Goal: Feedback & Contribution: Contribute content

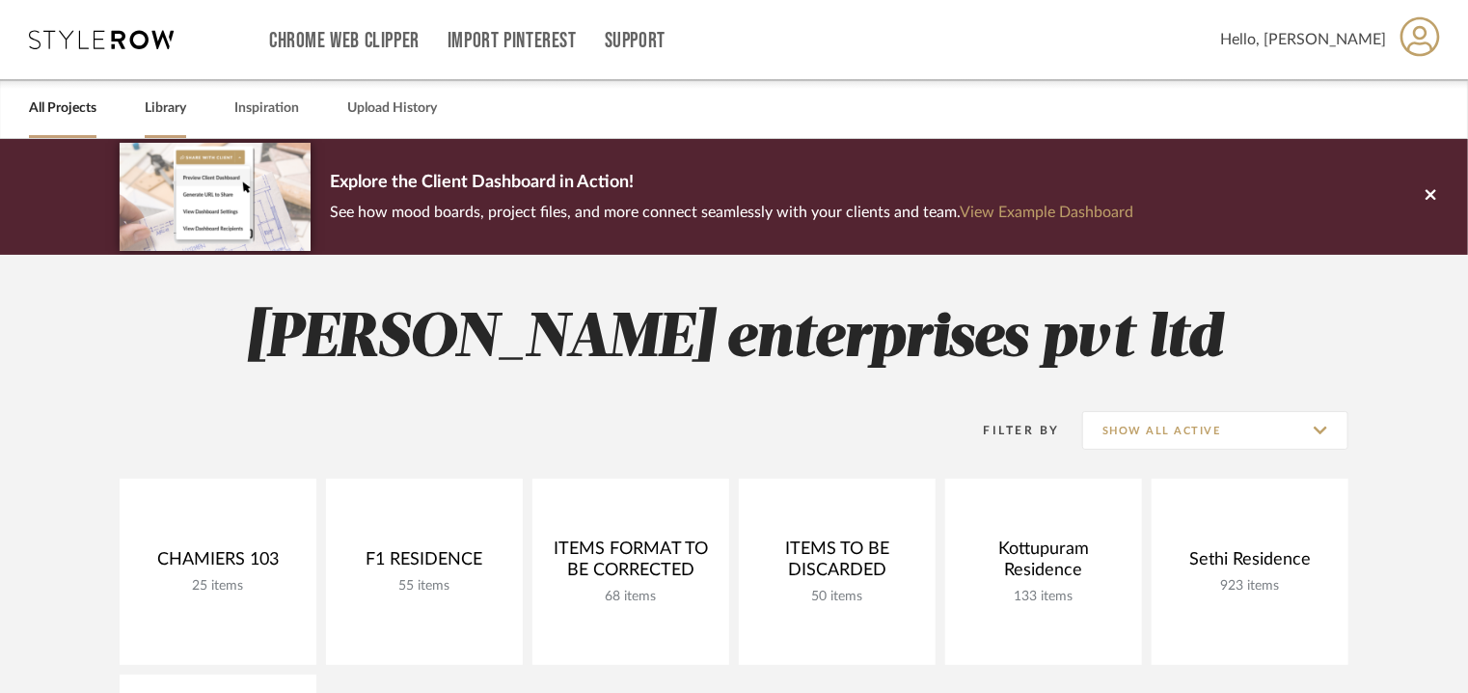
click at [154, 101] on link "Library" at bounding box center [165, 109] width 41 height 26
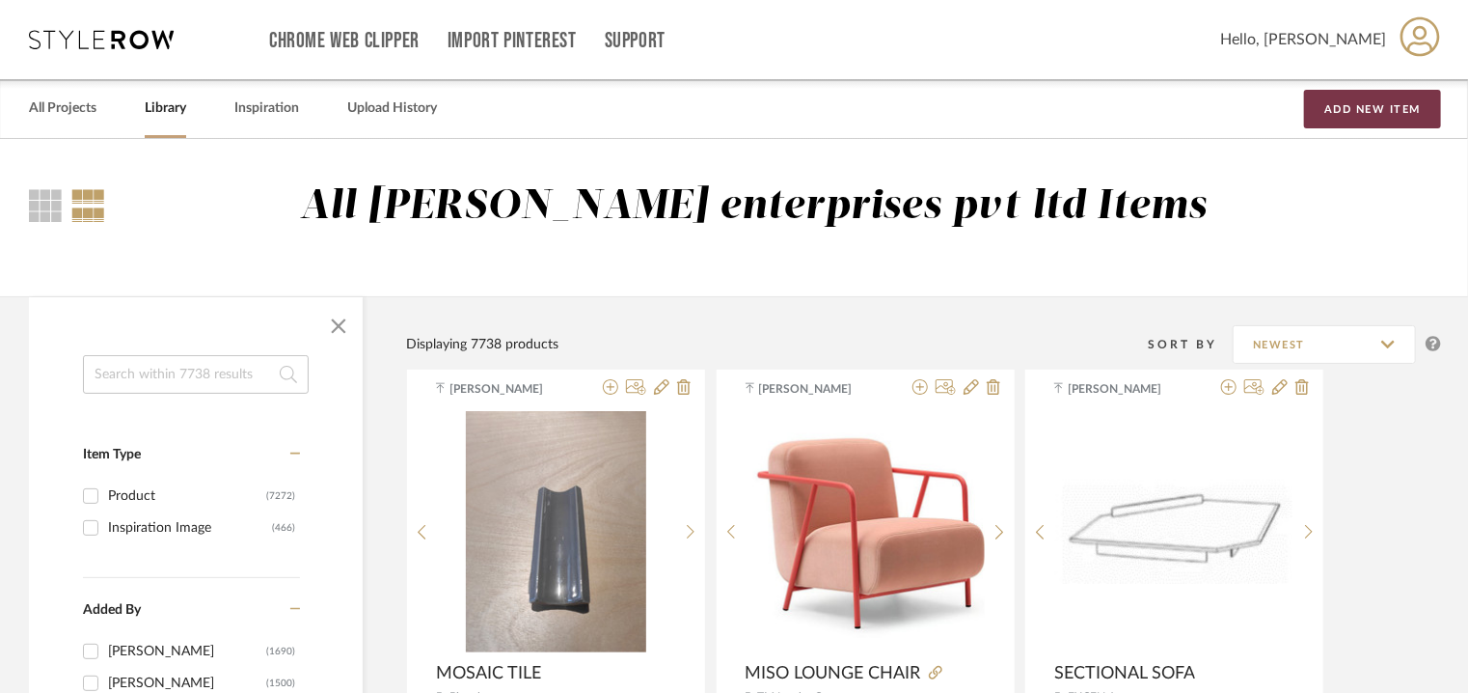
click at [1358, 111] on button "Add New Item" at bounding box center [1372, 109] width 137 height 39
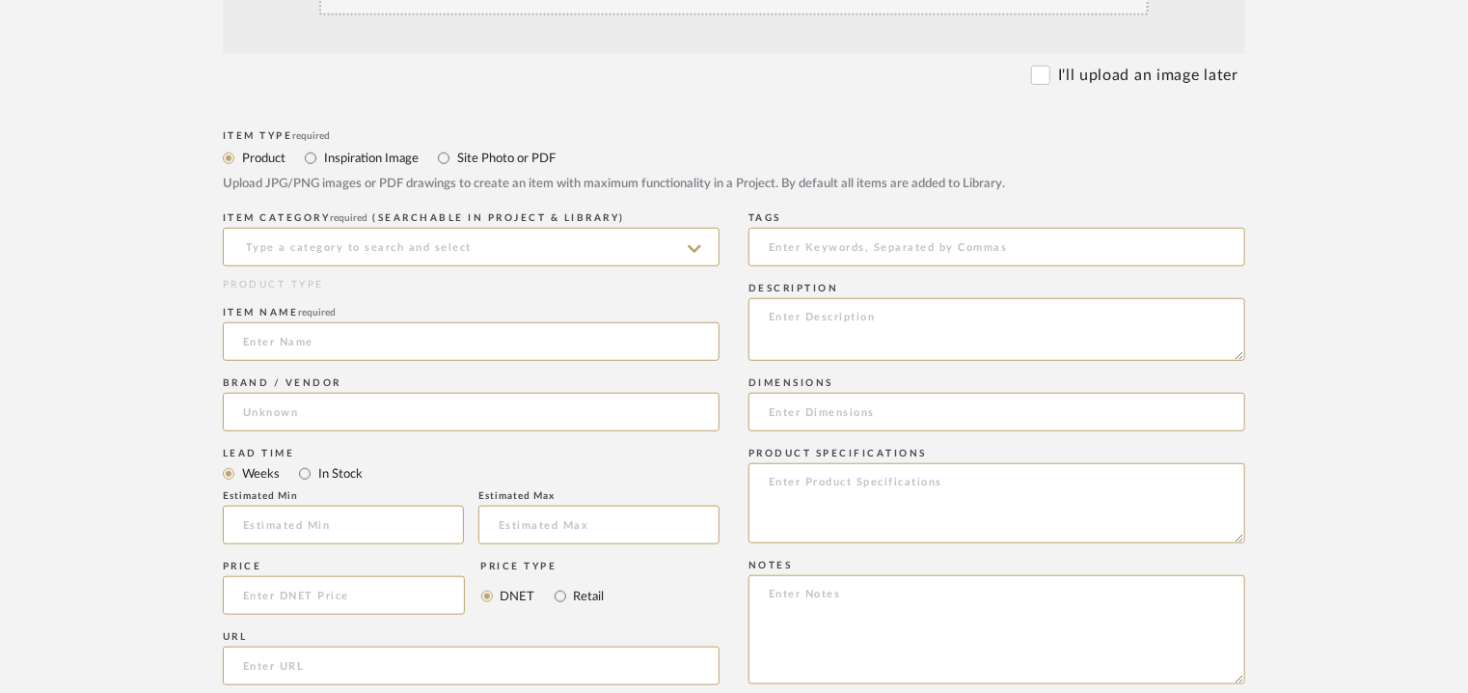
scroll to position [579, 0]
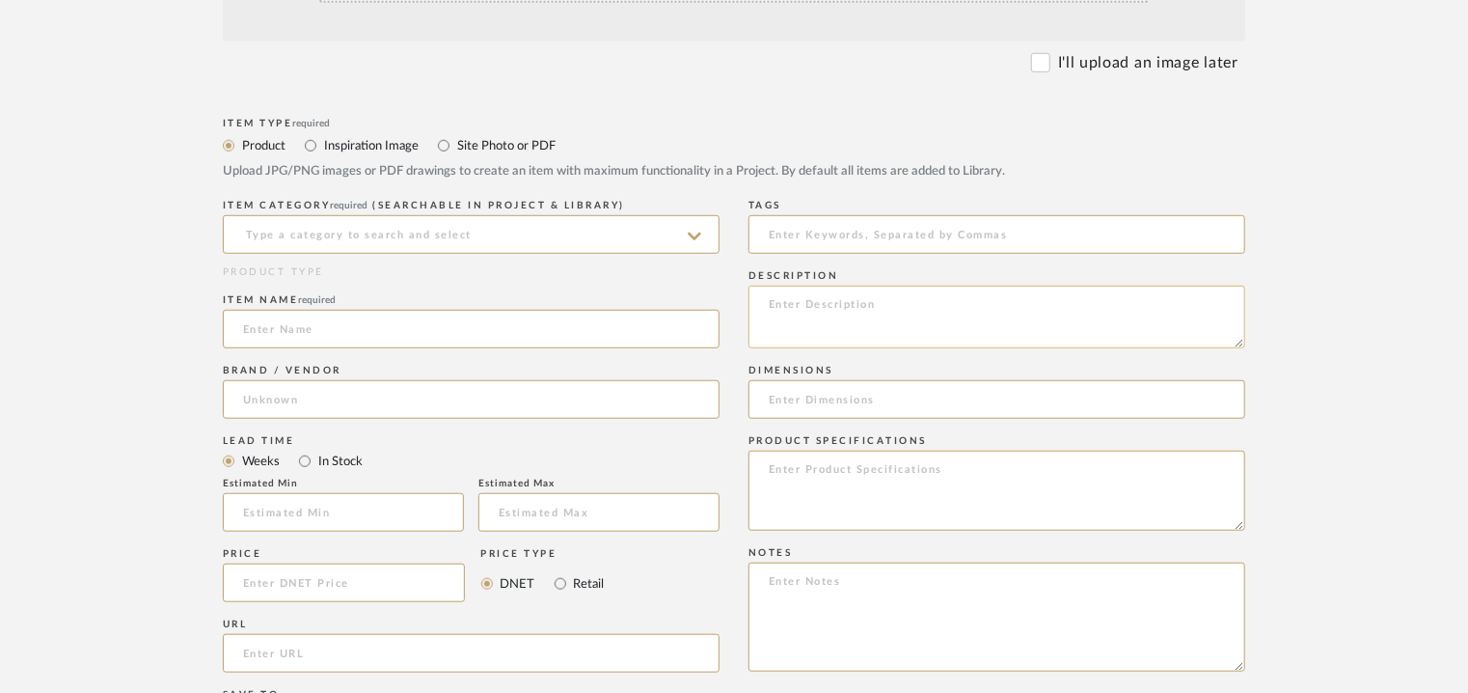
paste textarea "Price: on request Lead time: Na Customizable: No 3D available : No BIM availabl…"
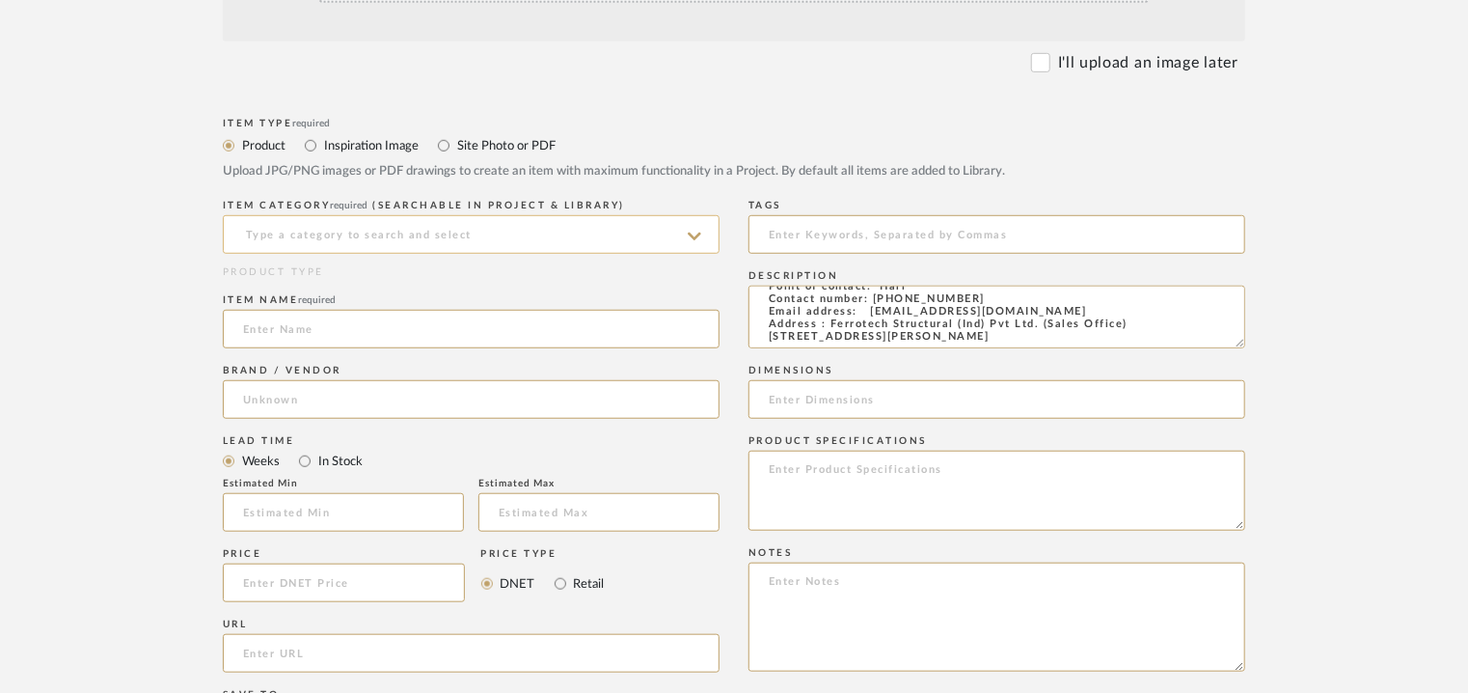
type textarea "Price: on request Lead time: Na Customizable: No 3D available : No BIM availabl…"
click at [425, 234] on input at bounding box center [471, 234] width 497 height 39
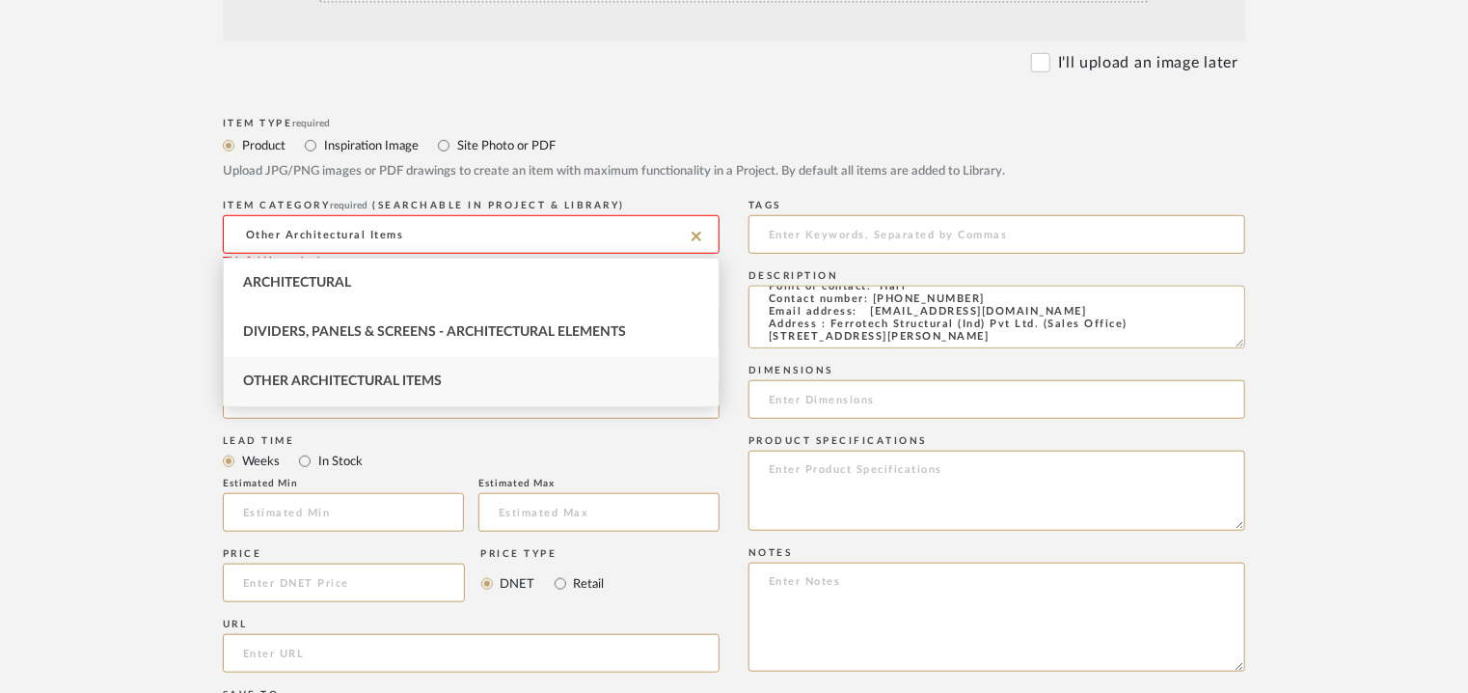
type input "Other Architectural Items"
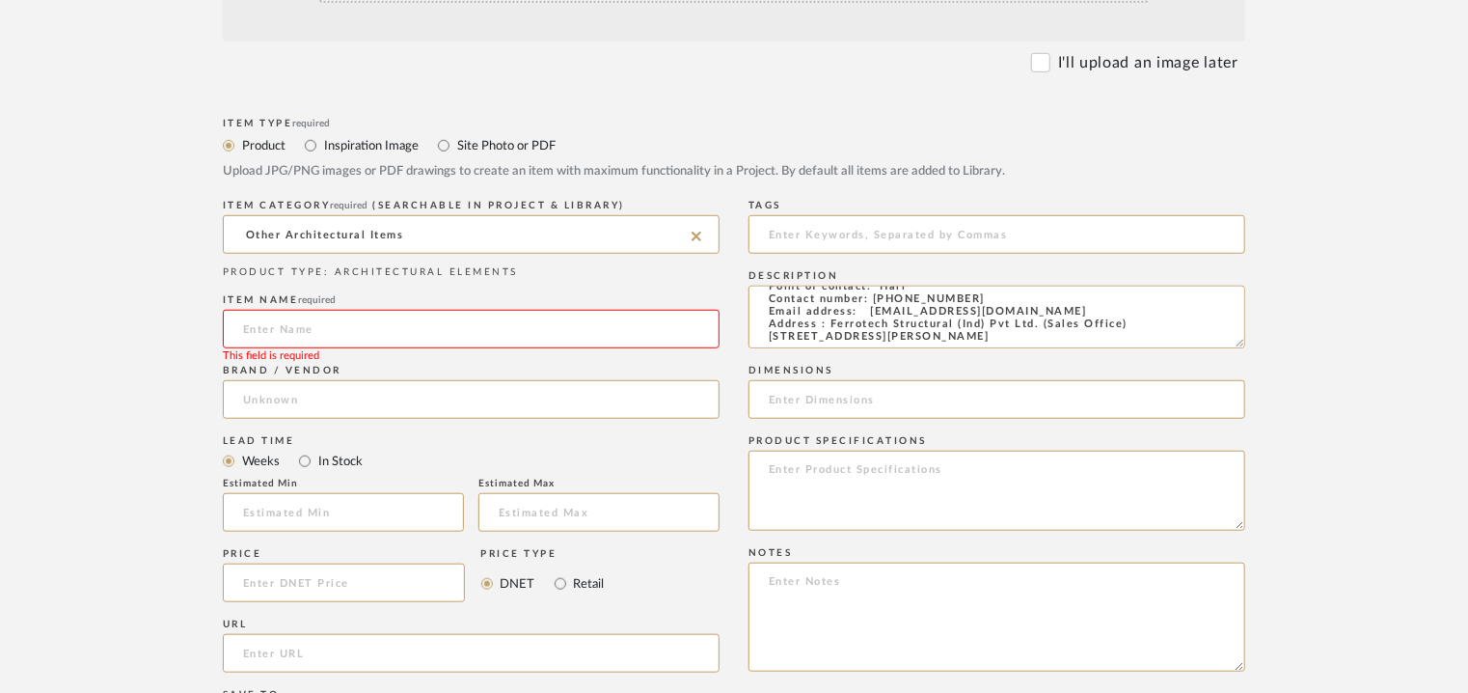
click at [339, 325] on input at bounding box center [471, 329] width 497 height 39
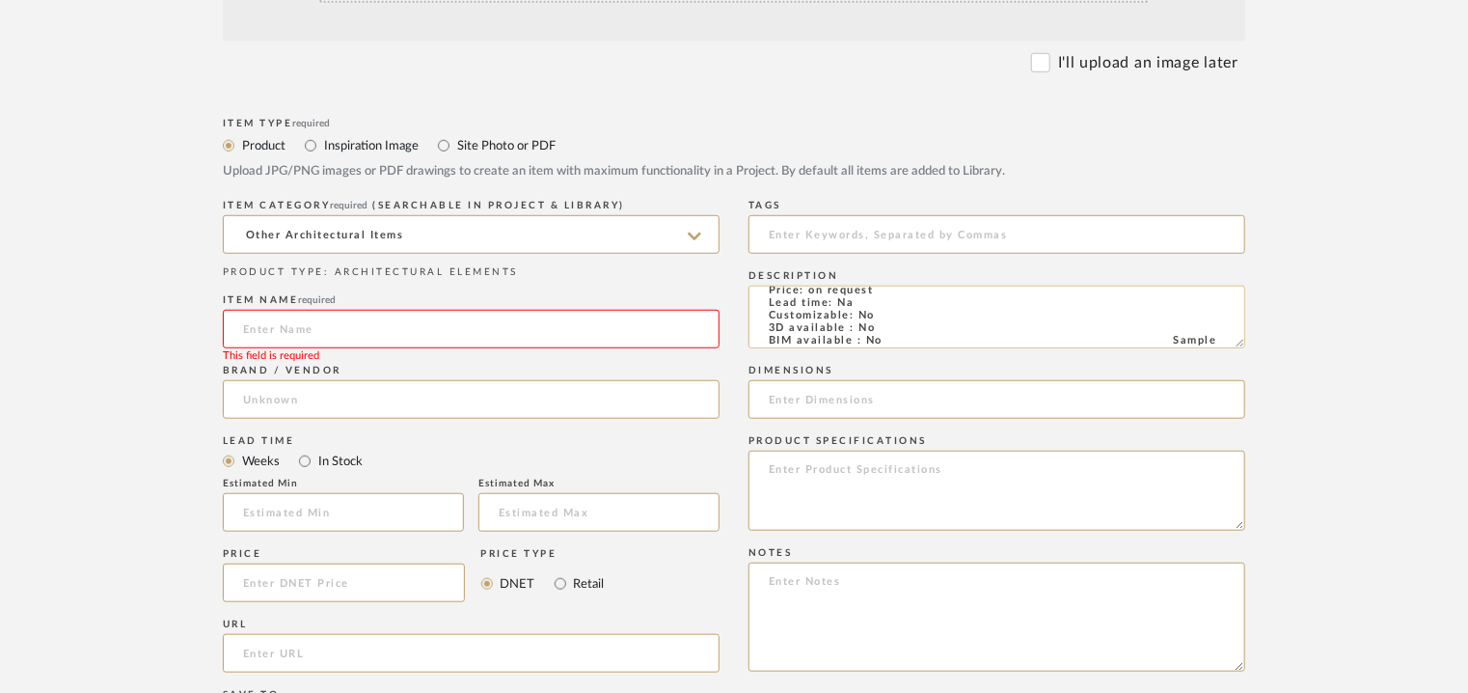
scroll to position [0, 0]
paste textarea "Price: on request Lead time: Na Customizable: No 3D available : No BIM availabl…"
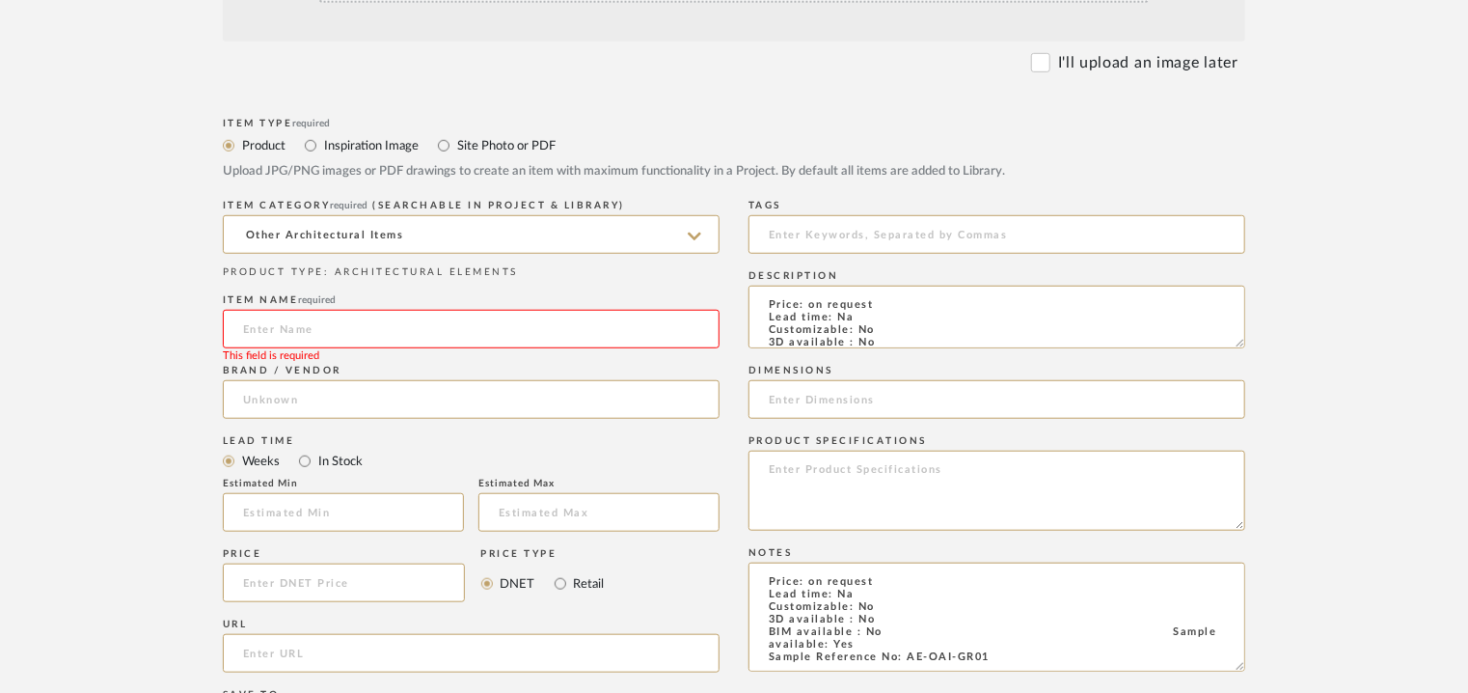
scroll to position [99, 0]
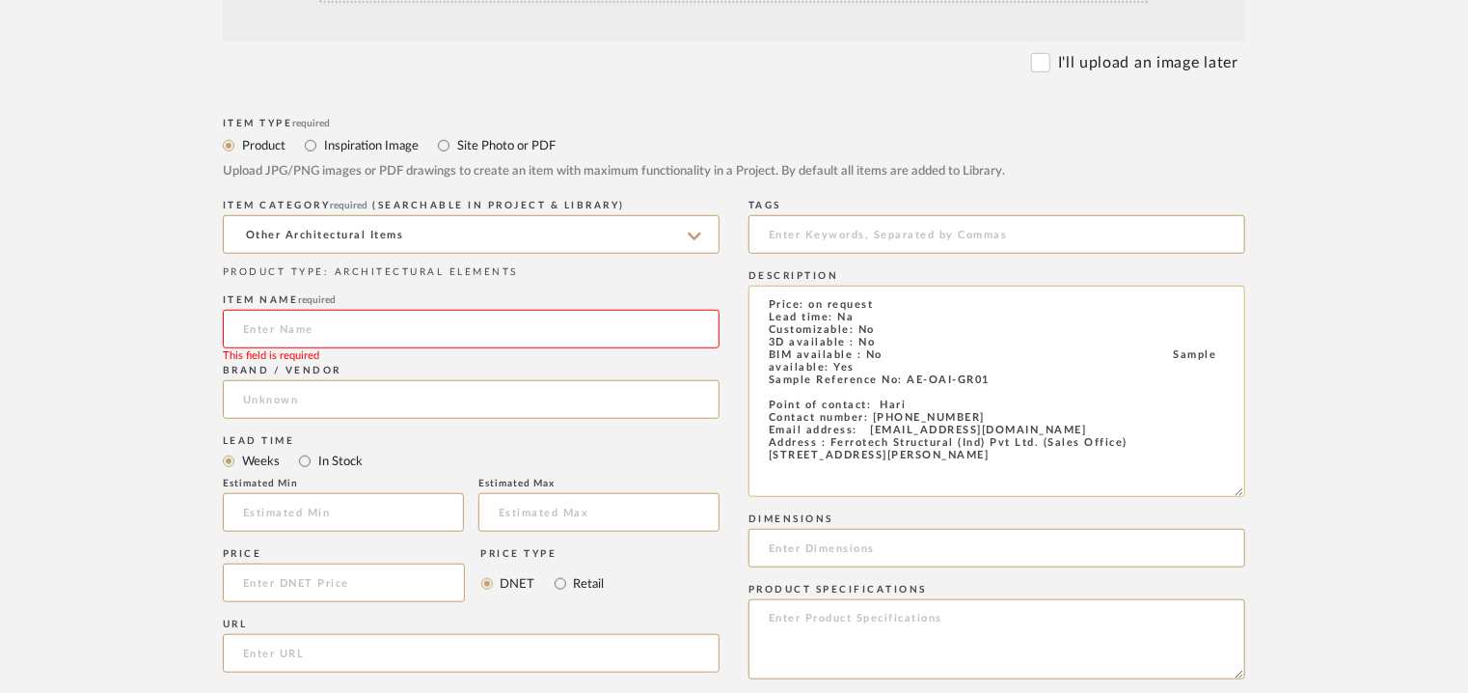
drag, startPoint x: 1239, startPoint y: 341, endPoint x: 1240, endPoint y: 564, distance: 223.8
click at [1240, 497] on textarea "Price: on request Lead time: Na Customizable: No 3D available : No BIM availabl…" at bounding box center [997, 391] width 497 height 211
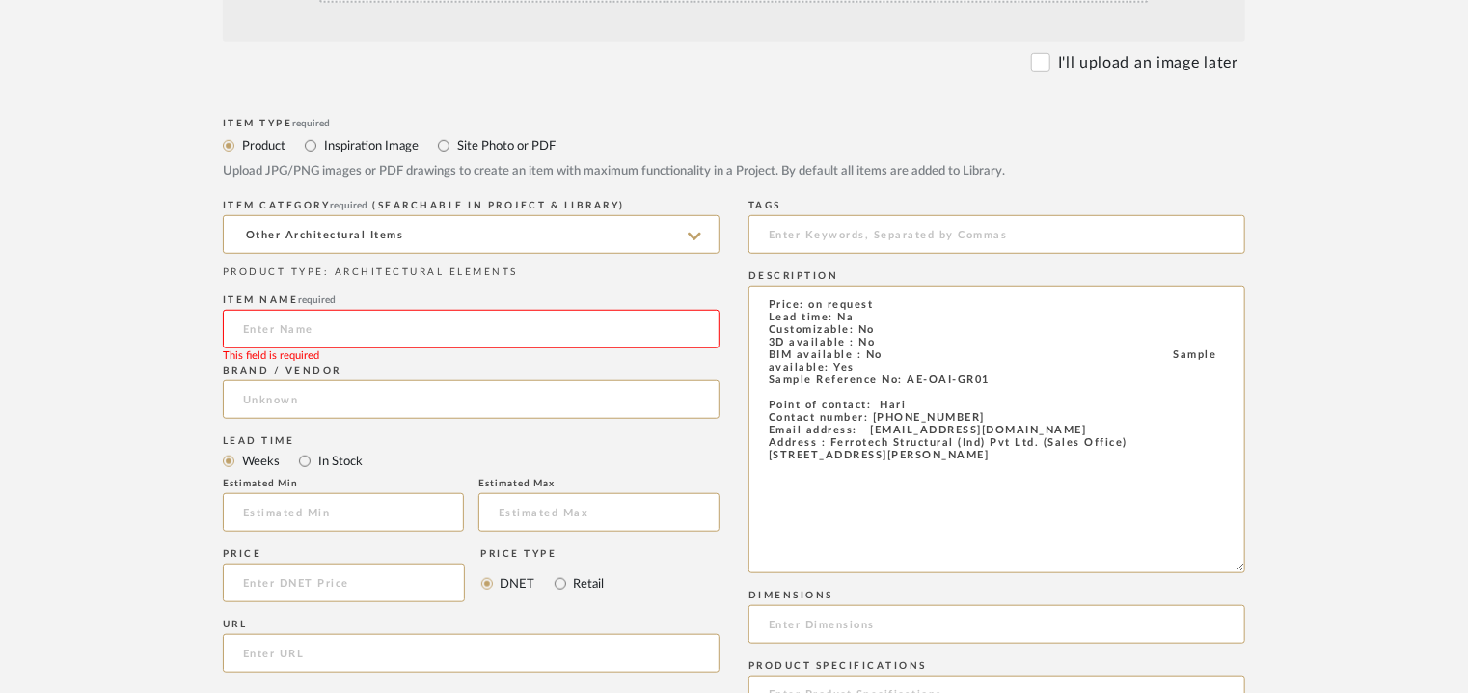
type textarea "Price: on request Lead time: Na Customizable: No 3D available : No BIM availabl…"
drag, startPoint x: 220, startPoint y: 86, endPoint x: 124, endPoint y: -3, distance: 130.4
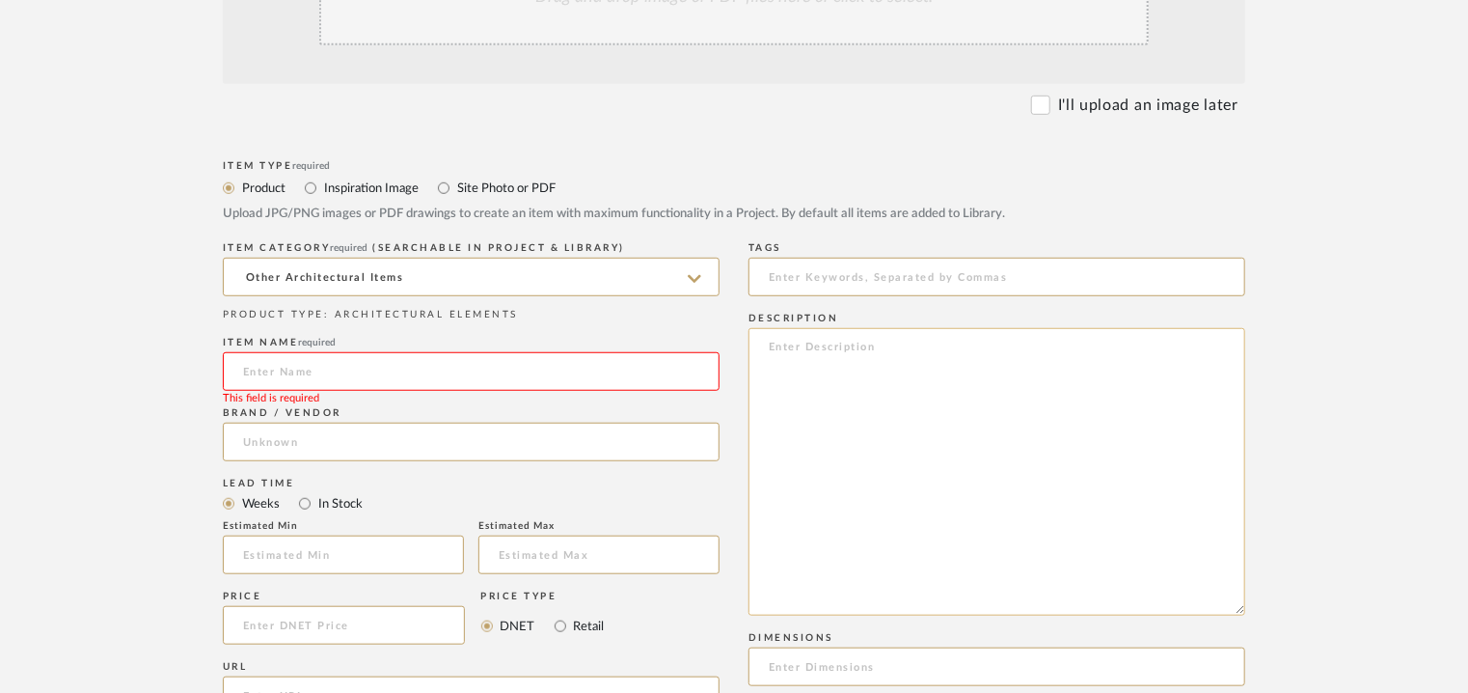
click at [775, 356] on textarea at bounding box center [997, 472] width 497 height 288
paste textarea "Type: Architectural elements Dimension(s): Pitch / Mesh - 30x100mm, 30x50mm, 41…"
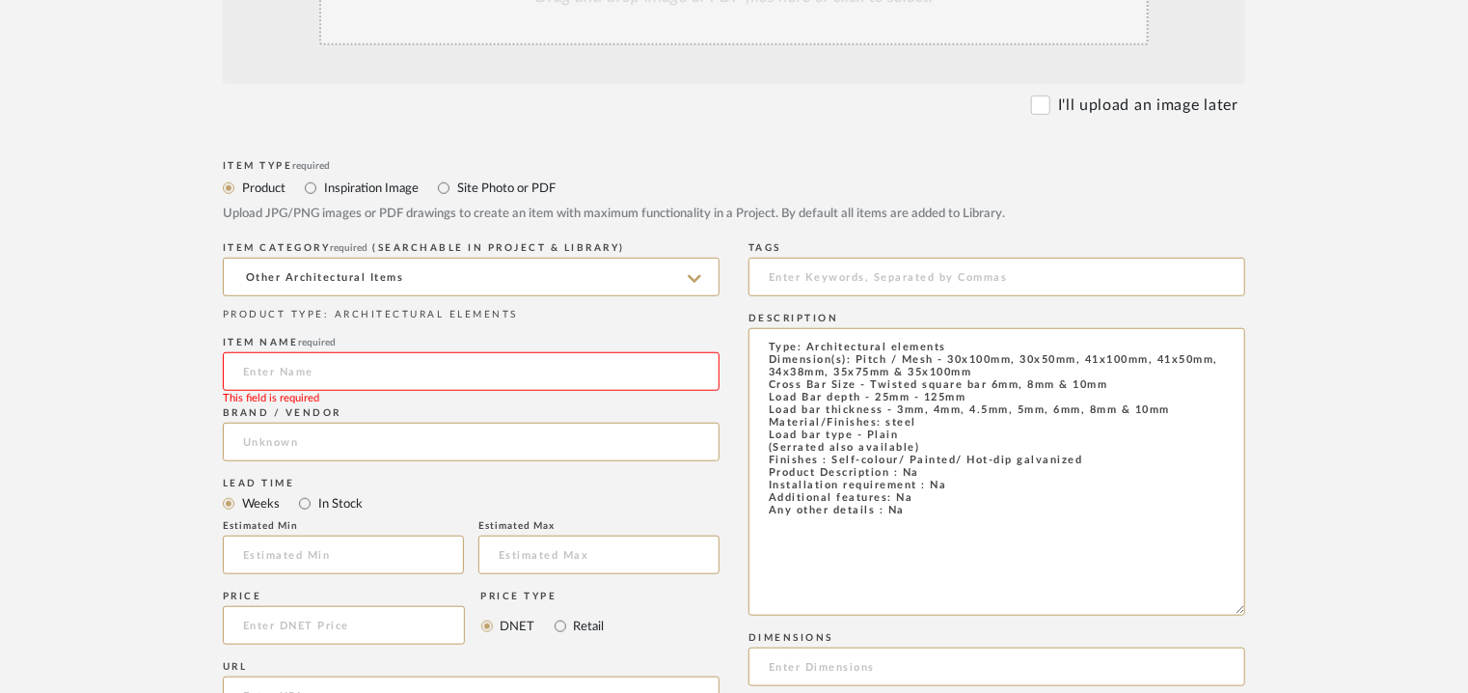
type textarea "Type: Architectural elements Dimension(s): Pitch / Mesh - 30x100mm, 30x50mm, 41…"
click at [301, 366] on input at bounding box center [471, 371] width 497 height 39
type input "GRATING WITH PLAIN FLAT"
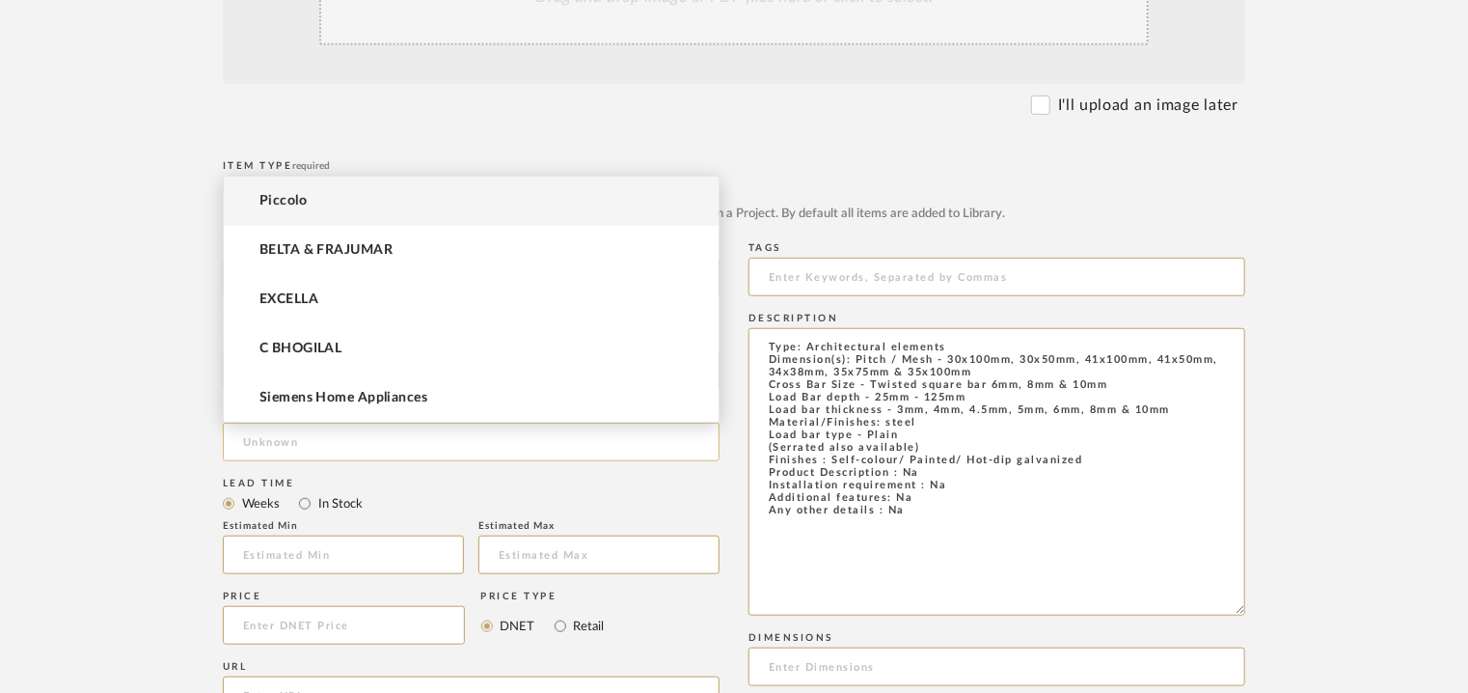
click at [311, 440] on input at bounding box center [471, 442] width 497 height 39
click at [541, 478] on div "Lead Time" at bounding box center [471, 484] width 497 height 12
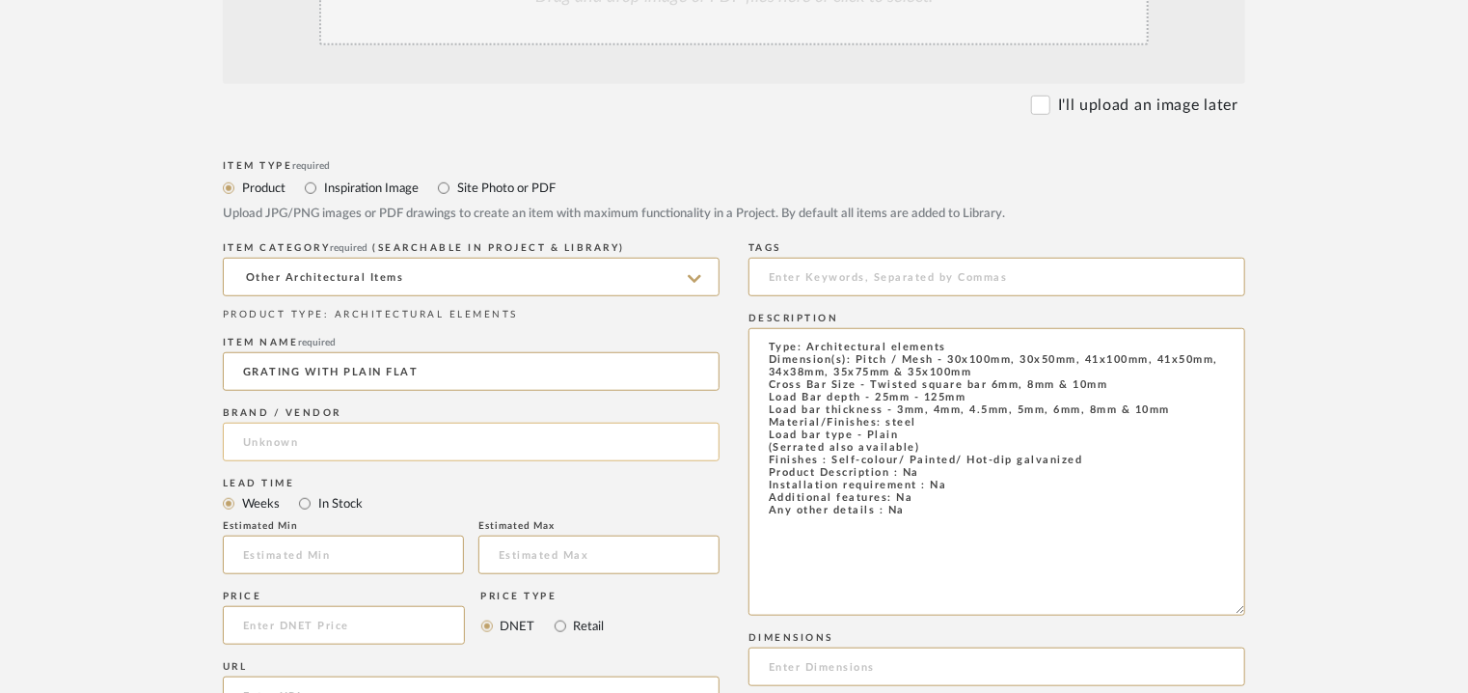
click at [344, 442] on input at bounding box center [471, 442] width 497 height 39
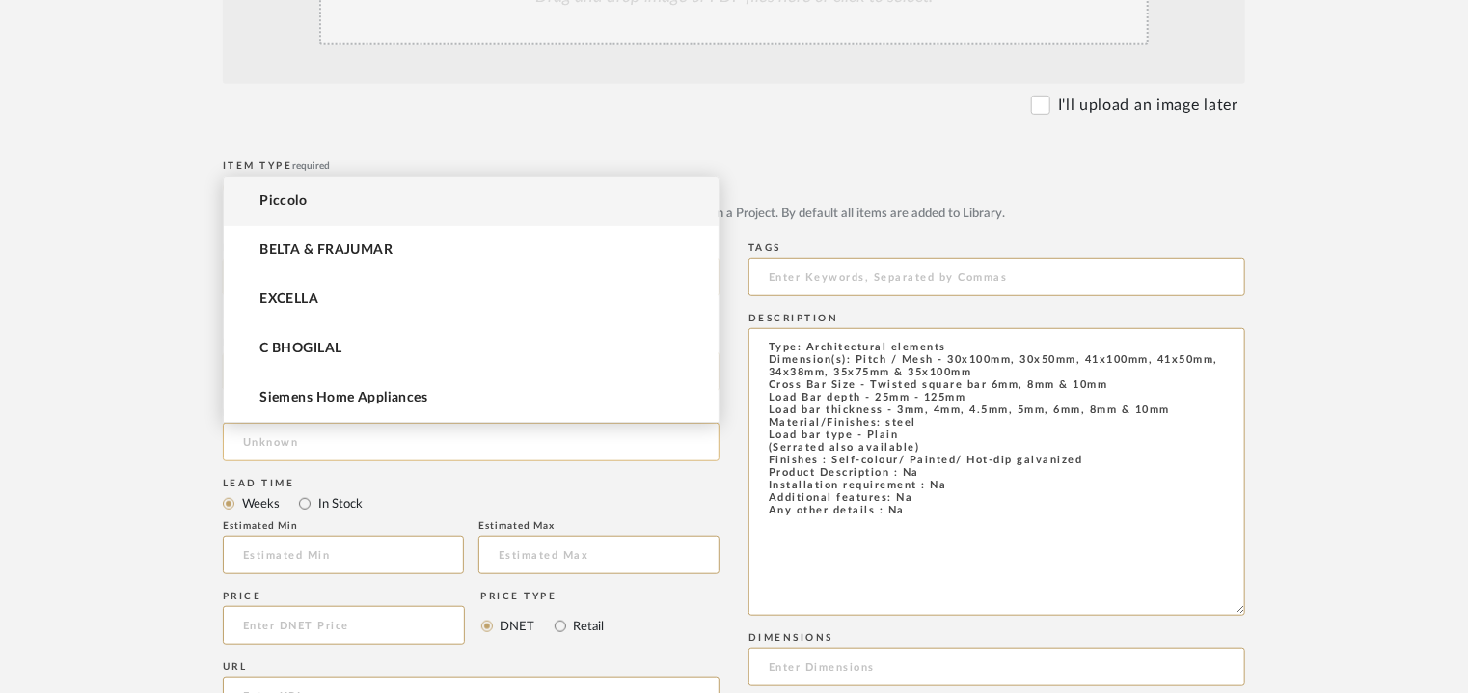
drag, startPoint x: 344, startPoint y: 442, endPoint x: 348, endPoint y: 425, distance: 17.8
paste input "Ferrotech Structural (Ind) Pvt Ltd."
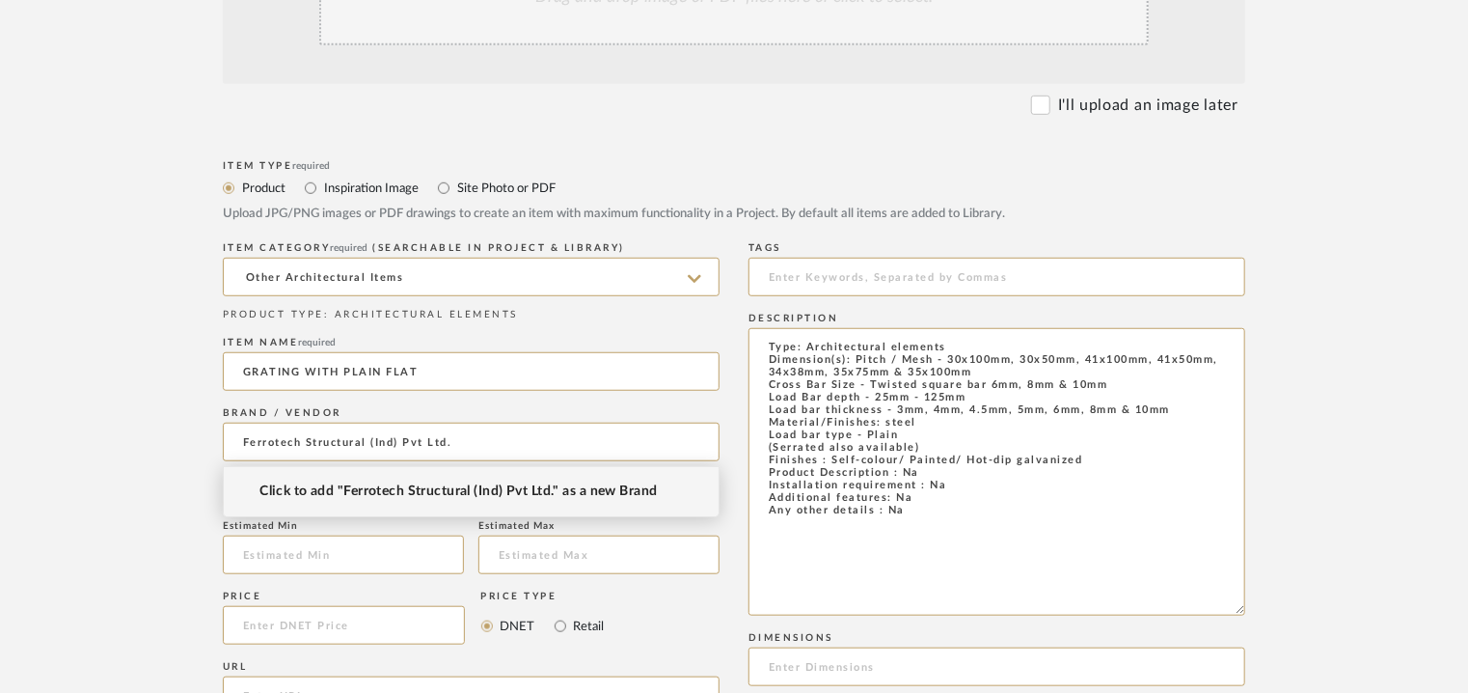
click at [422, 491] on span "Click to add "Ferrotech Structural (Ind) Pvt Ltd." as a new Brand" at bounding box center [458, 491] width 397 height 16
click at [372, 441] on input "Ferrotech Structural (Ind) Pvt Ltd" at bounding box center [471, 442] width 497 height 39
type input "Ferrotech Structural India Pvt Ltd"
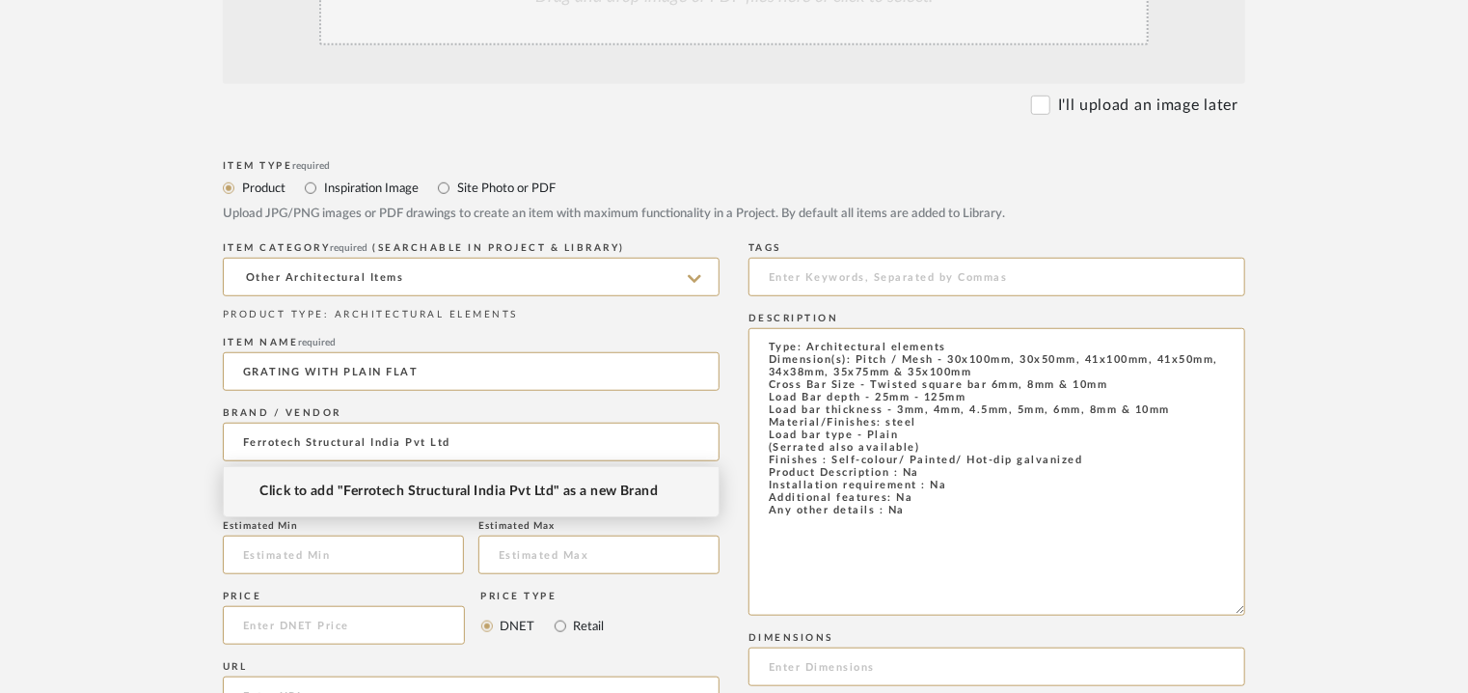
click at [395, 491] on span "Click to add "Ferrotech Structural India Pvt Ltd" as a new Brand" at bounding box center [459, 491] width 398 height 16
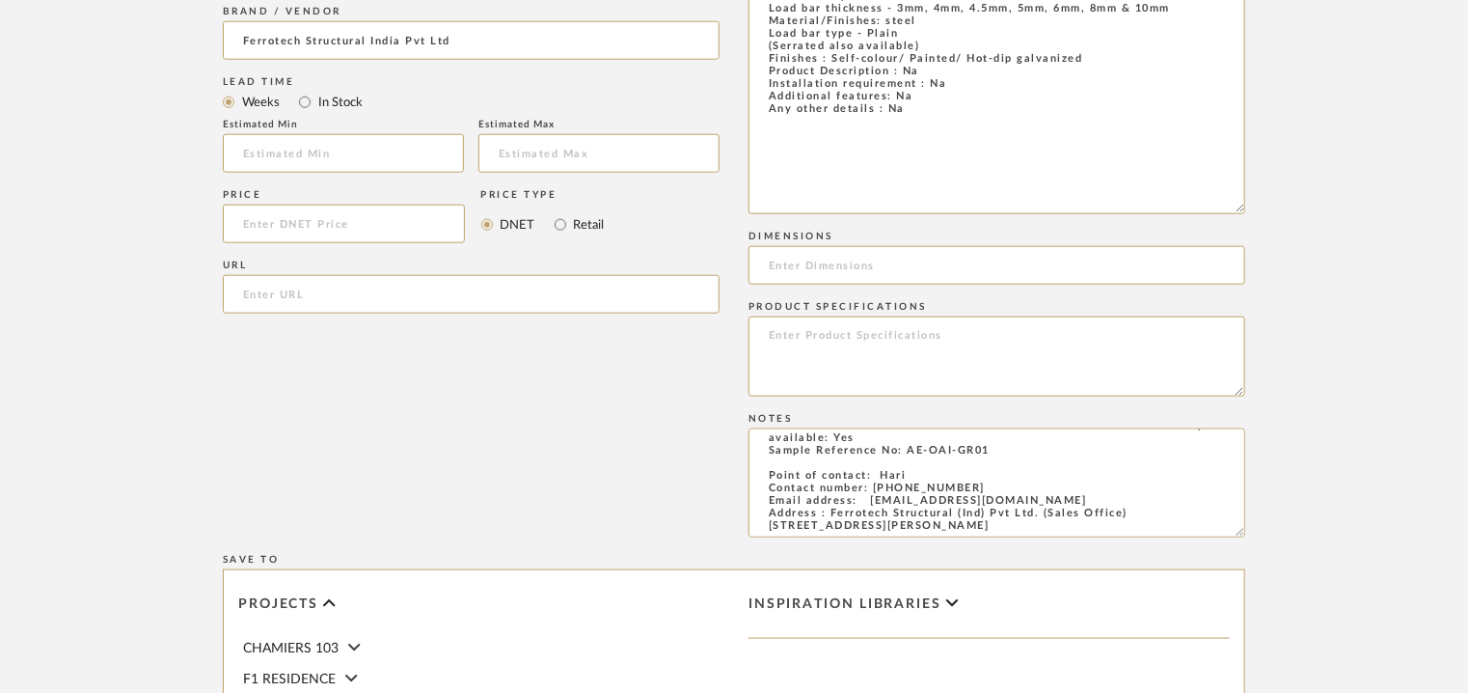
scroll to position [1019, 0]
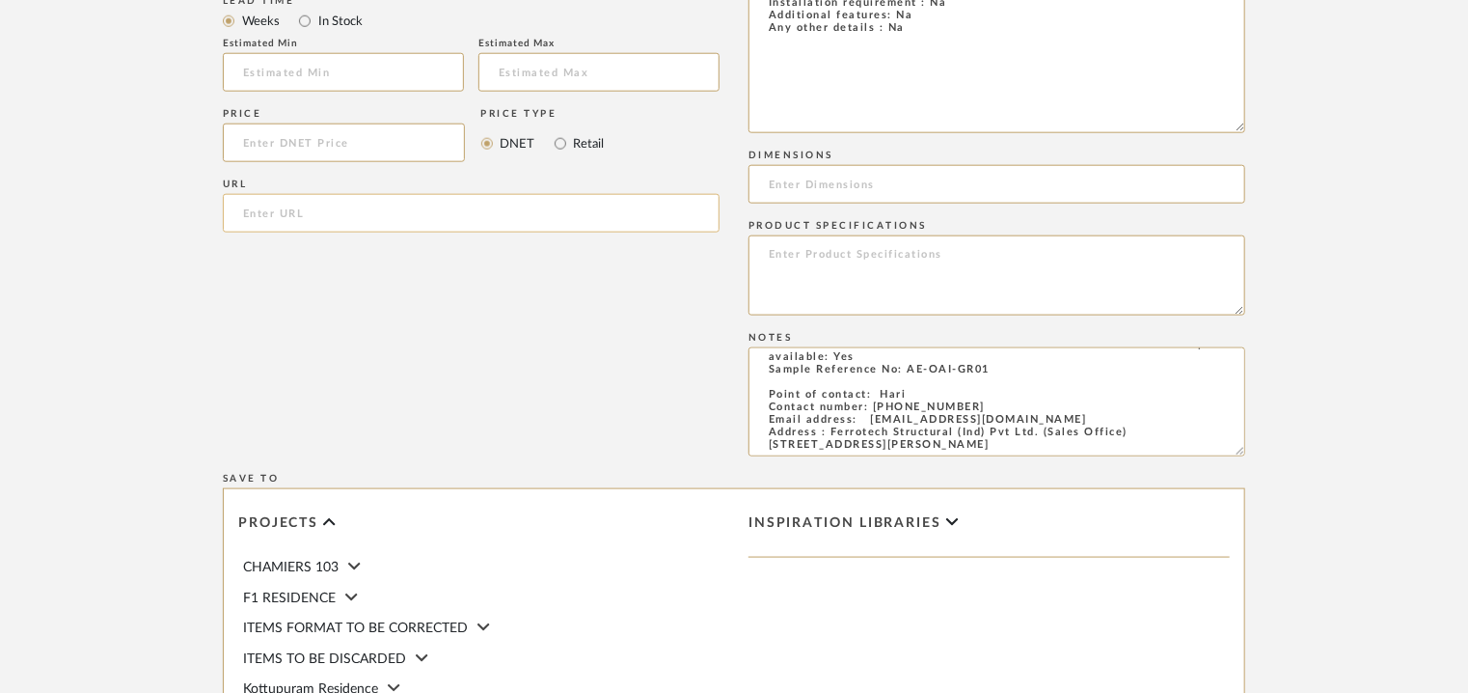
paste input "[URL][DOMAIN_NAME]"
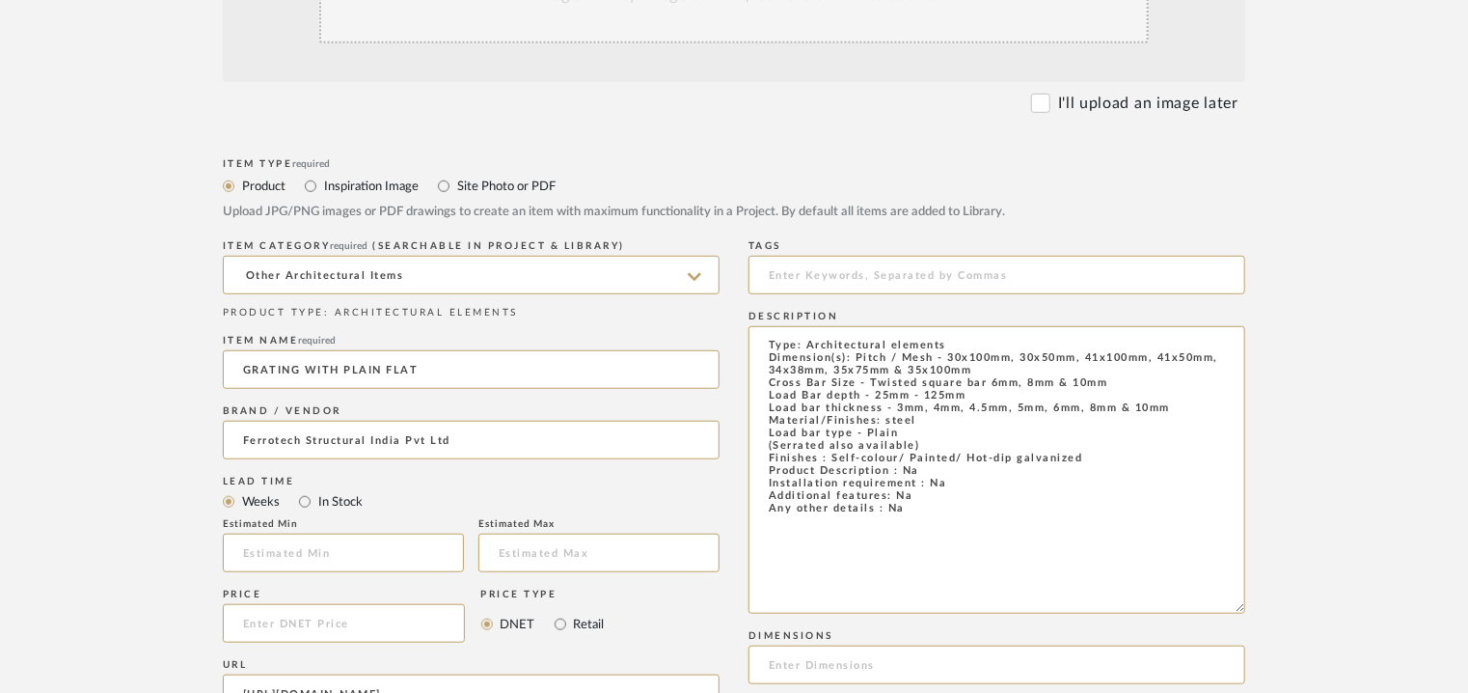
scroll to position [536, 0]
type input "[URL][DOMAIN_NAME]"
click at [903, 284] on input at bounding box center [997, 277] width 497 height 39
type input "grating,"
click at [950, 358] on textarea "Type: Architectural elements Dimension(s): Pitch / Mesh - 30x100mm, 30x50mm, 41…" at bounding box center [997, 472] width 497 height 288
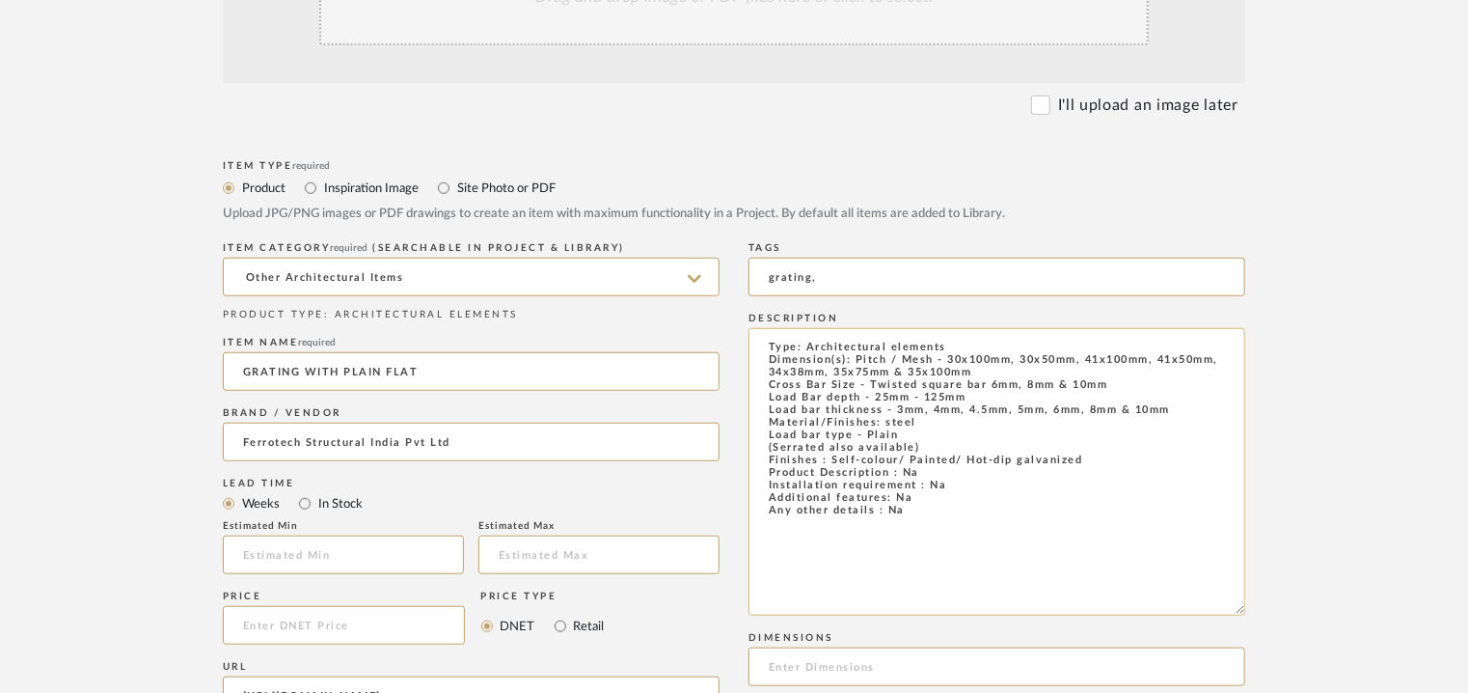
drag, startPoint x: 949, startPoint y: 356, endPoint x: 974, endPoint y: 369, distance: 28.0
click at [974, 369] on textarea "Type: Architectural elements Dimension(s): Pitch / Mesh - 30x100mm, 30x50mm, 41…" at bounding box center [997, 472] width 497 height 288
click at [836, 666] on input at bounding box center [997, 666] width 497 height 39
paste input "30x100mm, 30x50mm, 41x100mm, 41x50mm, 34x38mm, 35x75mm & 35x100mm"
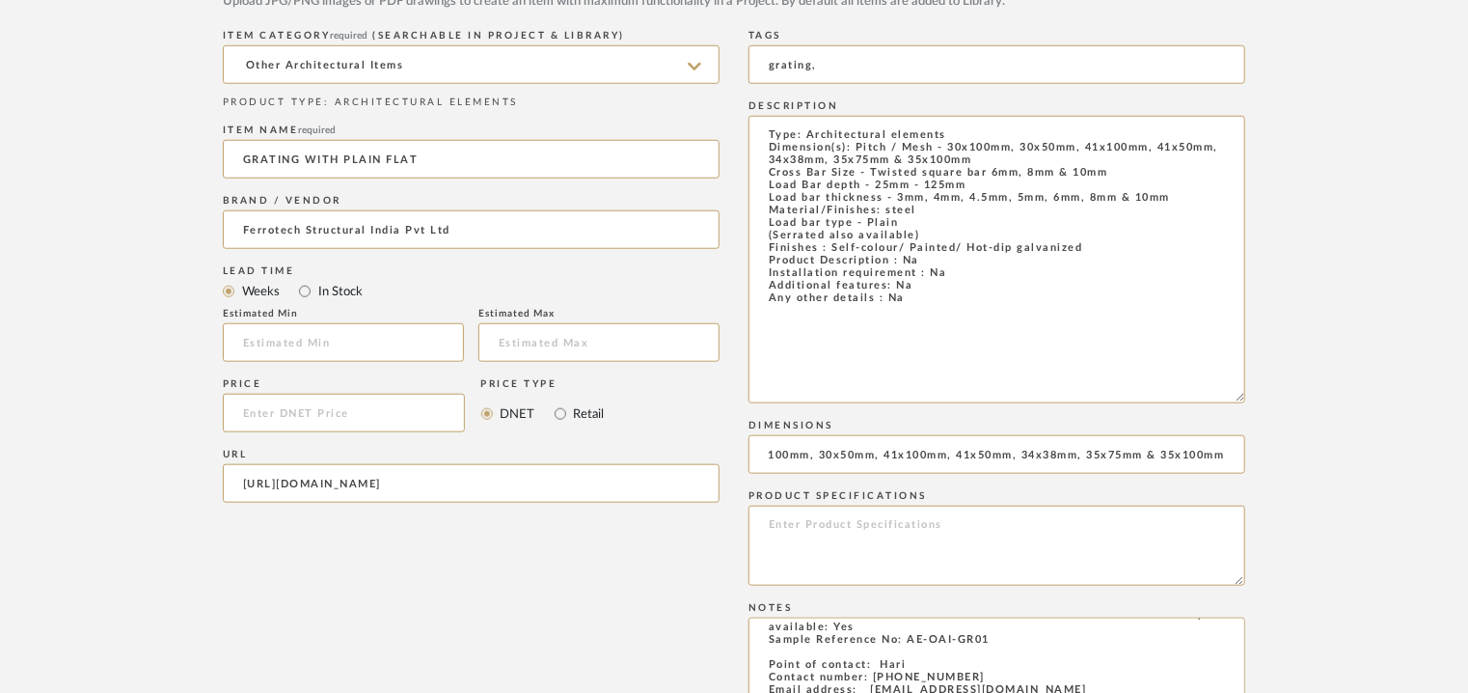
scroll to position [440, 0]
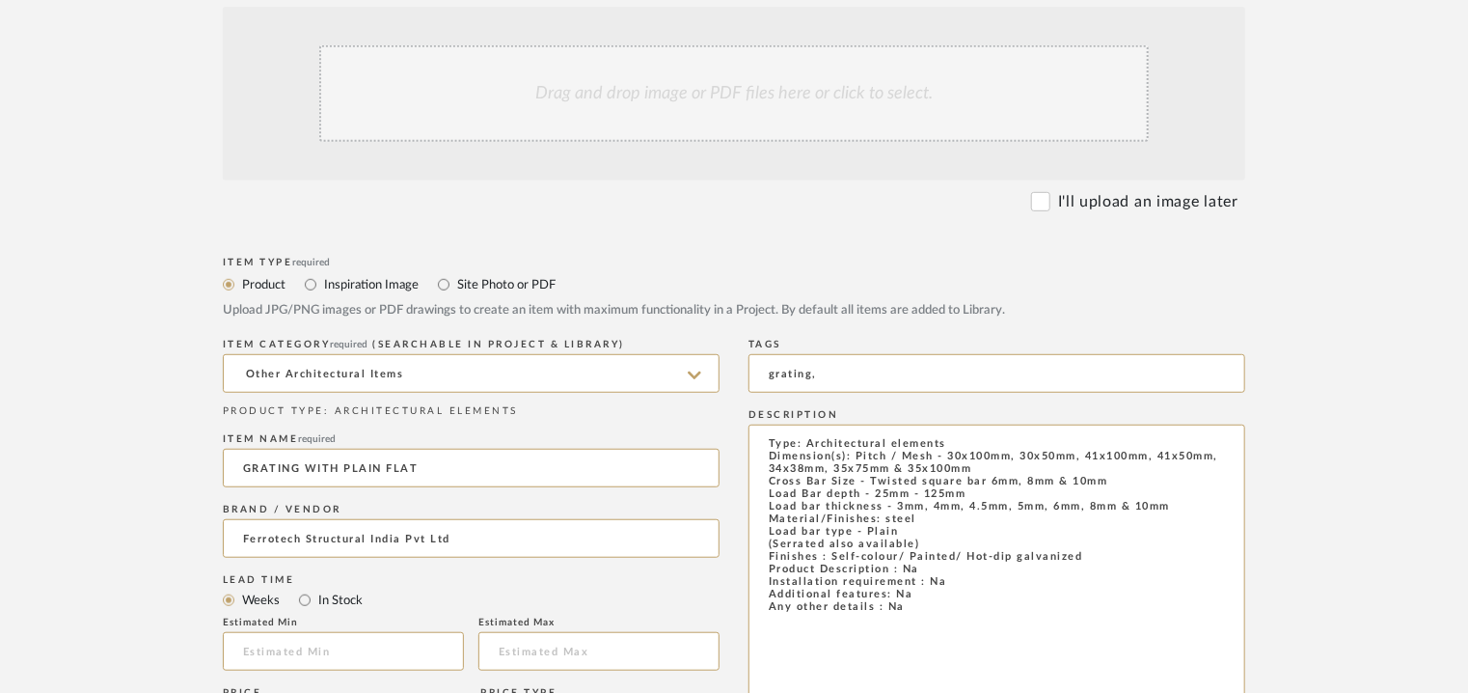
type input "30x100mm, 30x50mm, 41x100mm, 41x50mm, 34x38mm, 35x75mm & 35x100mm"
click at [676, 92] on div "Drag and drop image or PDF files here or click to select." at bounding box center [734, 93] width 830 height 96
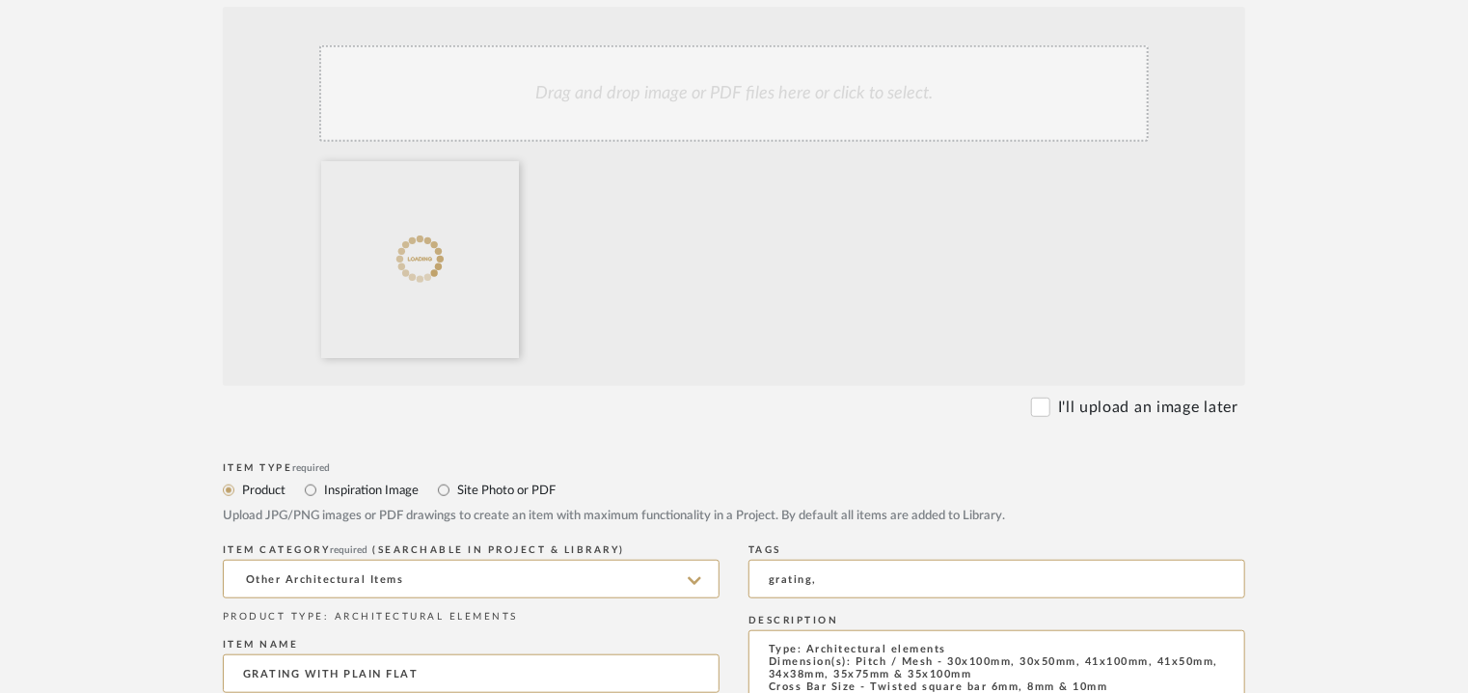
click at [703, 131] on div "Drag and drop image or PDF files here or click to select." at bounding box center [734, 93] width 830 height 96
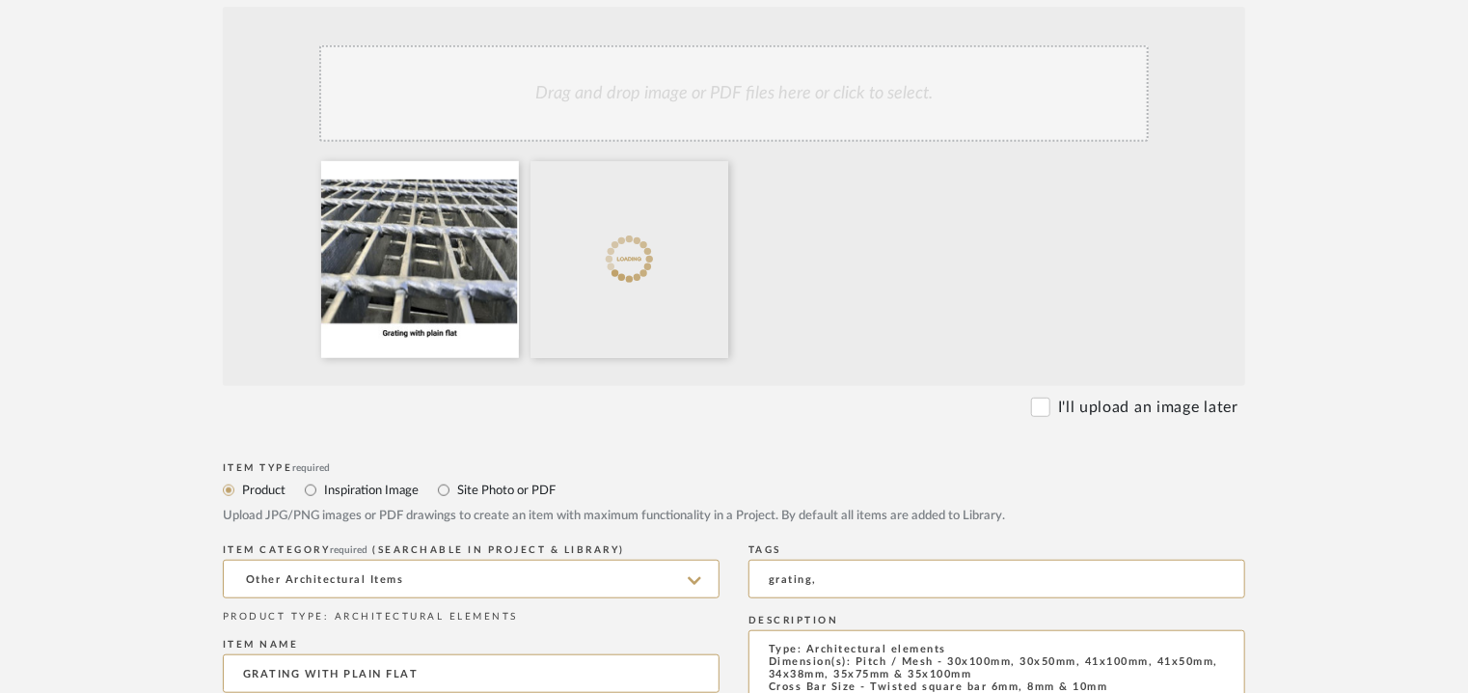
click at [753, 112] on div "Drag and drop image or PDF files here or click to select." at bounding box center [734, 93] width 830 height 96
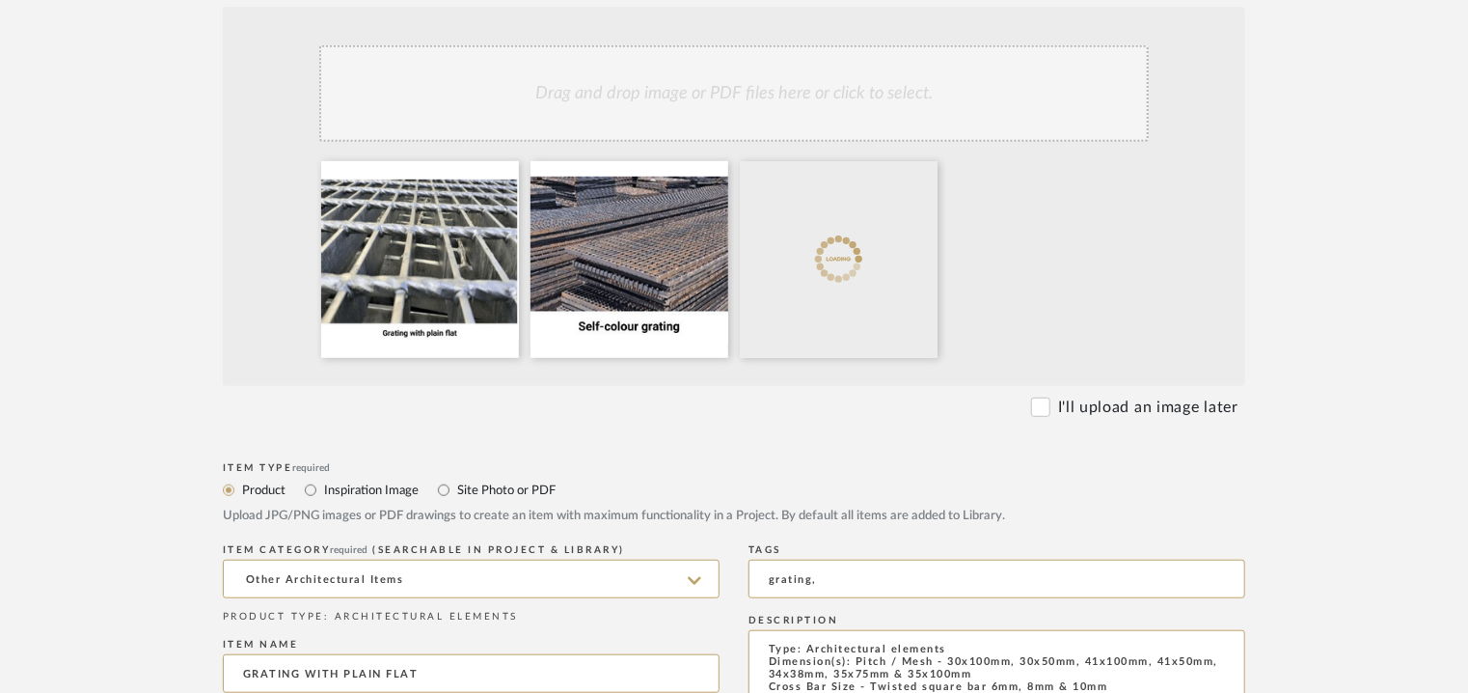
click at [836, 127] on div "Drag and drop image or PDF files here or click to select." at bounding box center [734, 93] width 830 height 96
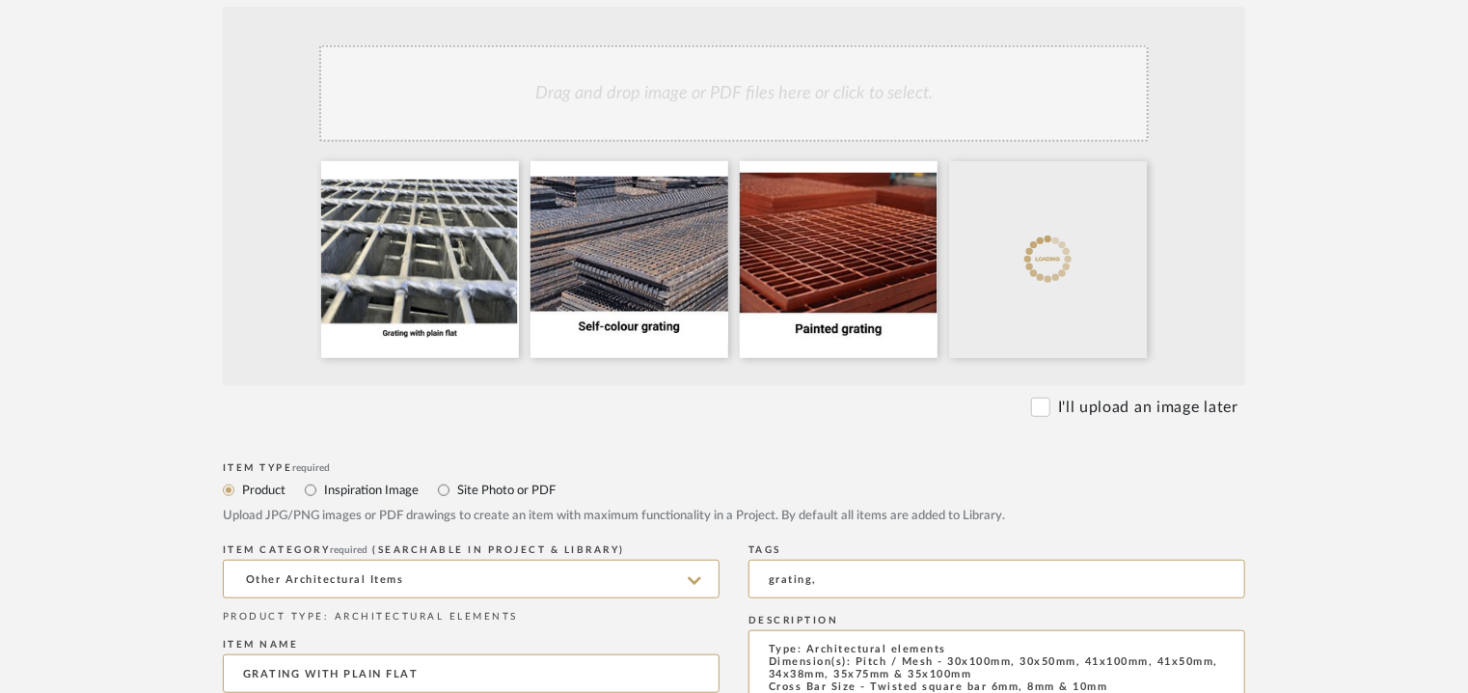
click at [751, 112] on div "Drag and drop image or PDF files here or click to select." at bounding box center [734, 93] width 830 height 96
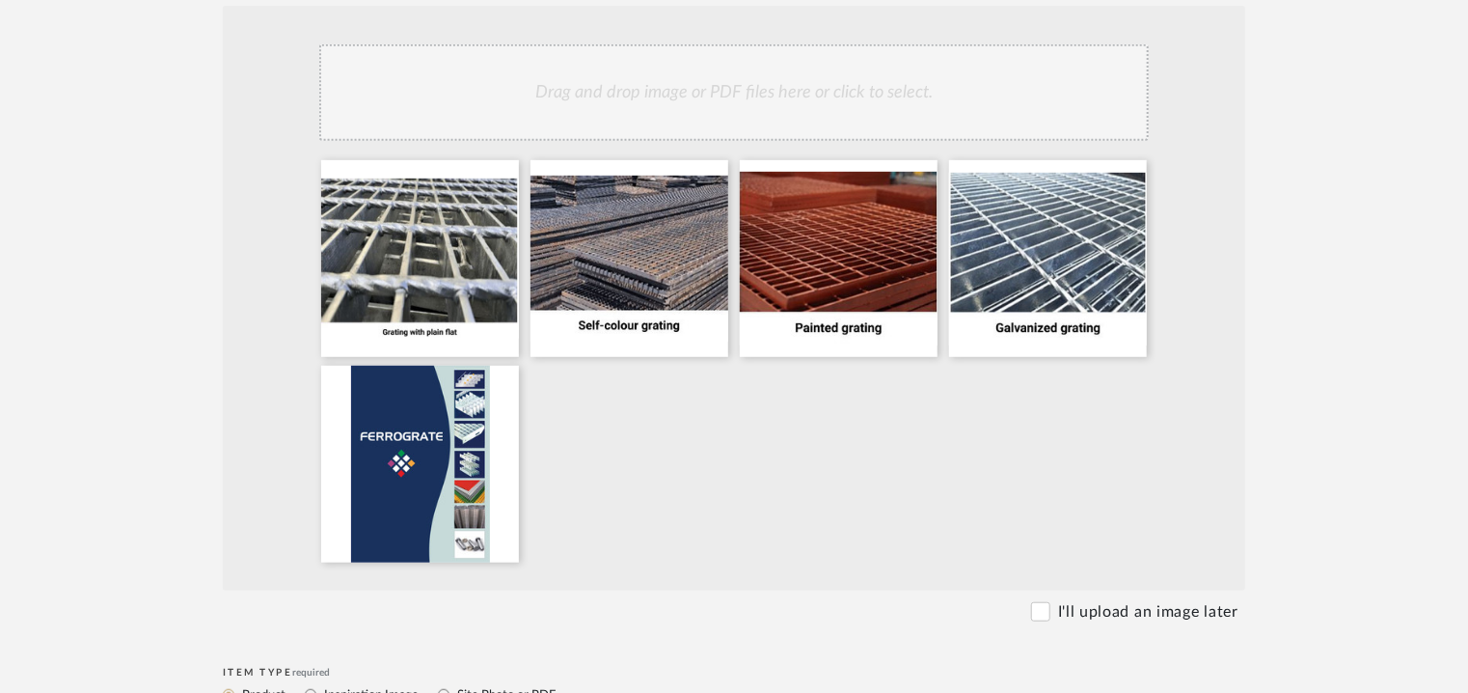
scroll to position [440, 0]
click at [754, 102] on div "Drag and drop image or PDF files here or click to select." at bounding box center [734, 93] width 830 height 96
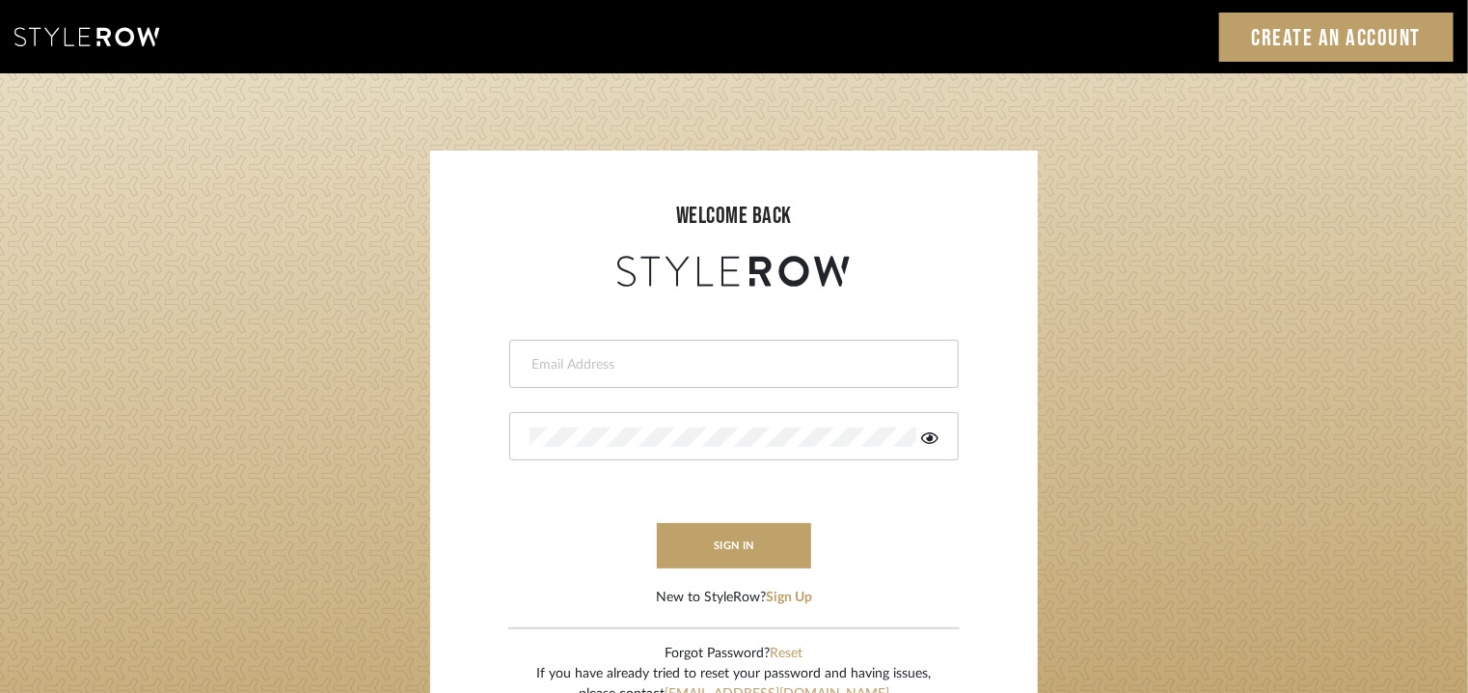
click at [673, 362] on input "email" at bounding box center [732, 364] width 404 height 19
type input "[EMAIL_ADDRESS][PERSON_NAME][DOMAIN_NAME]"
click at [930, 440] on icon at bounding box center [929, 438] width 17 height 12
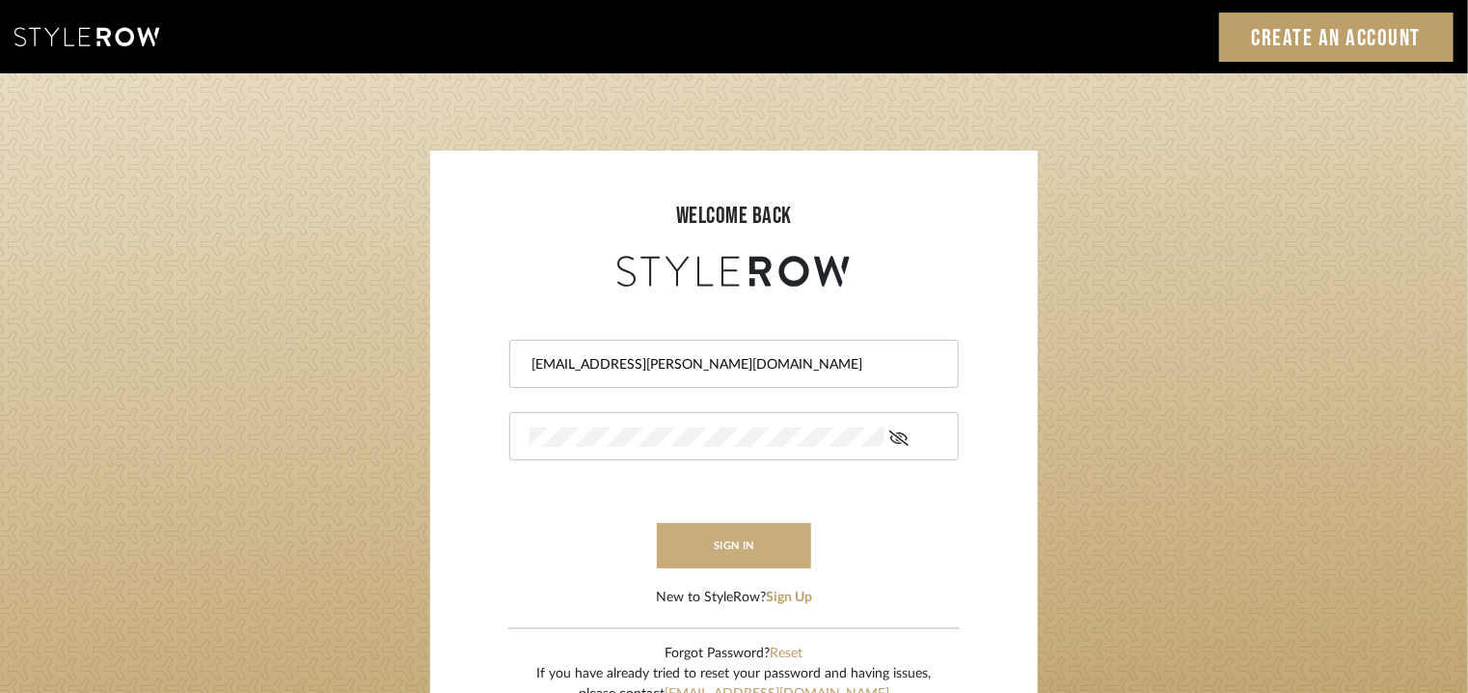
click at [773, 529] on button "sign in" at bounding box center [734, 545] width 154 height 45
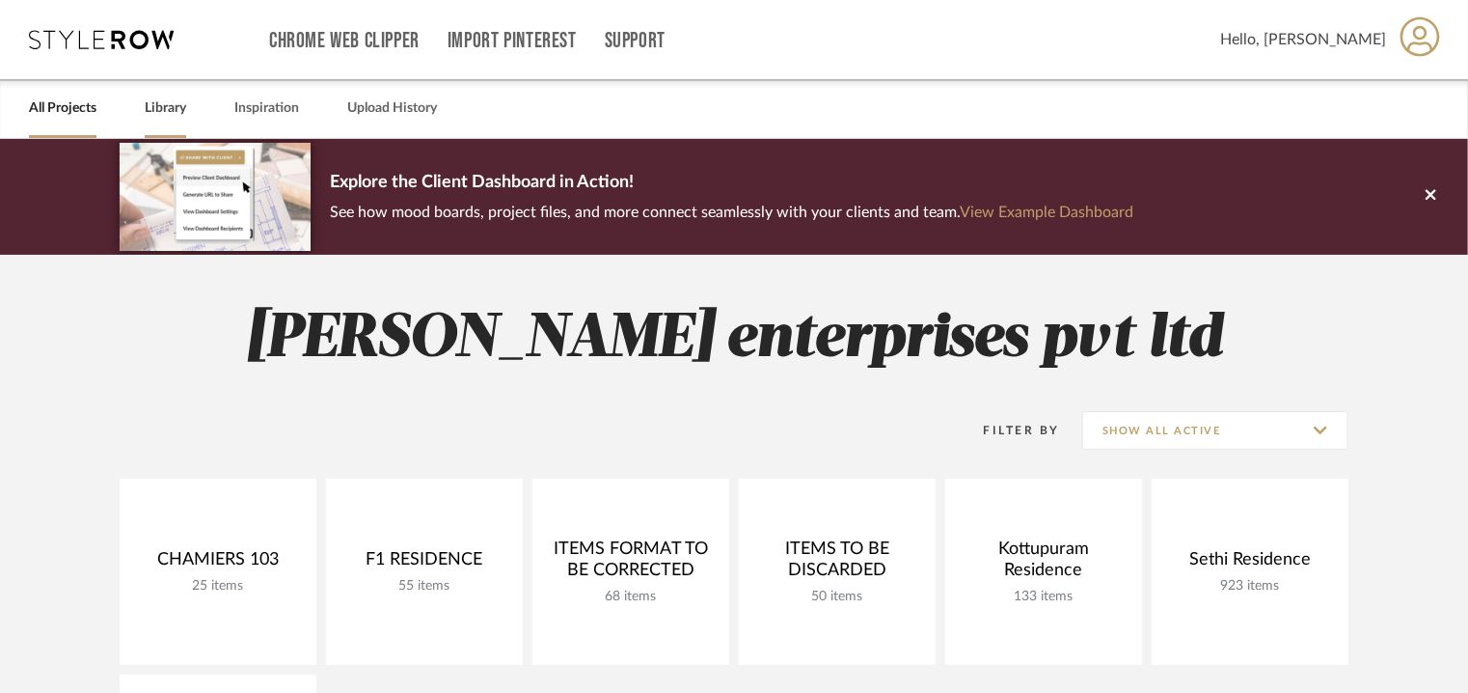
click at [148, 105] on link "Library" at bounding box center [165, 109] width 41 height 26
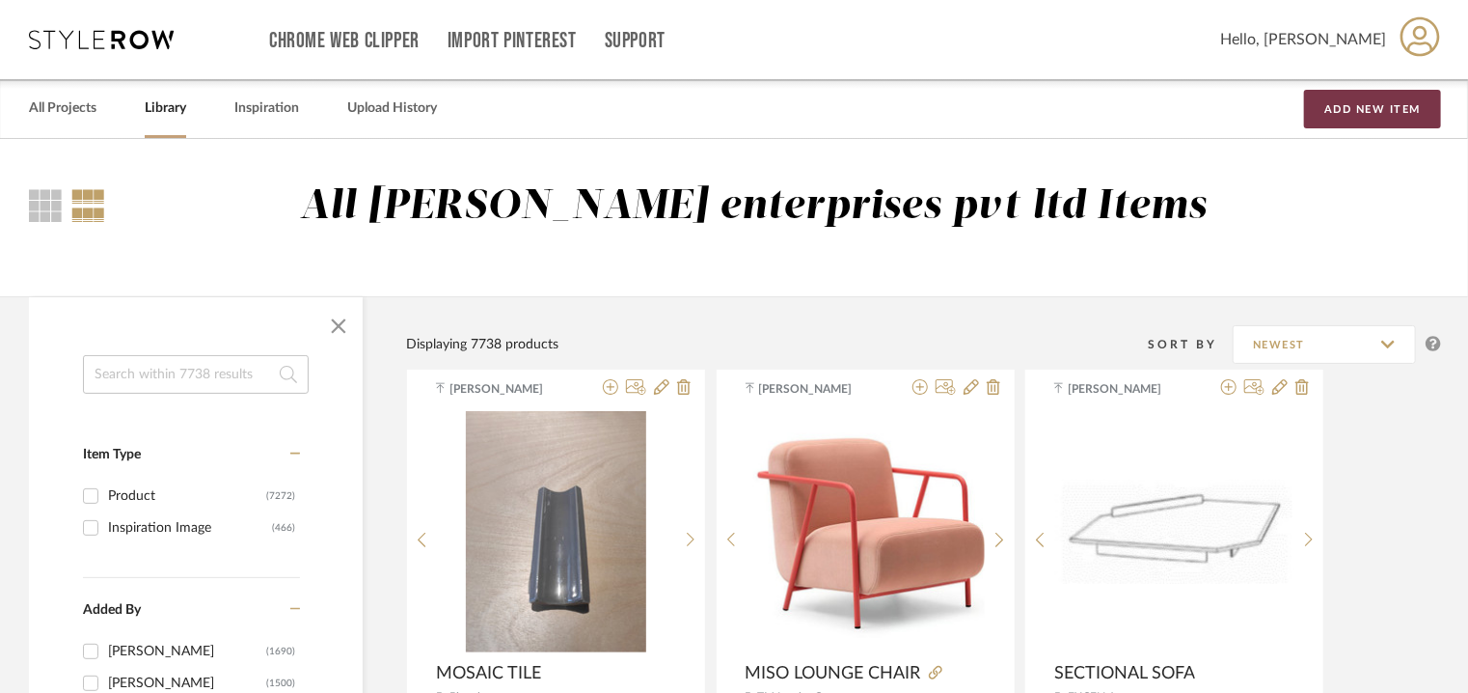
click at [1373, 106] on button "Add New Item" at bounding box center [1372, 109] width 137 height 39
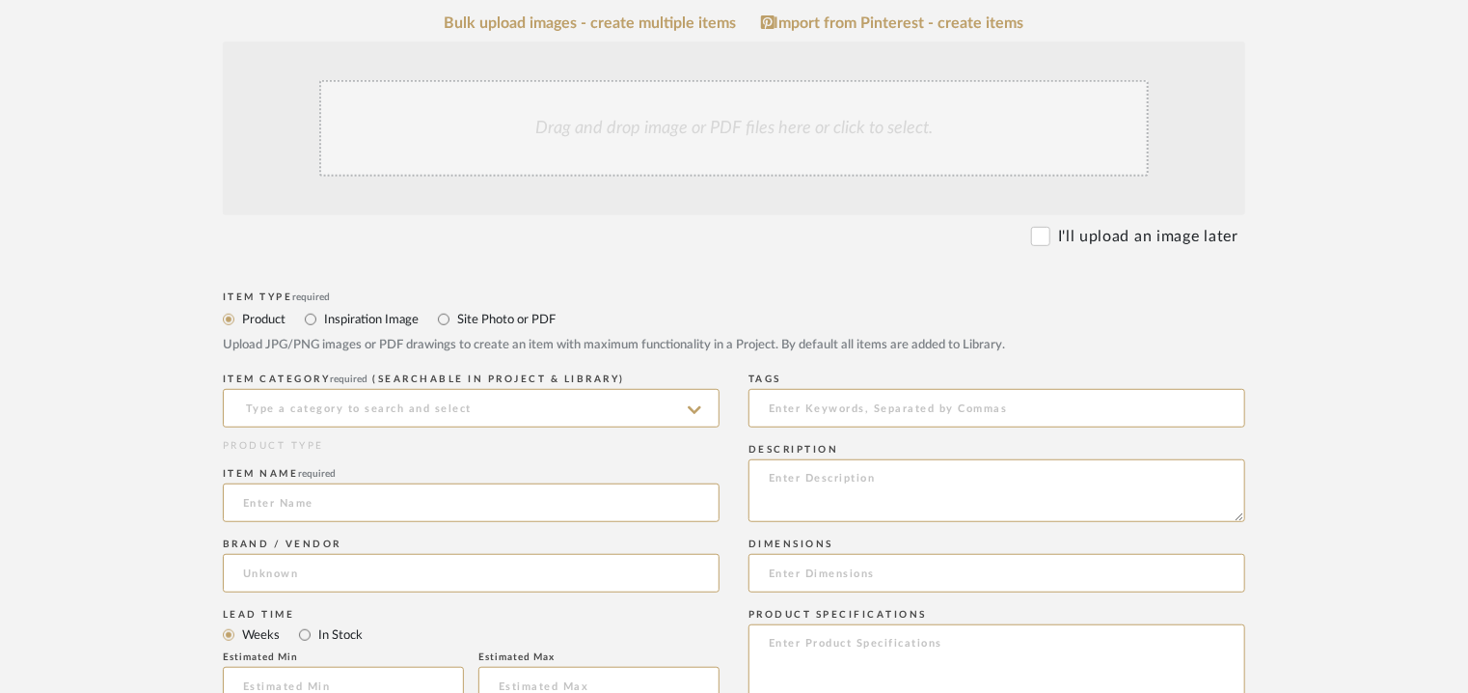
scroll to position [482, 0]
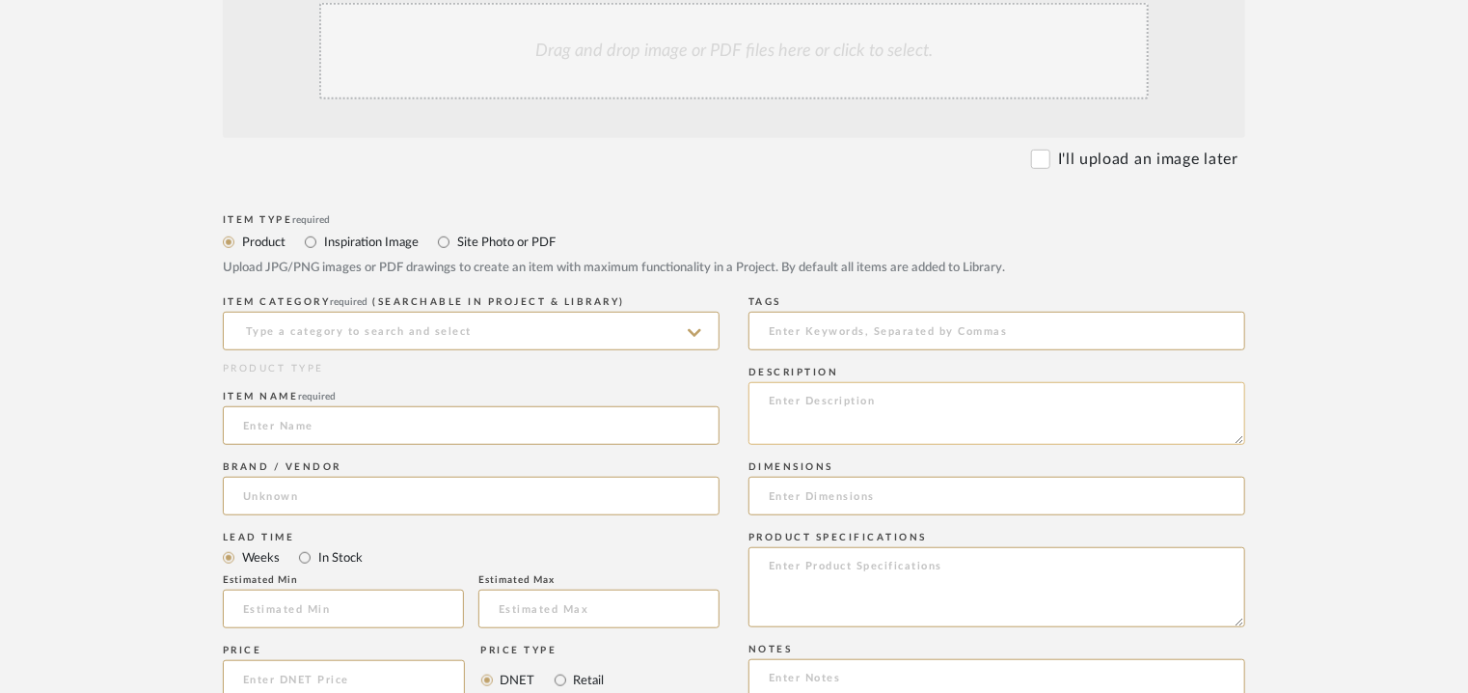
click at [765, 395] on textarea at bounding box center [997, 413] width 497 height 63
paste textarea "Type: Architectural elements Dimension(s): Pitch / Mesh - 30x100mm, 30x50mm, 41…"
type textarea "Type: Architectural elements Dimension(s): Pitch / Mesh - 30x100mm, 30x50mm, 41…"
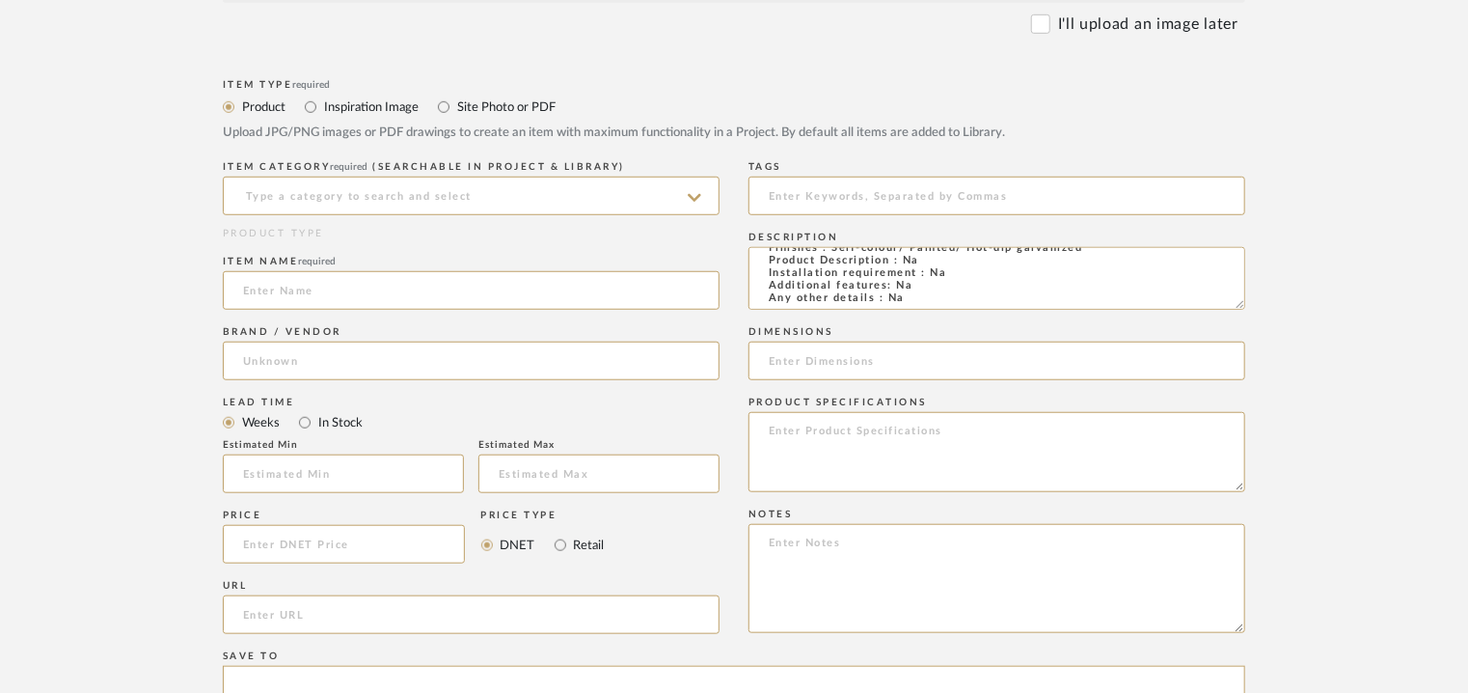
scroll to position [868, 0]
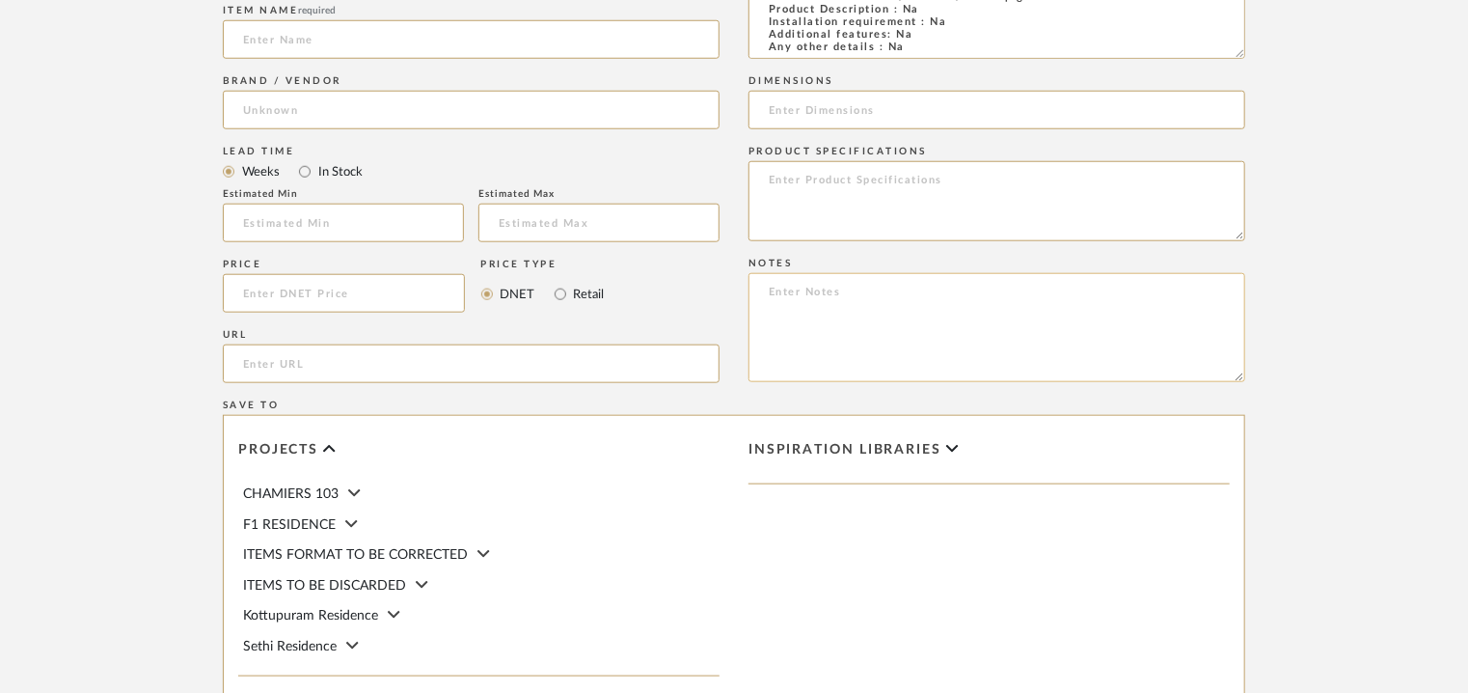
click at [762, 305] on textarea at bounding box center [997, 327] width 497 height 109
paste textarea "Price: on request Lead time: Na Customizable: No 3D available : No BIM availabl…"
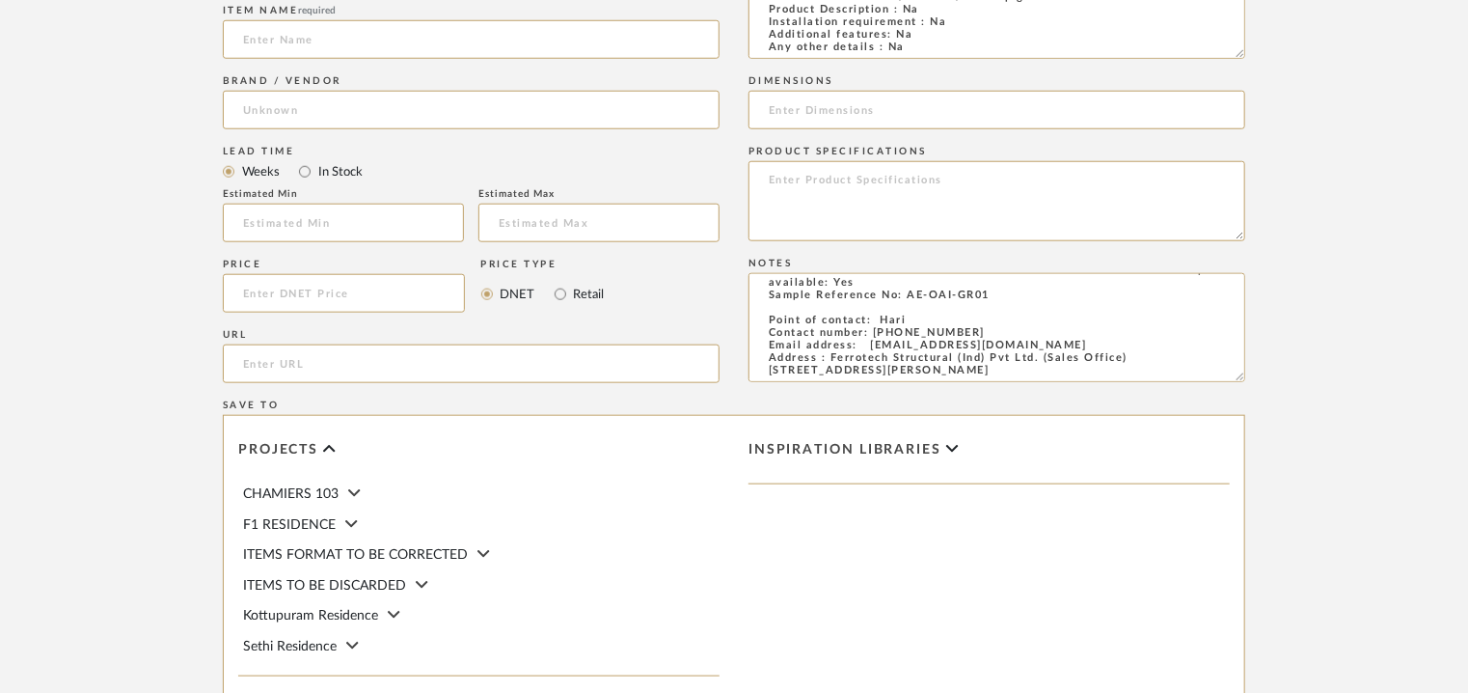
scroll to position [93, 0]
click at [769, 362] on textarea "Price: on request Lead time: Na Customizable: No 3D available : No BIM availabl…" at bounding box center [997, 327] width 497 height 109
click at [1030, 371] on textarea "Price: on request Lead time: Na Customizable: No 3D available : No BIM availabl…" at bounding box center [997, 327] width 497 height 109
paste textarea "Additional informtaion"
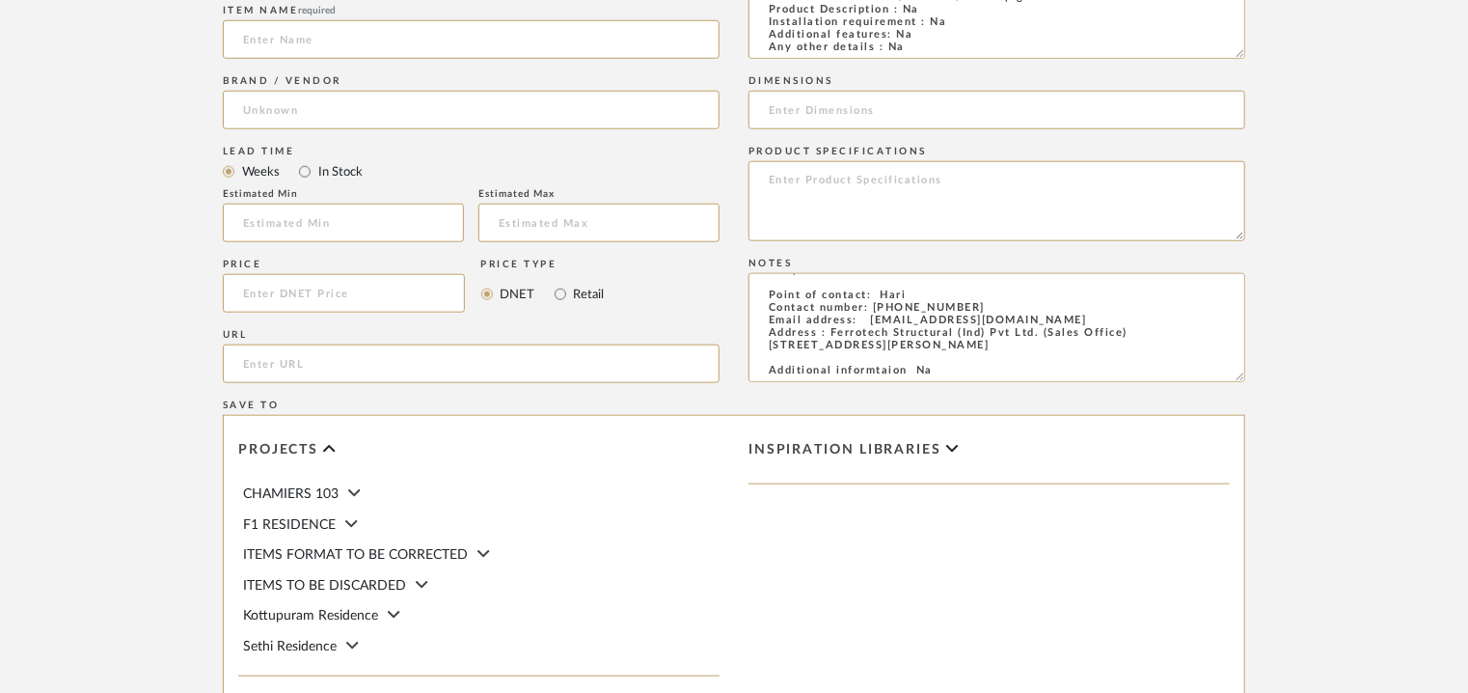
type textarea "Price: on request Lead time: Na Customizable: No 3D available : No BIM availabl…"
paste input "https://ferrograte.com/electro-forged-steel-grating.php"
type input "https://ferrograte.com/electro-forged-steel-grating.php"
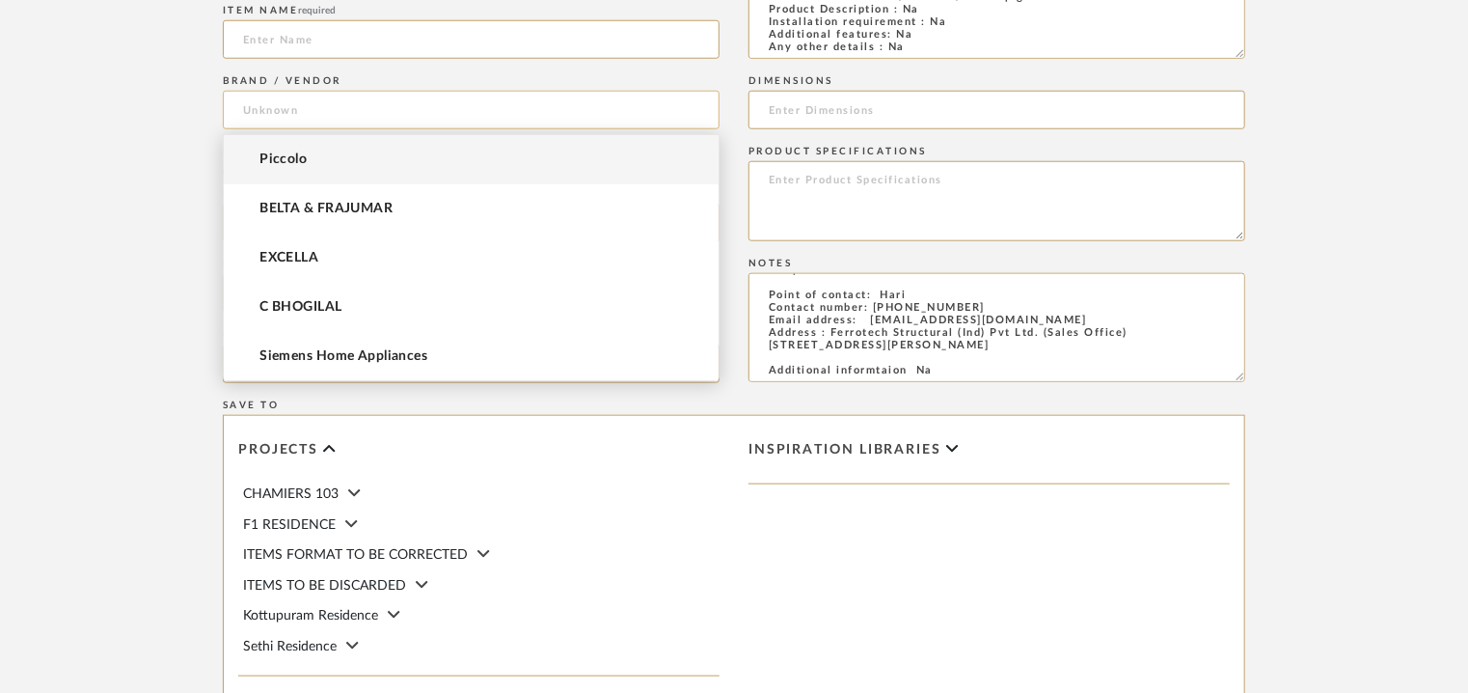
click at [312, 107] on input at bounding box center [471, 110] width 497 height 39
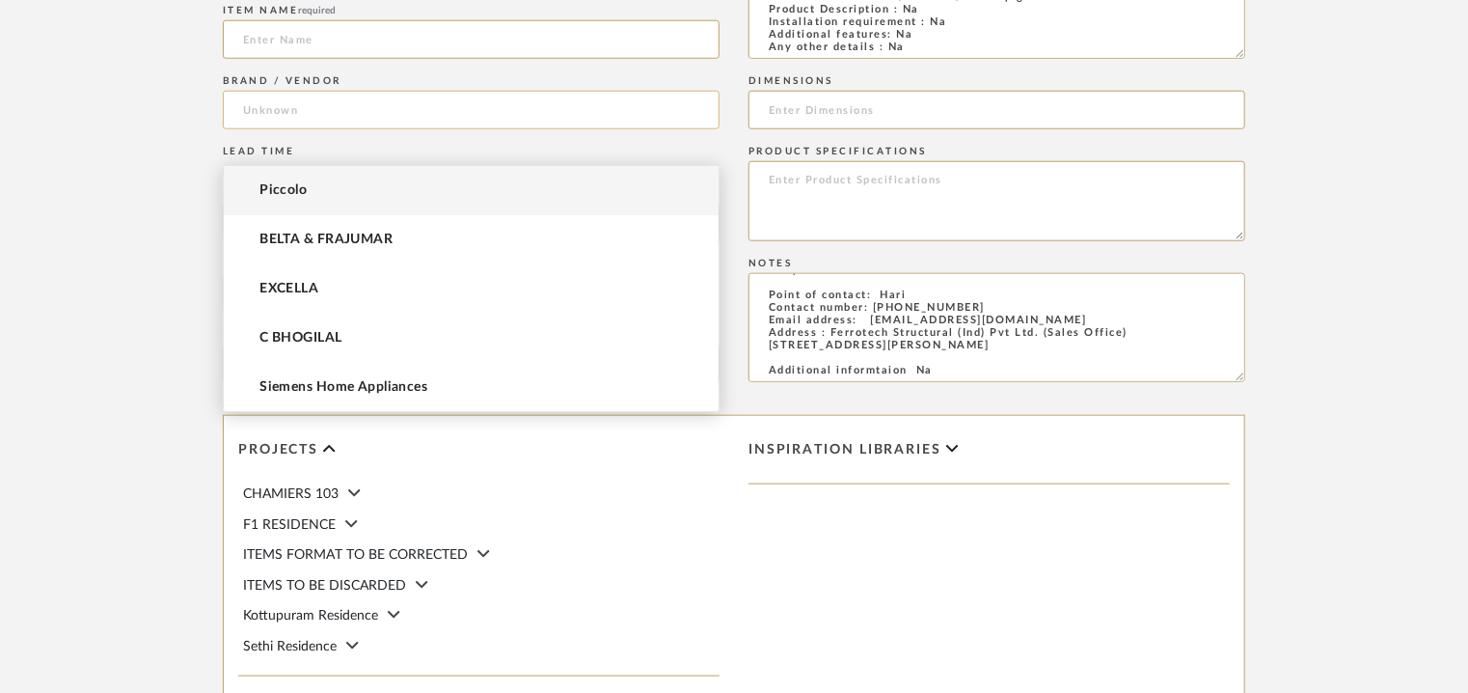
scroll to position [482, 0]
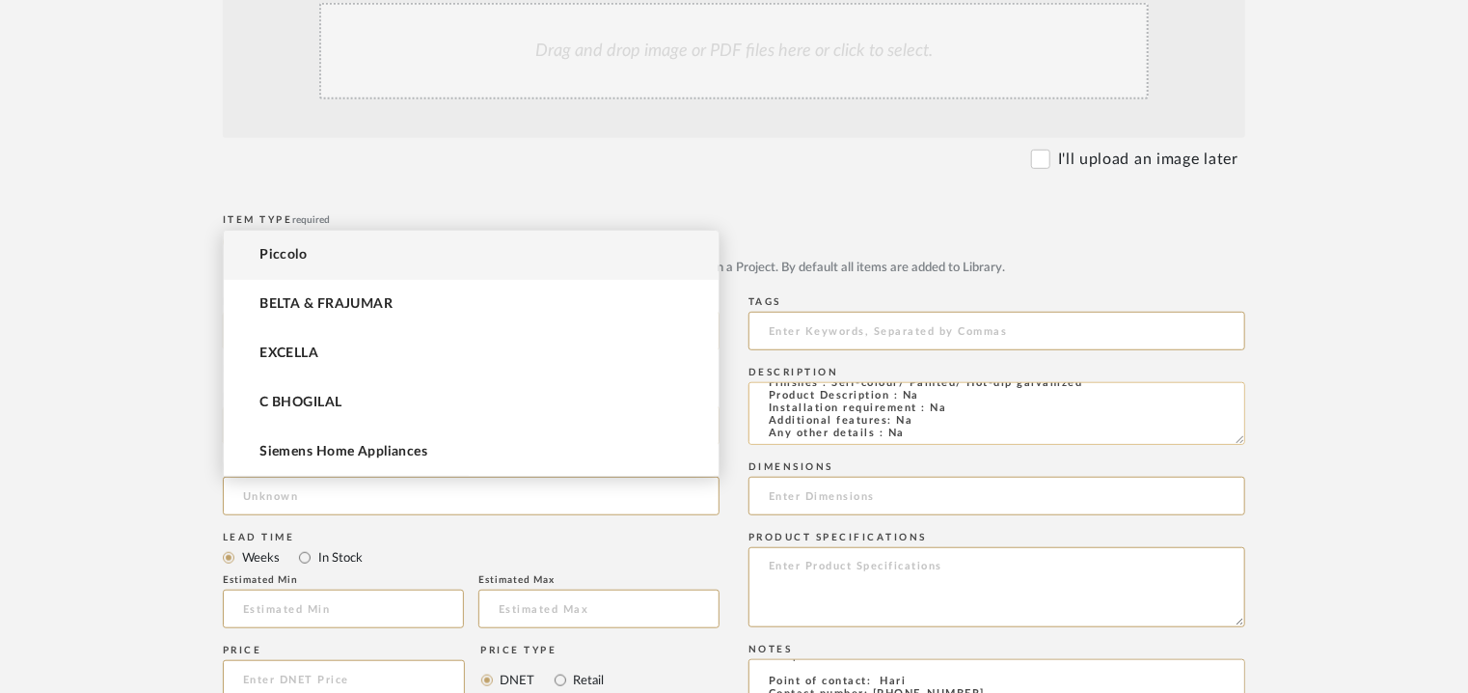
click at [895, 405] on textarea "Type: Architectural elements Dimension(s): Pitch / Mesh - 30x100mm, 30x50mm, 41…" at bounding box center [997, 413] width 497 height 63
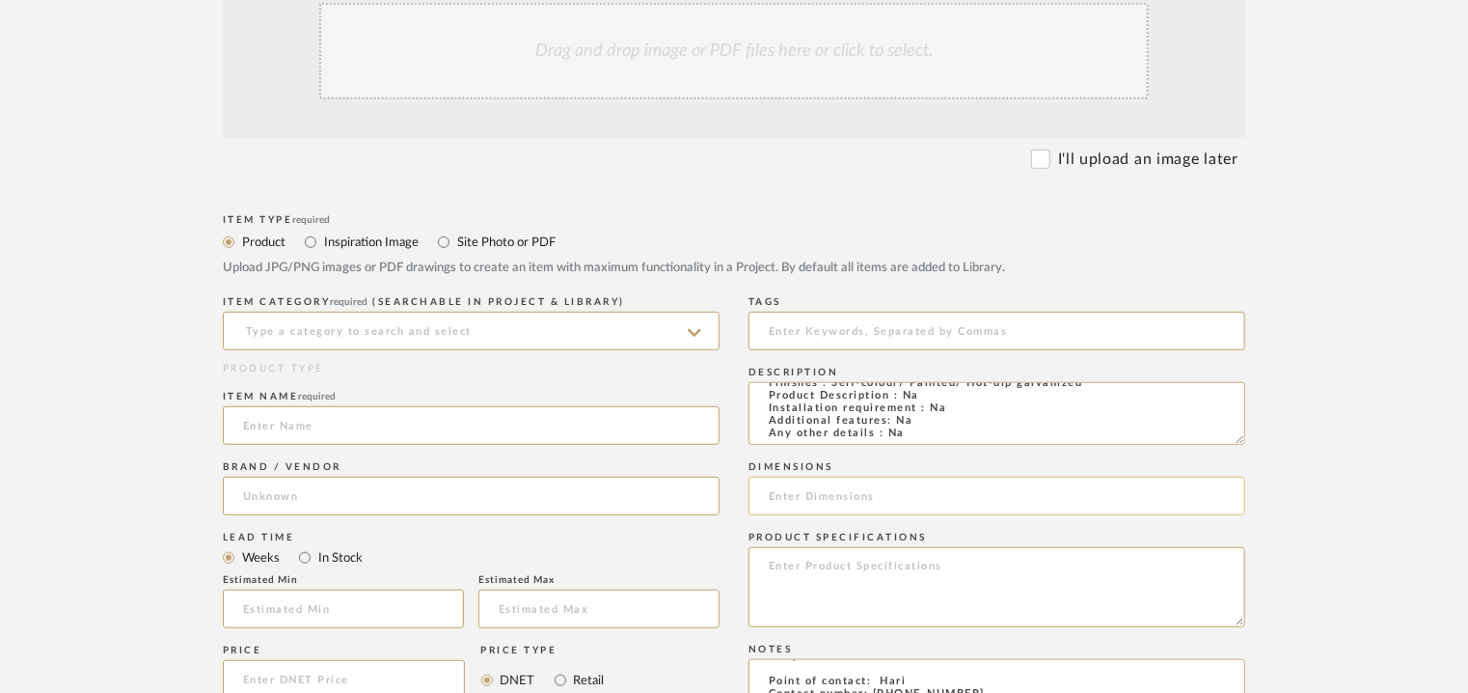
click at [1209, 506] on input at bounding box center [997, 496] width 497 height 39
paste input "30x100mm, 30x50mm, 41x100mm, 41x50mm, 34x38mm, 35x75mm & 35x100mm"
type input "30x100mm, 30x50mm, 41x100mm, 41x50mm, 34x38mm, 35x75mm & 35x100mm"
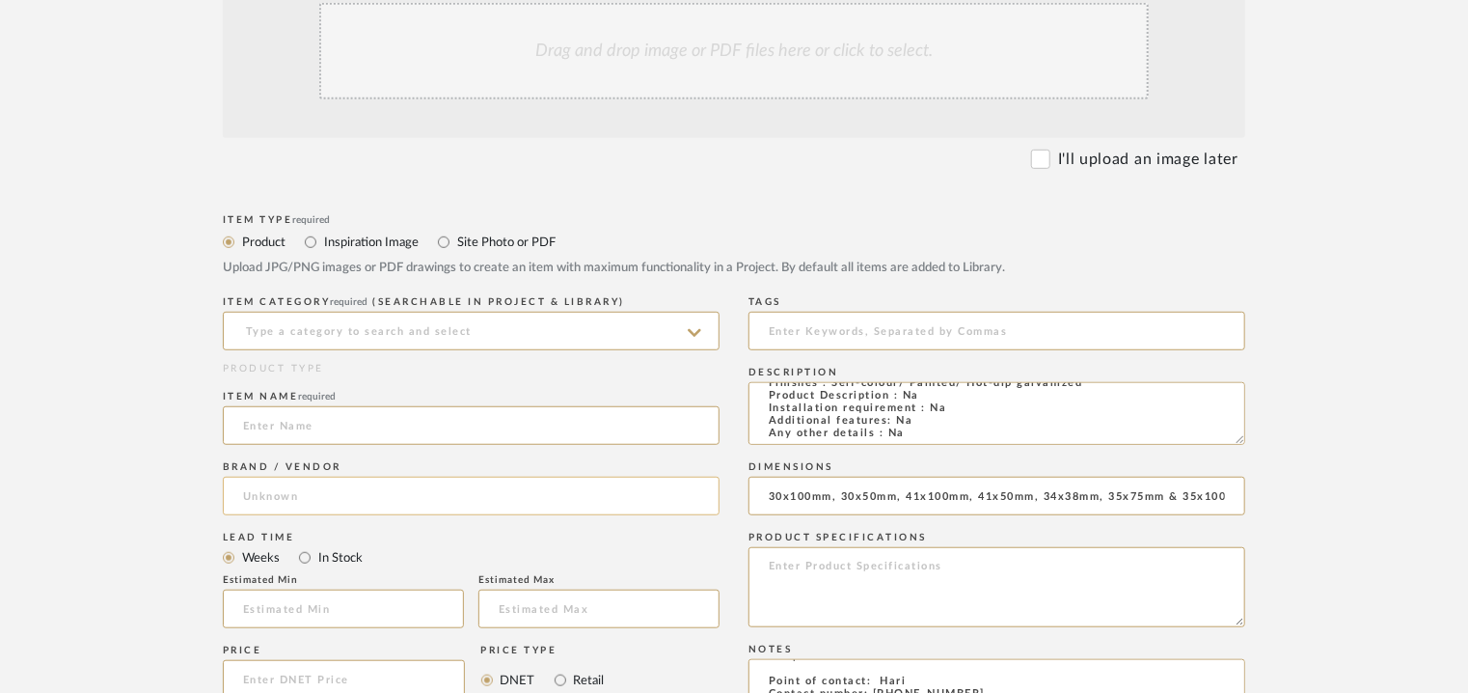
click at [307, 491] on input at bounding box center [471, 496] width 497 height 39
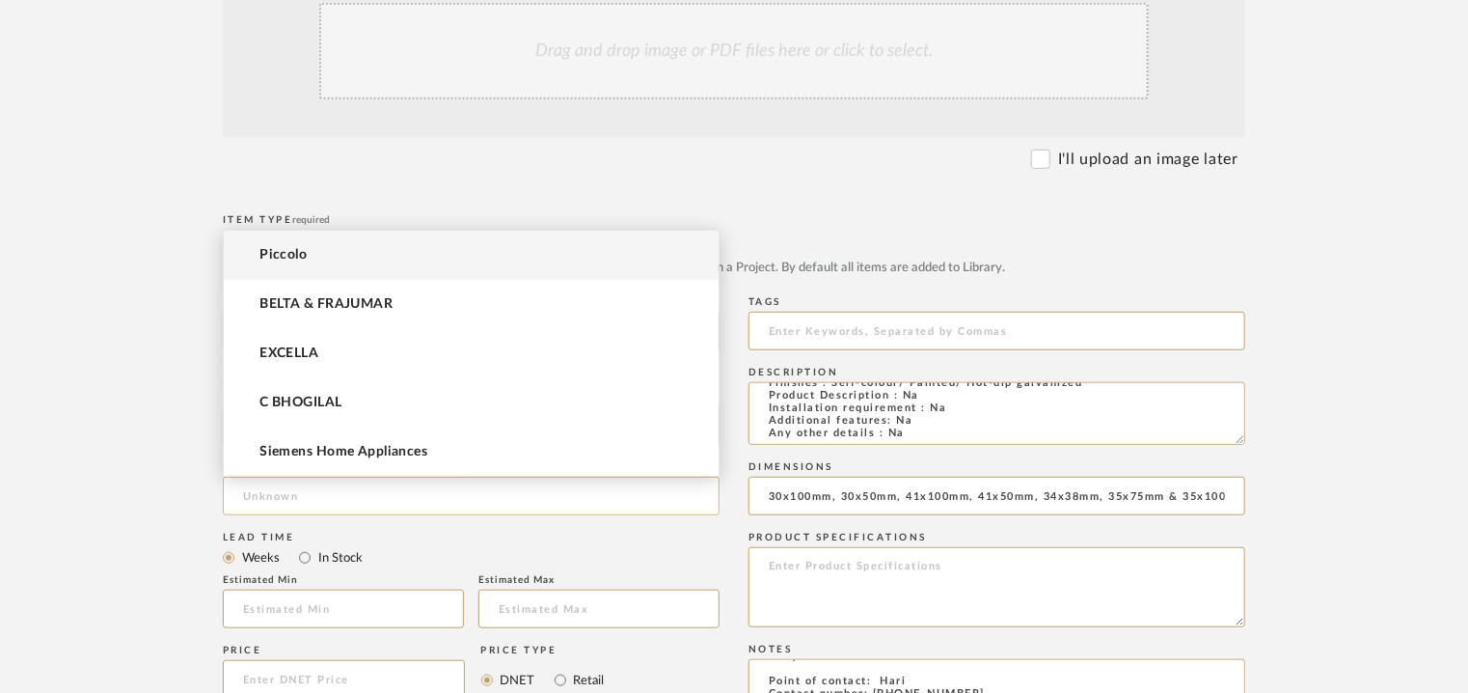
drag, startPoint x: 308, startPoint y: 491, endPoint x: 289, endPoint y: 501, distance: 20.7
click at [289, 501] on input at bounding box center [471, 496] width 497 height 39
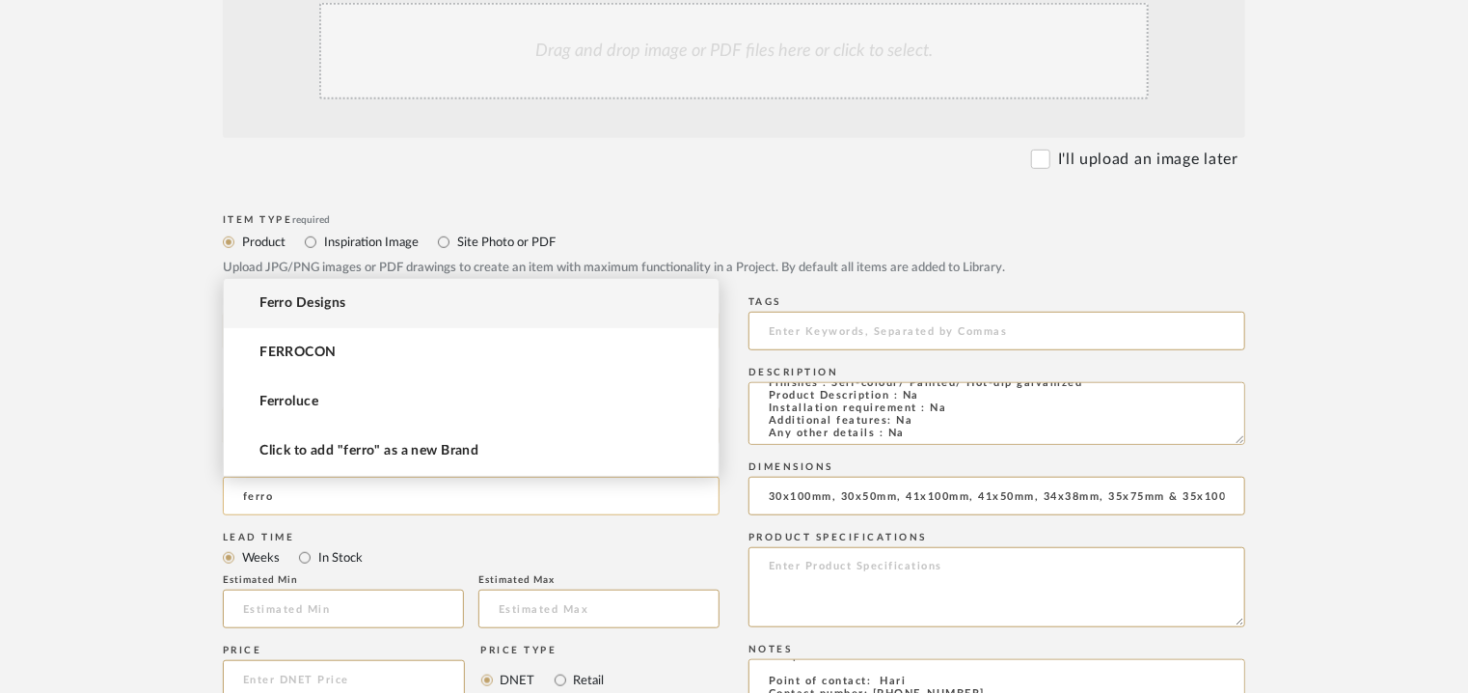
drag, startPoint x: 251, startPoint y: 499, endPoint x: 238, endPoint y: 499, distance: 12.5
click at [238, 499] on input "ferro" at bounding box center [471, 496] width 497 height 39
paste input "Ferrotech Structural (Ind) Pvt Ltd."
click at [372, 496] on input "Ferrotech Structural (Ind) Pvt Ltd." at bounding box center [471, 496] width 497 height 39
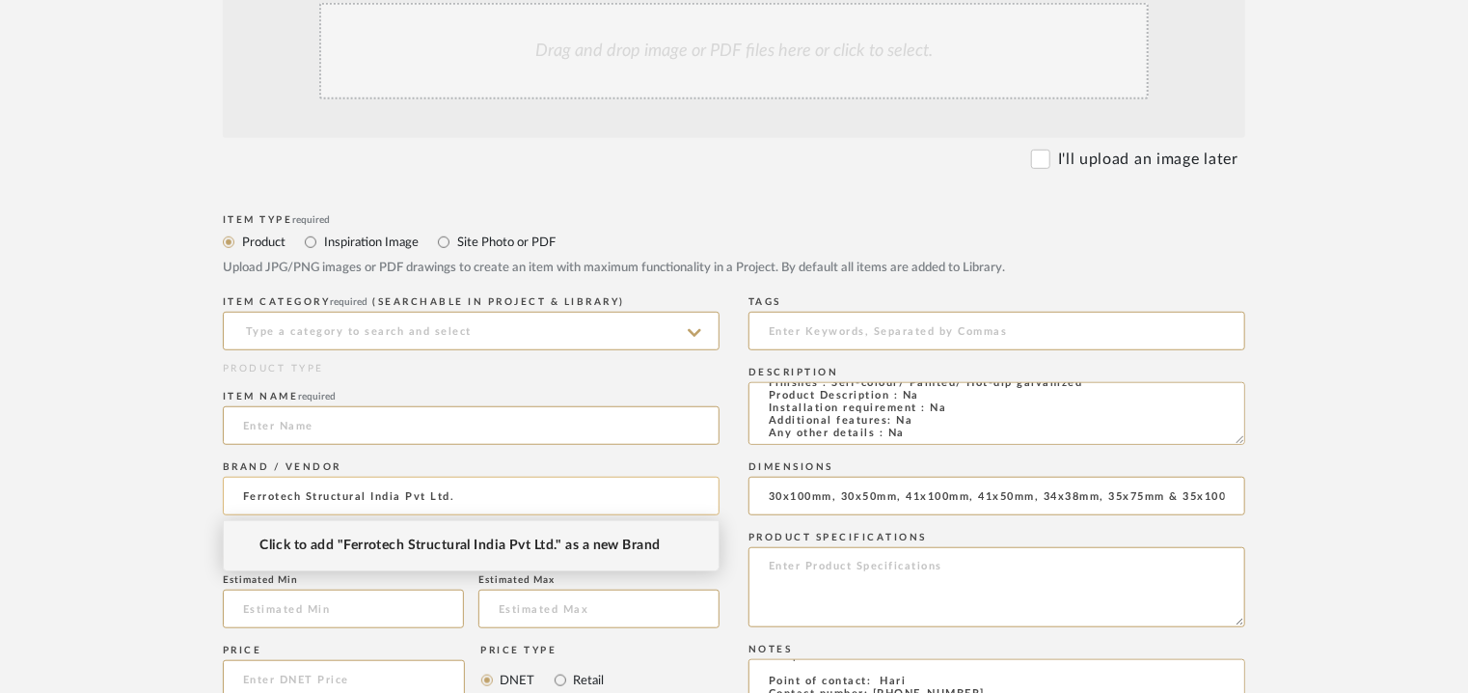
click at [463, 497] on input "Ferrotech Structural India Pvt Ltd." at bounding box center [471, 496] width 497 height 39
type input "Ferrotech Structural India Pvt Ltd"
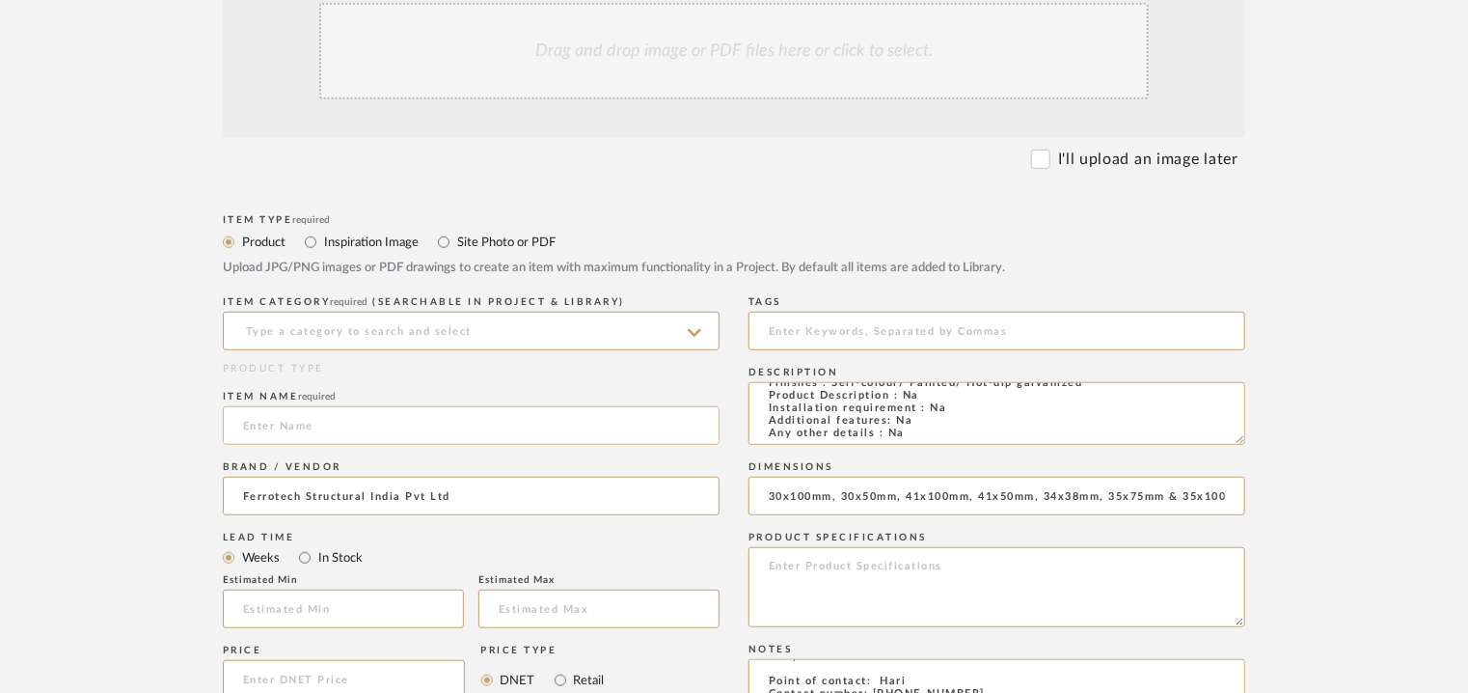
click at [380, 431] on input at bounding box center [471, 425] width 497 height 39
type input "GRATING WITH PLAIN SURFACE"
click at [482, 335] on input at bounding box center [471, 331] width 497 height 39
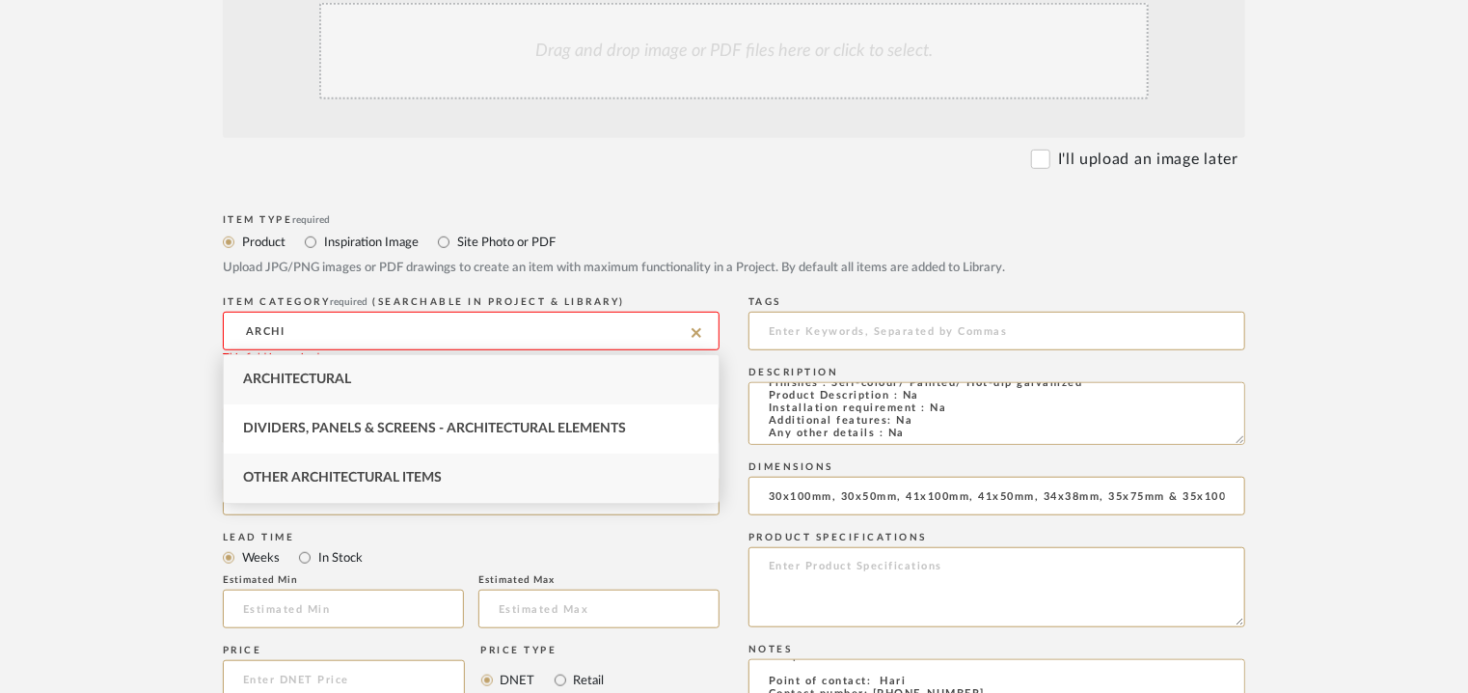
click at [441, 479] on span "Other Architectural Items" at bounding box center [342, 478] width 199 height 14
type input "Other Architectural Items"
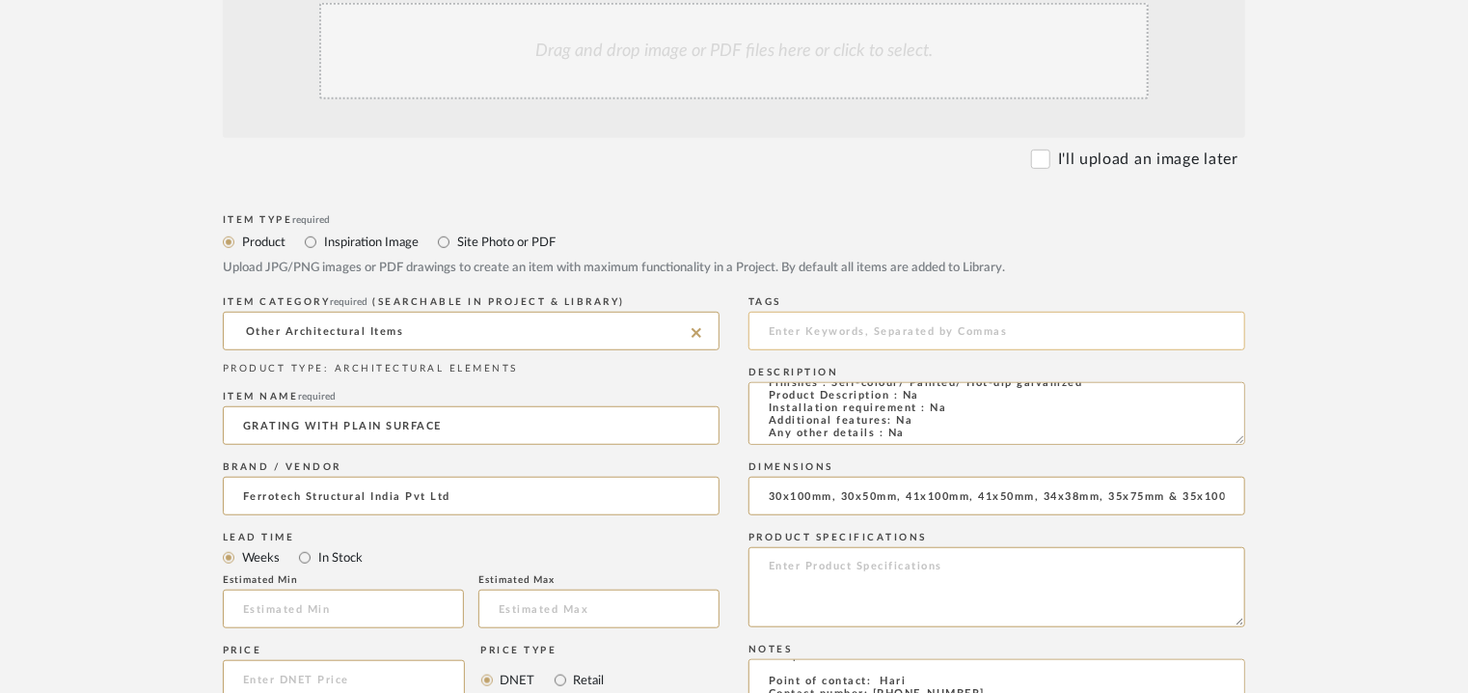
click at [881, 320] on input at bounding box center [997, 331] width 497 height 39
type input "grating"
click at [768, 67] on div "Drag and drop image or PDF files here or click to select." at bounding box center [734, 51] width 830 height 96
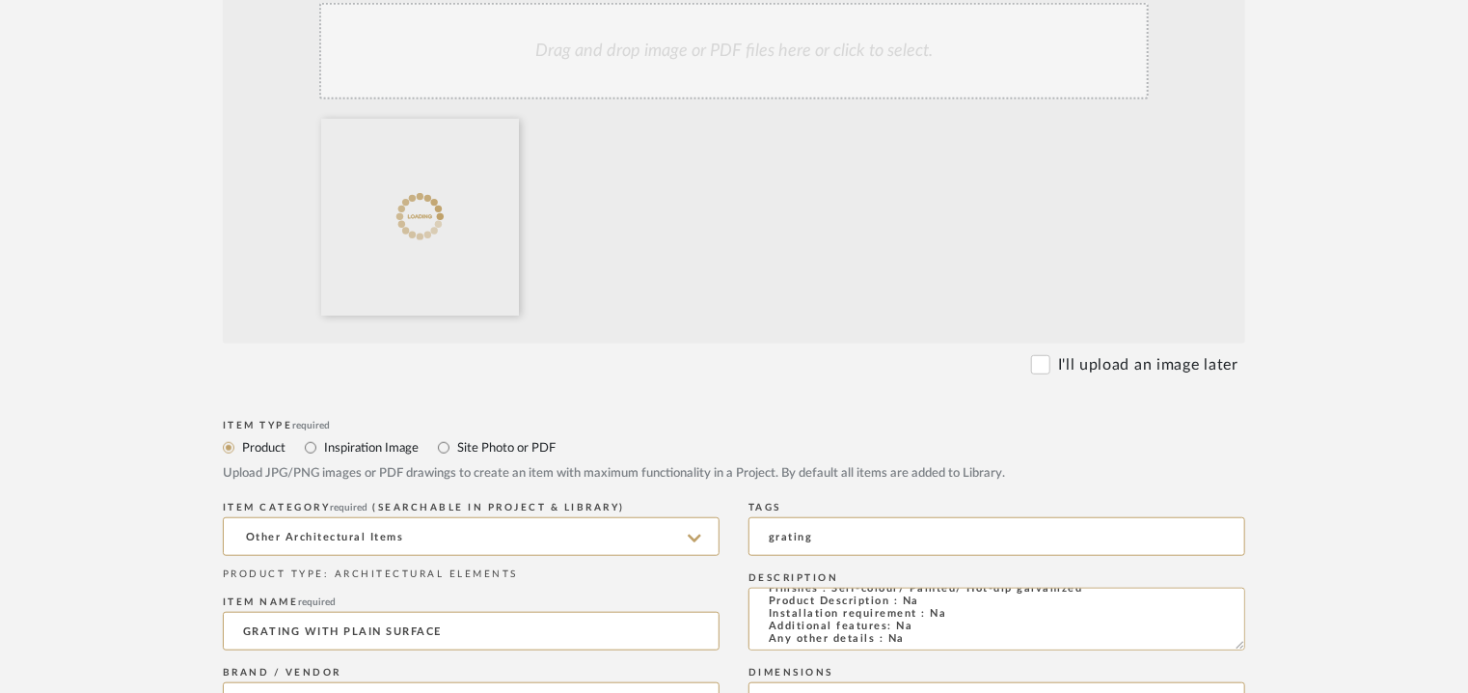
click at [744, 59] on div "Drag and drop image or PDF files here or click to select." at bounding box center [734, 51] width 830 height 96
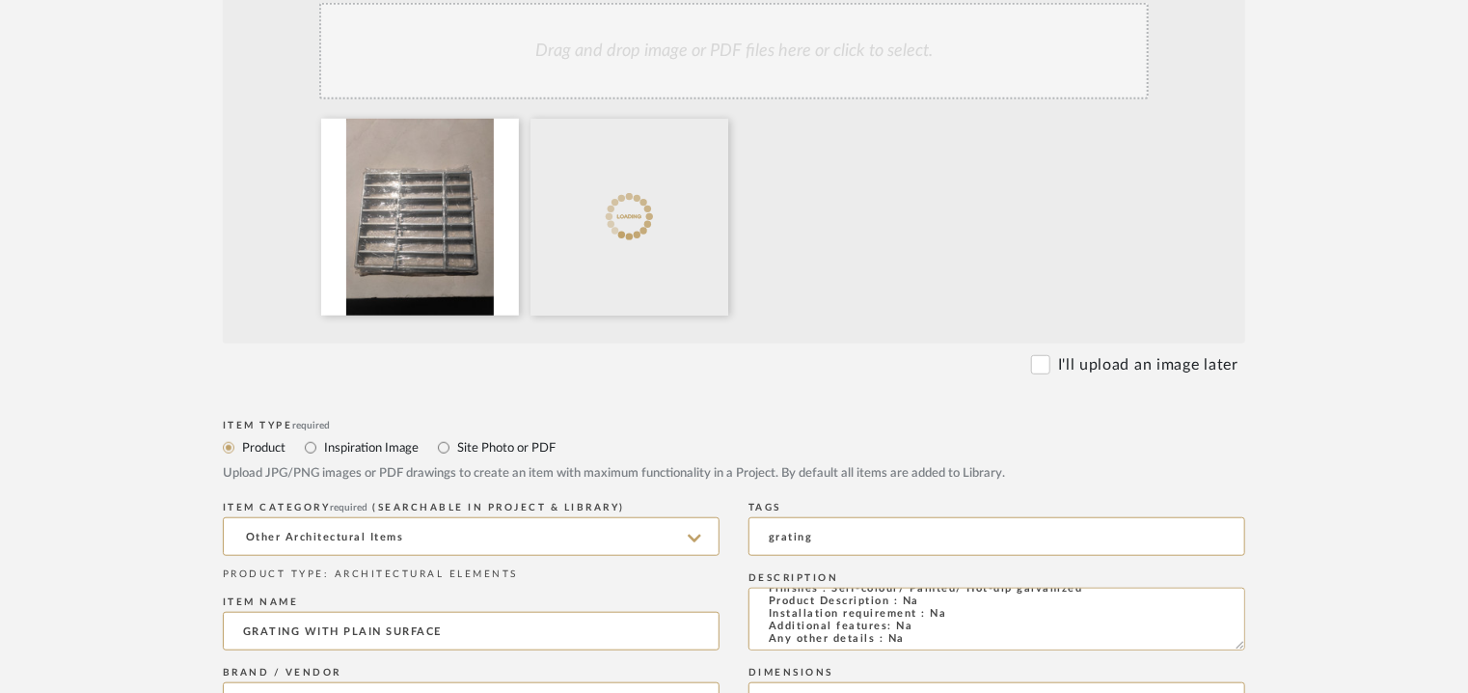
click at [725, 59] on div "Drag and drop image or PDF files here or click to select." at bounding box center [734, 51] width 830 height 96
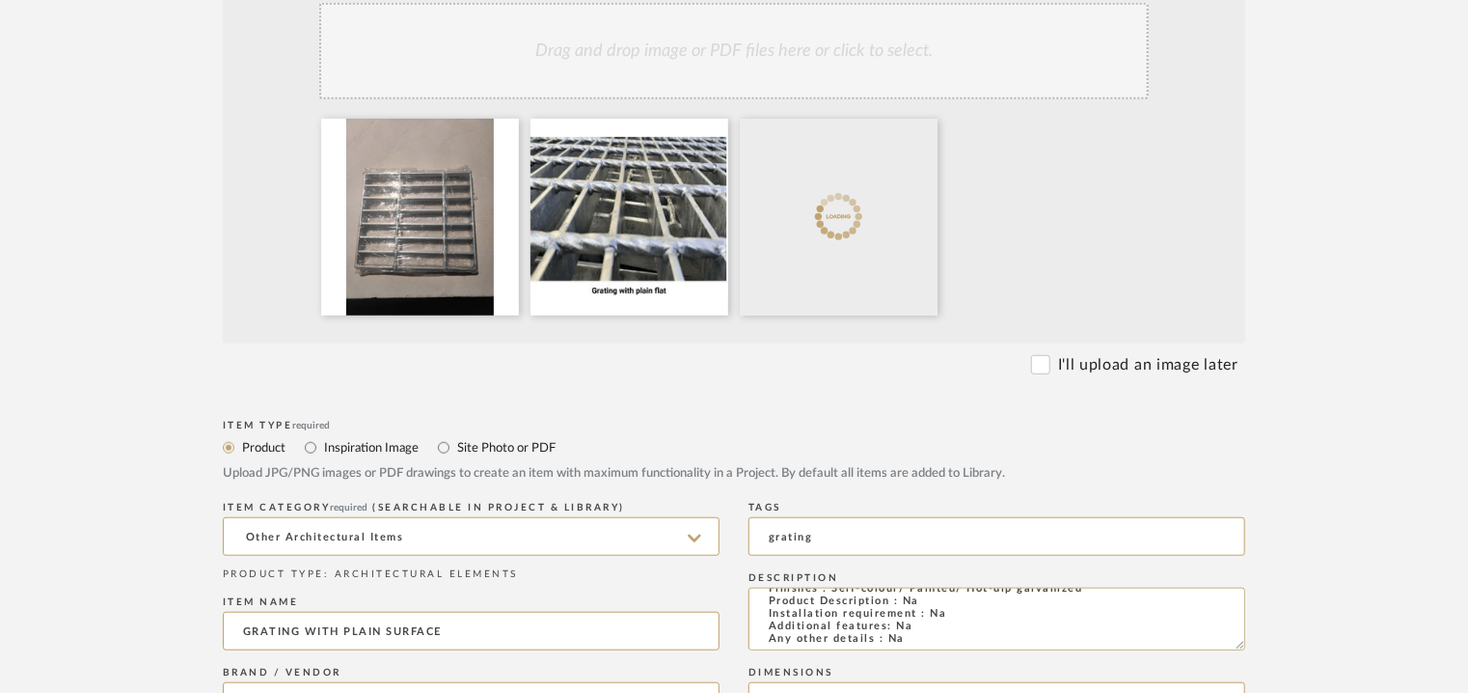
click at [756, 69] on div "Drag and drop image or PDF files here or click to select." at bounding box center [734, 51] width 830 height 96
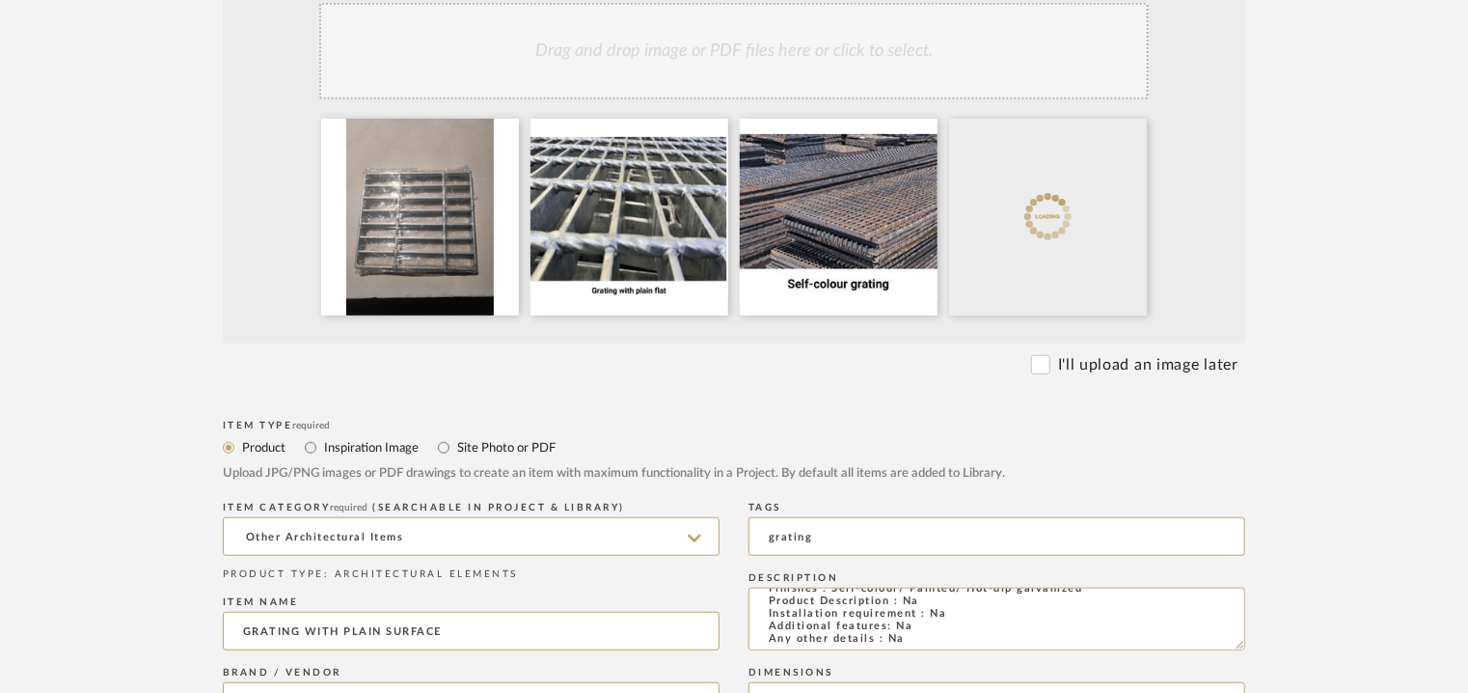
click at [862, 57] on div "Drag and drop image or PDF files here or click to select." at bounding box center [734, 51] width 830 height 96
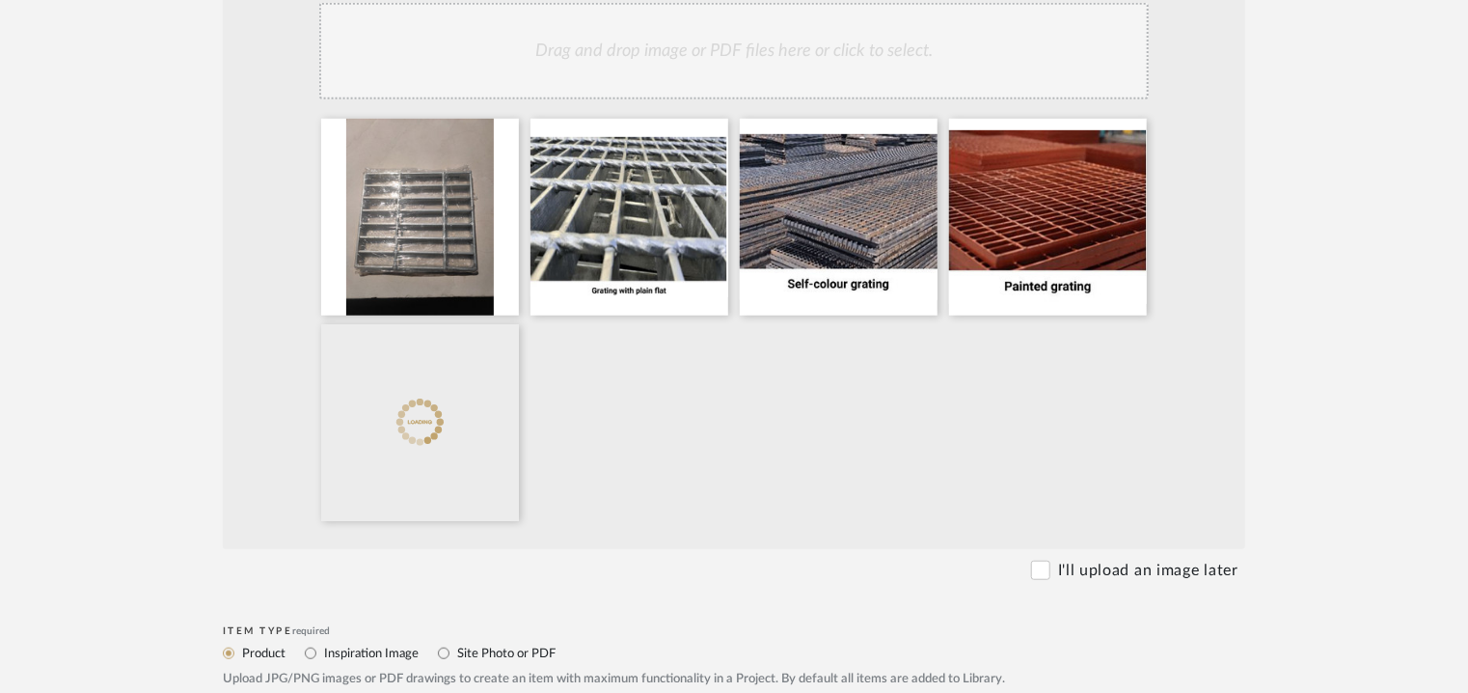
click at [831, 46] on div "Drag and drop image or PDF files here or click to select." at bounding box center [734, 51] width 830 height 96
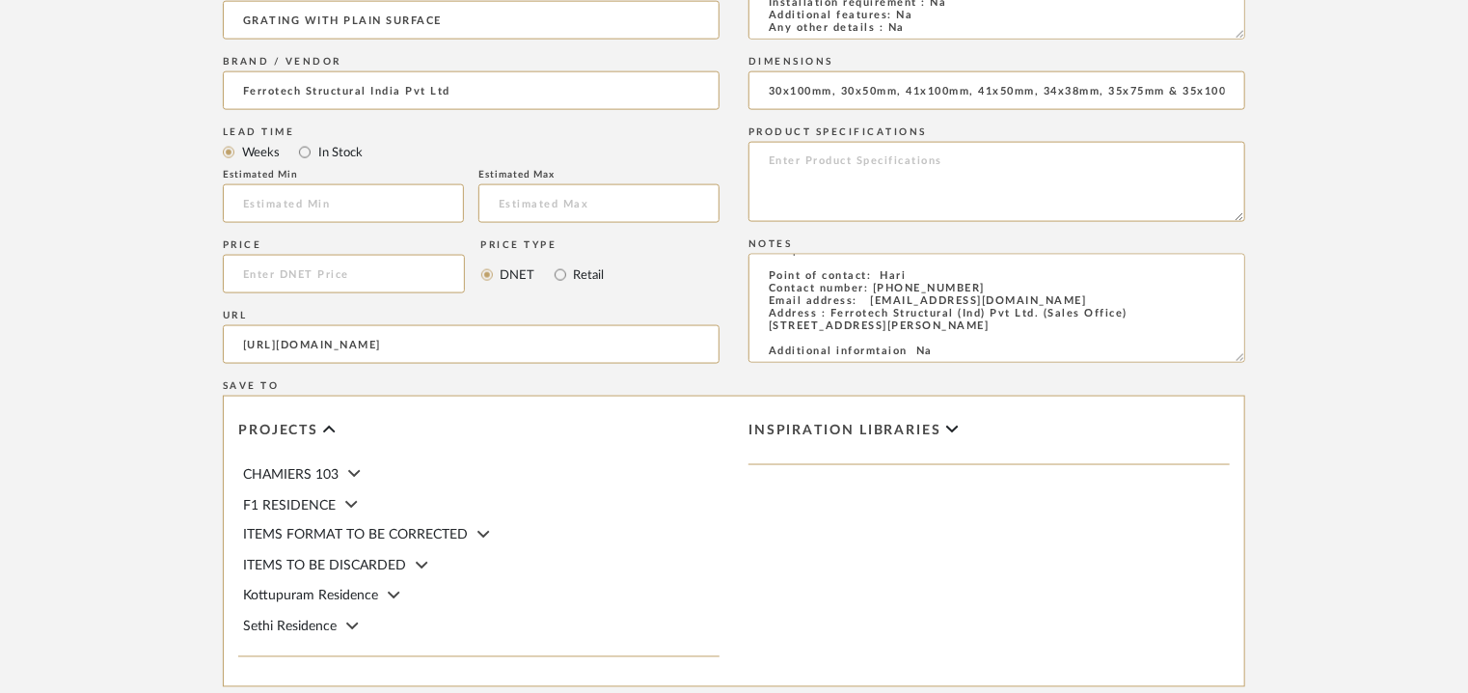
scroll to position [1529, 0]
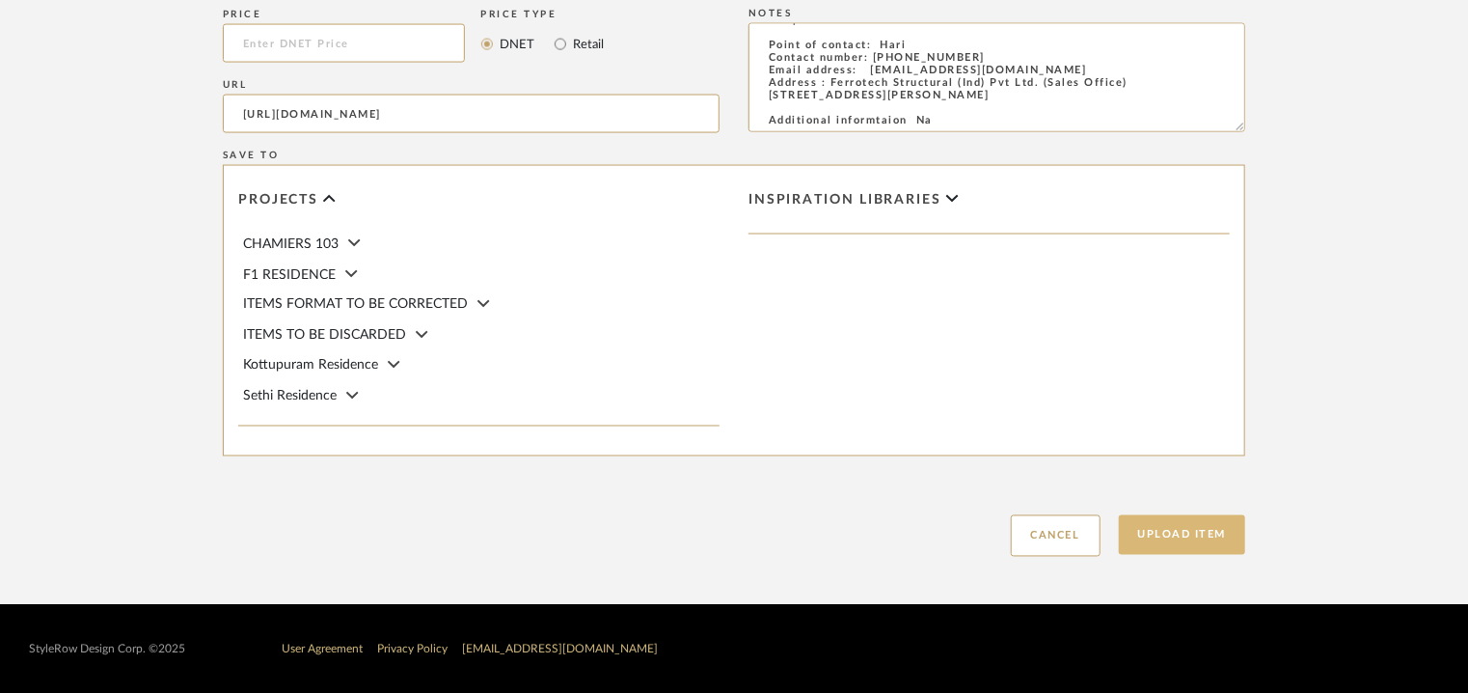
click at [1203, 537] on button "Upload Item" at bounding box center [1182, 535] width 127 height 40
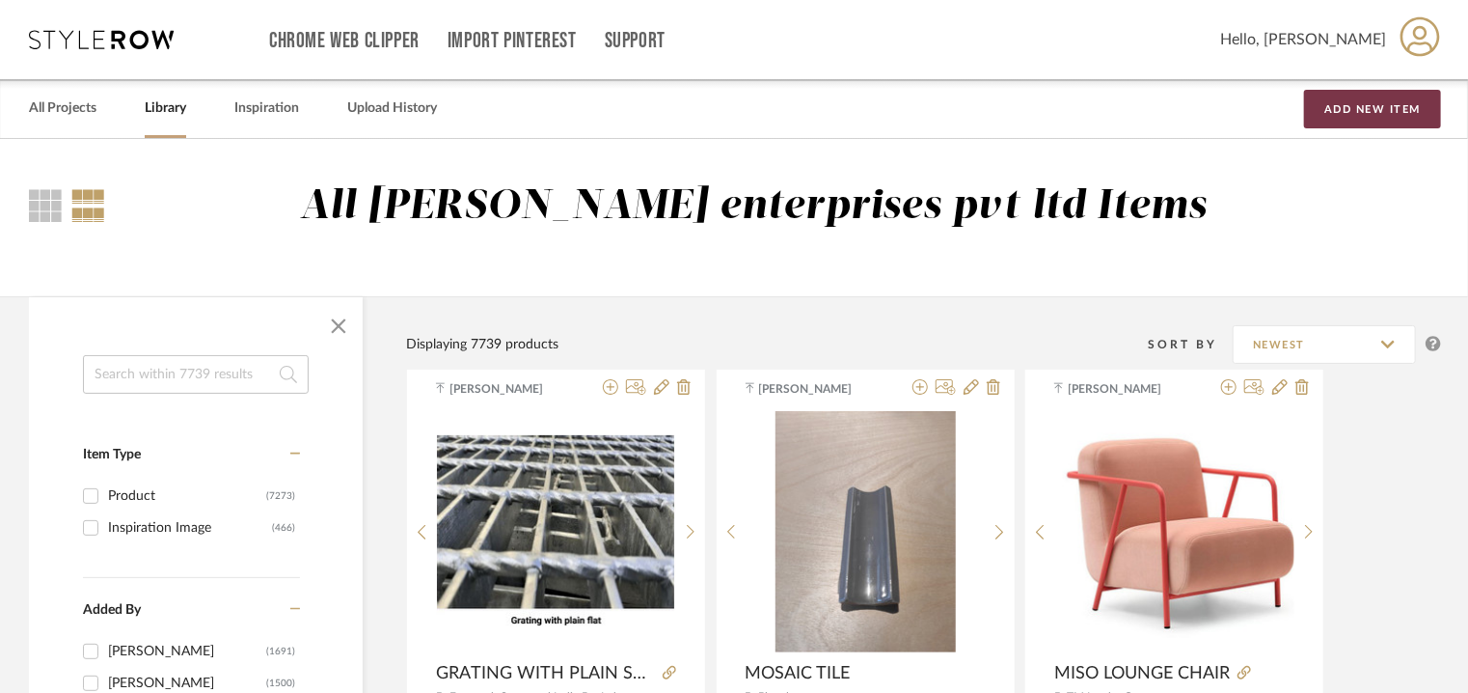
click at [1354, 97] on button "Add New Item" at bounding box center [1372, 109] width 137 height 39
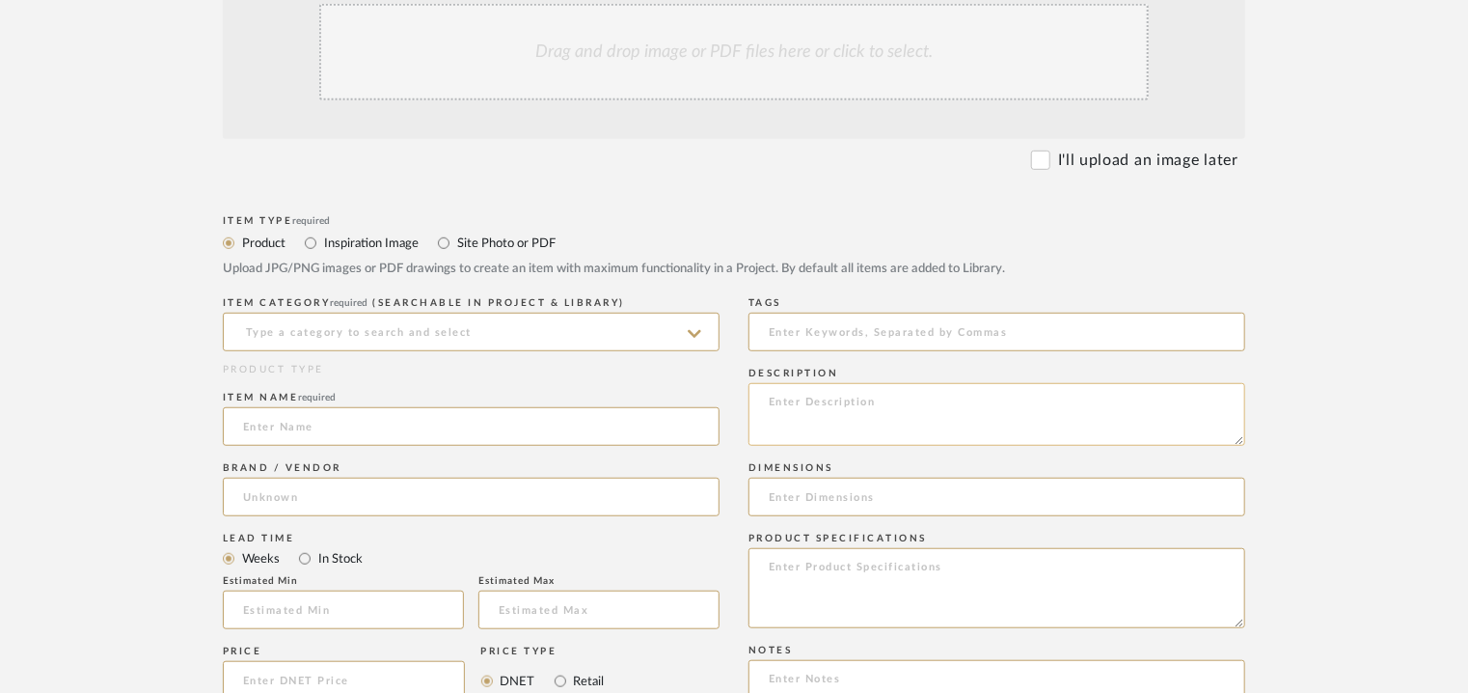
scroll to position [482, 0]
paste textarea "Type: Architectural elements Dimension(s): Pitch / Mesh - 30x100mm, 30x50mm, 41…"
type textarea "Type: Architectural elements Dimension(s): Pitch / Mesh - 30x100mm, 30x50mm, 41…"
drag, startPoint x: 804, startPoint y: 328, endPoint x: 903, endPoint y: 280, distance: 110.5
click at [816, 323] on input at bounding box center [997, 331] width 497 height 39
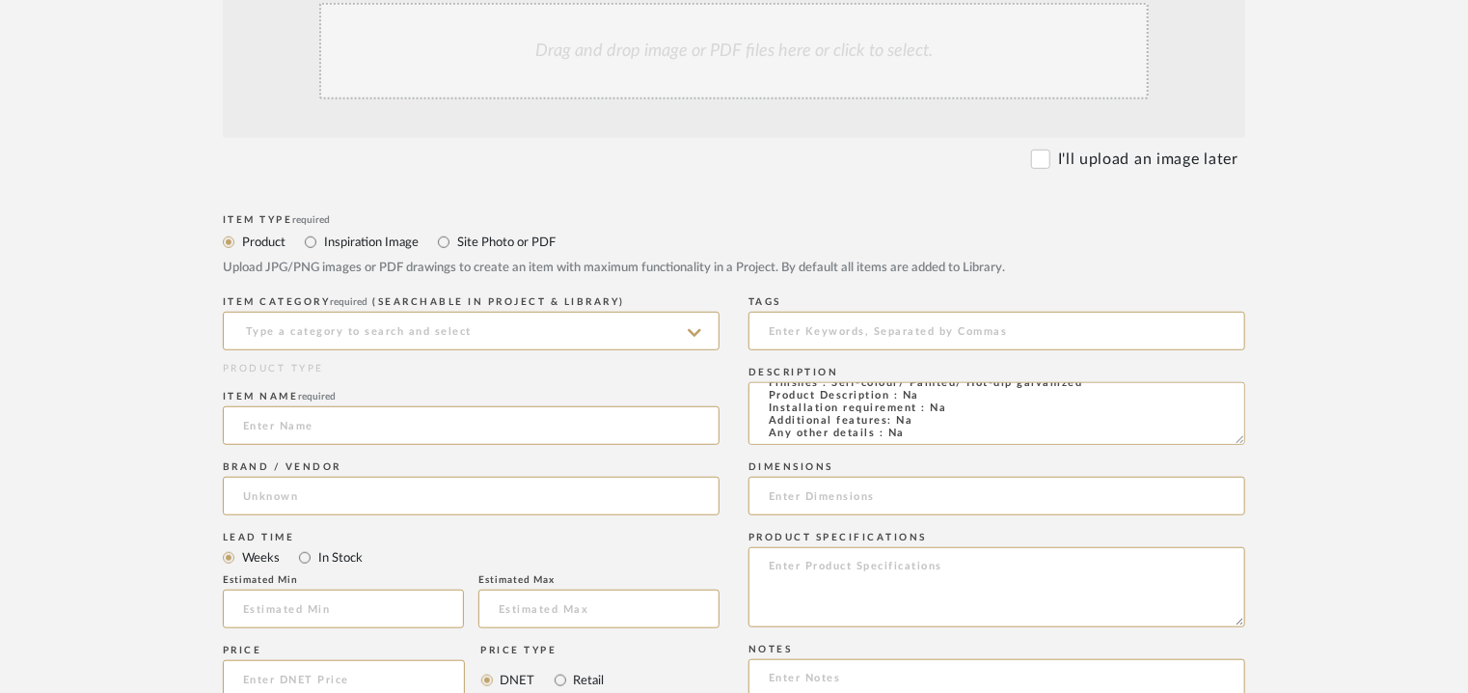
scroll to position [139, 0]
type input "G"
type input "grating"
click at [369, 320] on input at bounding box center [471, 331] width 497 height 39
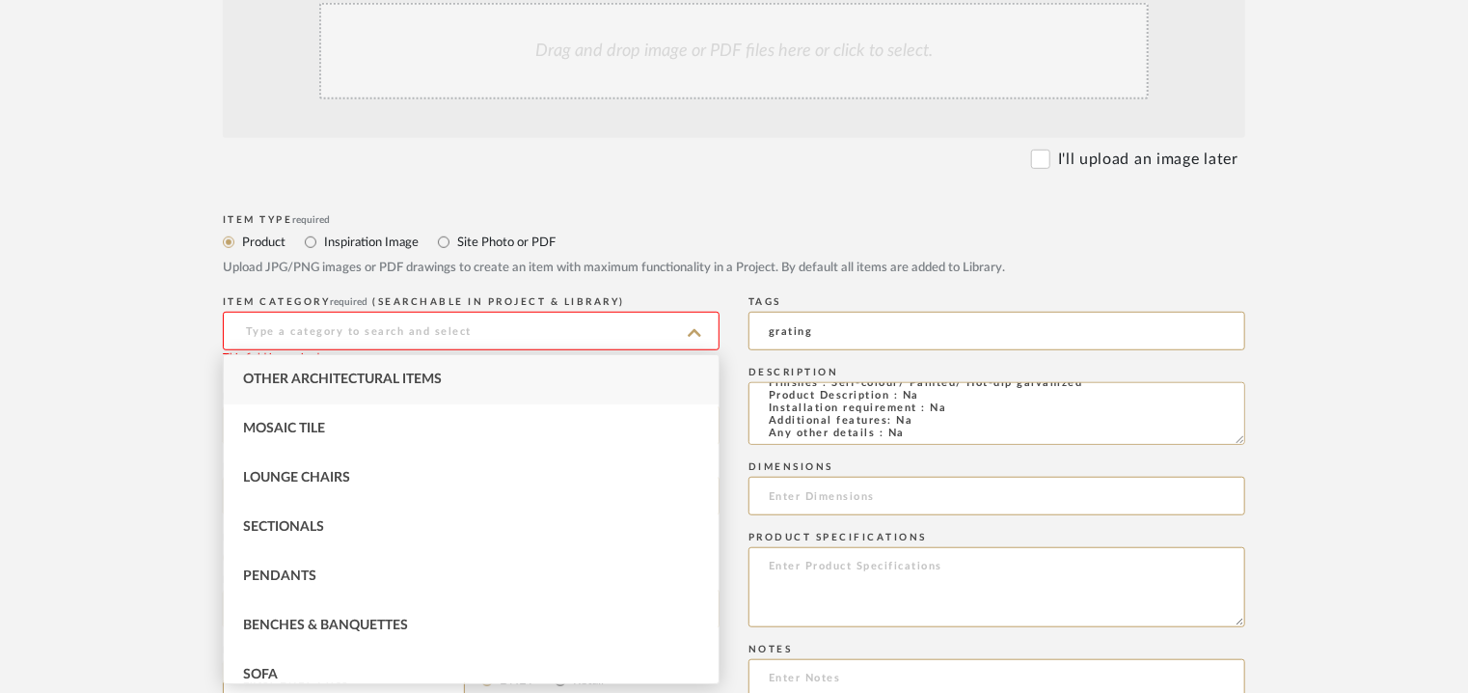
click at [322, 380] on span "Other Architectural Items" at bounding box center [342, 379] width 199 height 14
type input "Other Architectural Items"
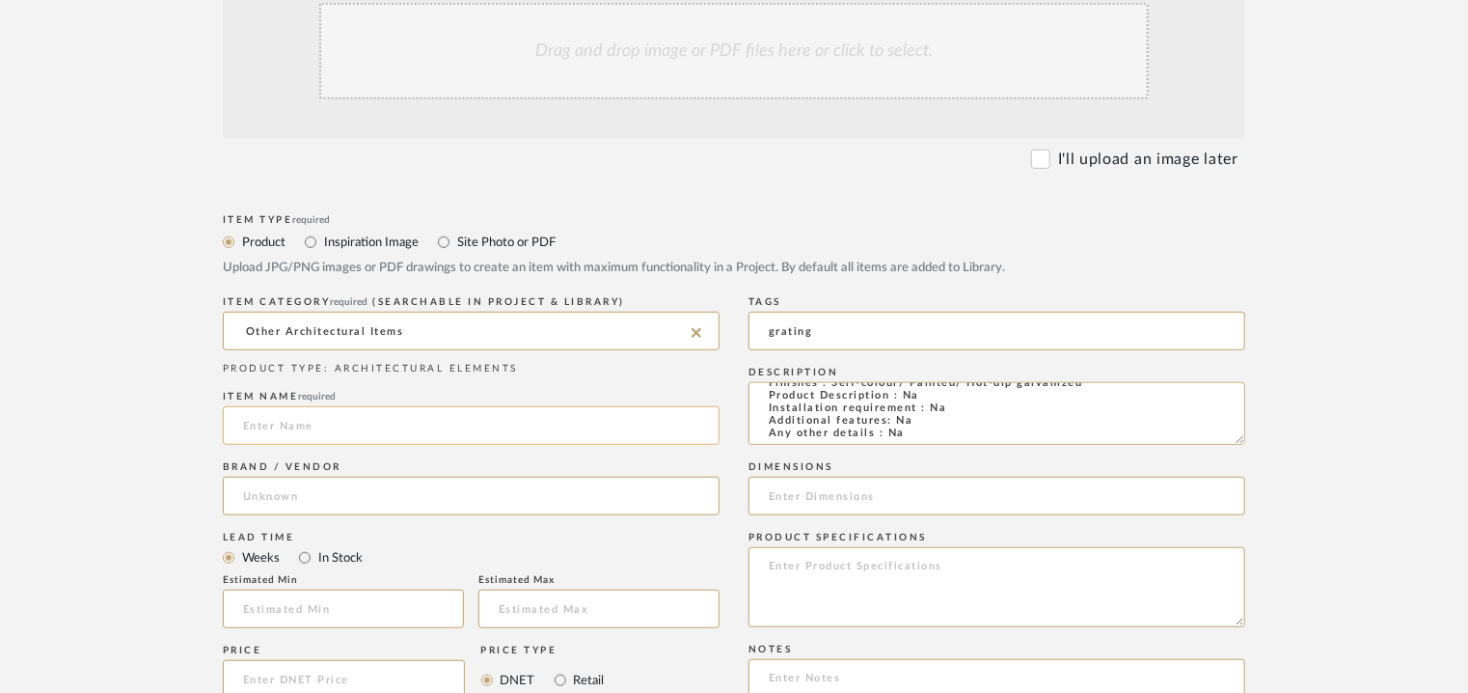
click at [312, 426] on input at bounding box center [471, 425] width 497 height 39
type input "GRATING WITH SERRATED SURFACE"
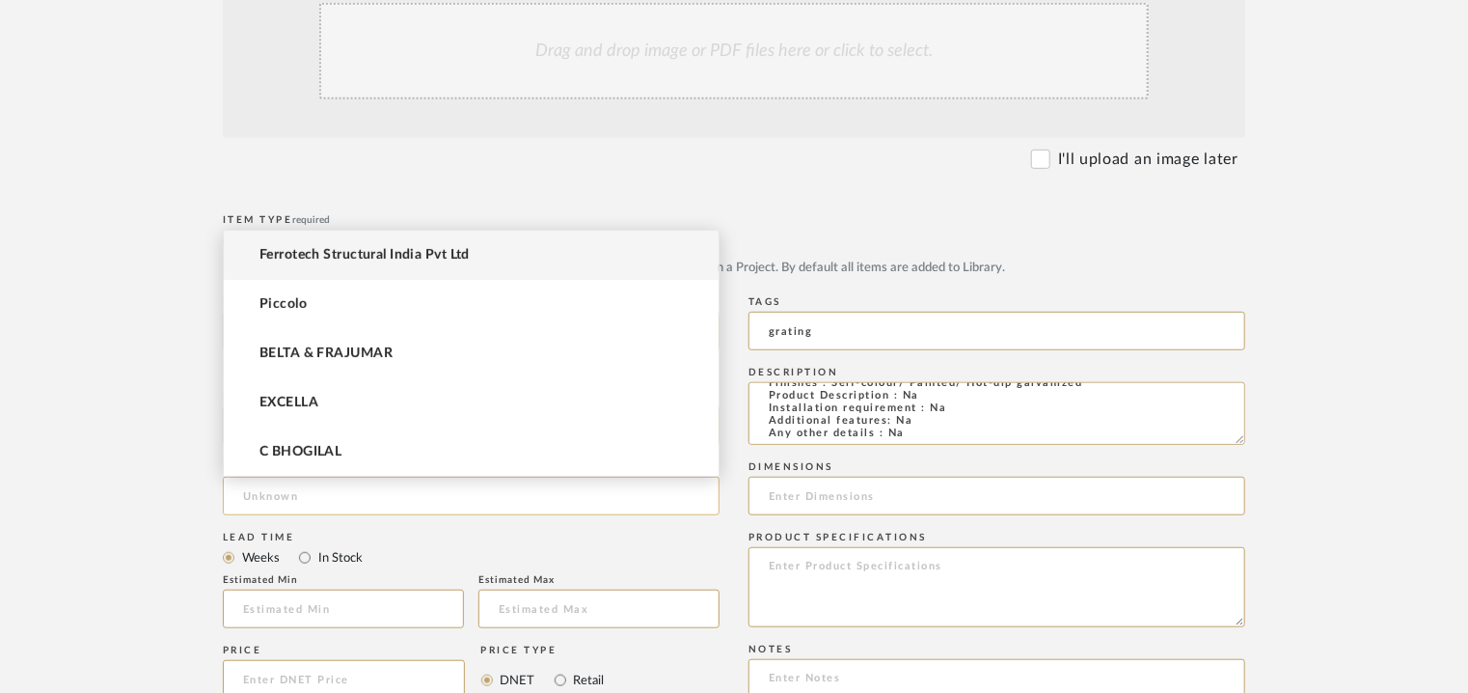
click at [305, 501] on input at bounding box center [471, 496] width 497 height 39
click at [353, 254] on span "Ferrotech Structural India Pvt Ltd" at bounding box center [365, 255] width 210 height 16
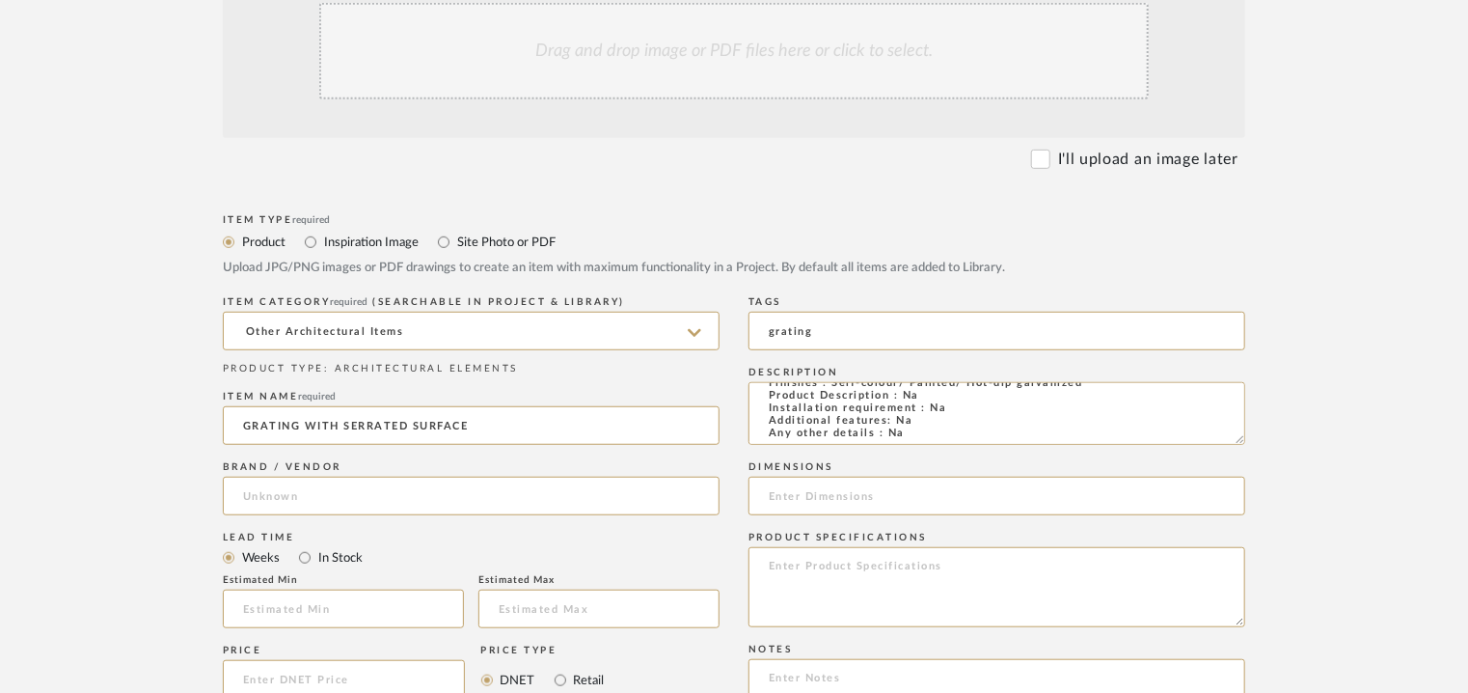
type input "Ferrotech Structural India Pvt Ltd"
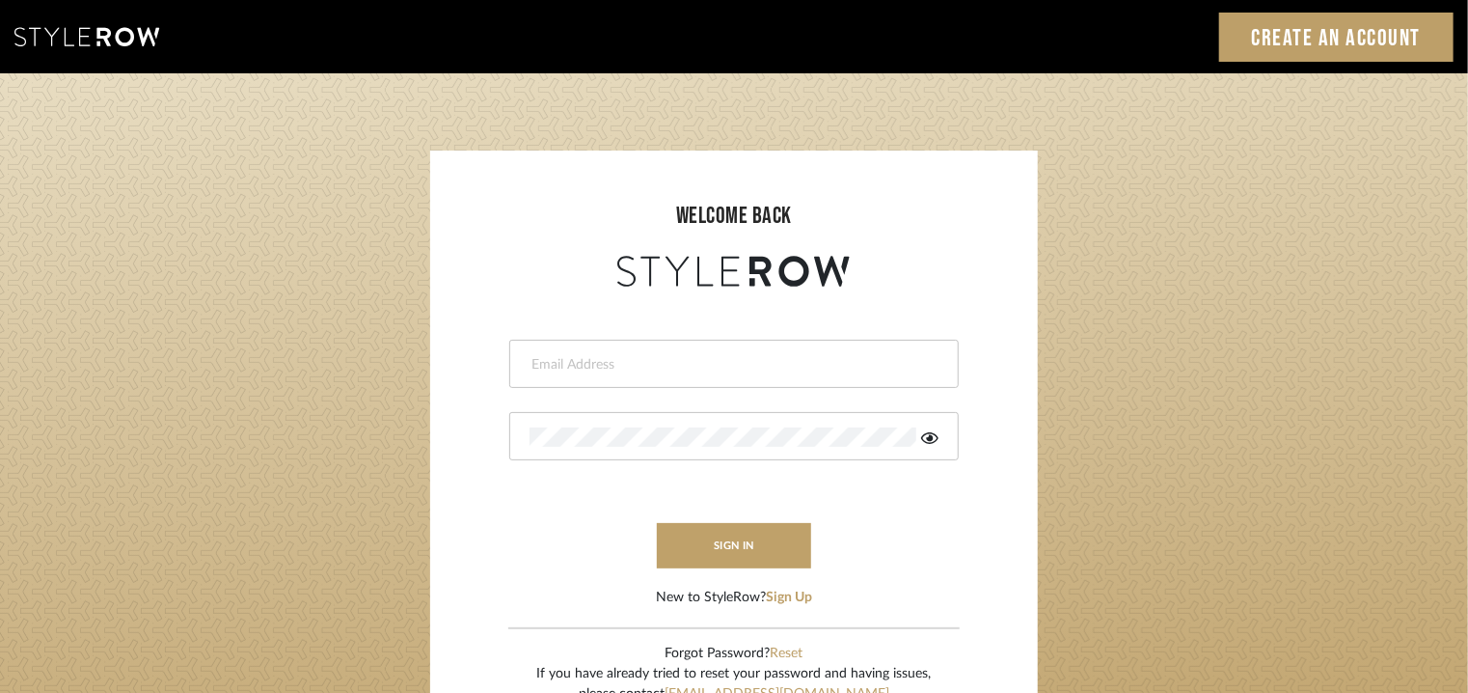
click at [687, 363] on input "email" at bounding box center [732, 364] width 404 height 19
type input "[EMAIL_ADDRESS][PERSON_NAME][DOMAIN_NAME]"
click at [697, 425] on div at bounding box center [734, 436] width 450 height 48
click at [930, 437] on icon at bounding box center [929, 438] width 17 height 12
click at [769, 538] on button "sign in" at bounding box center [734, 545] width 154 height 45
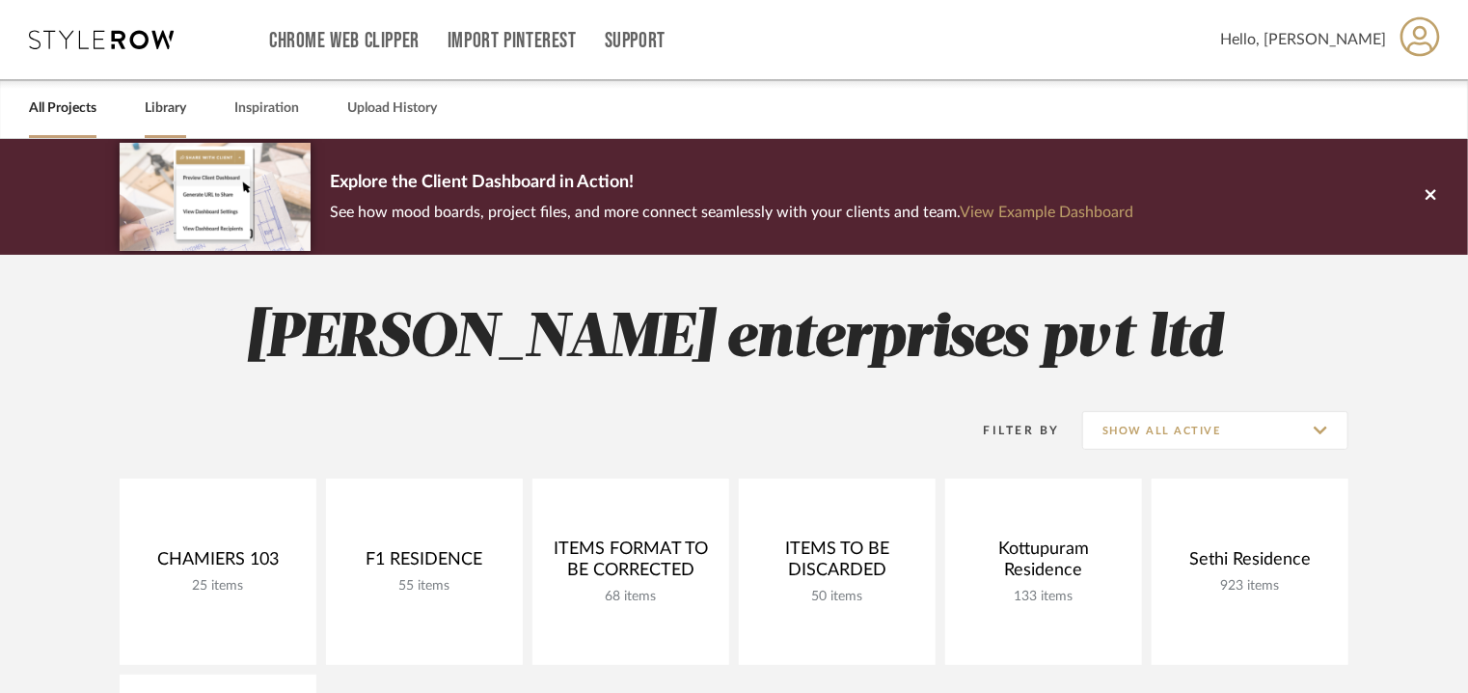
click at [174, 105] on link "Library" at bounding box center [165, 109] width 41 height 26
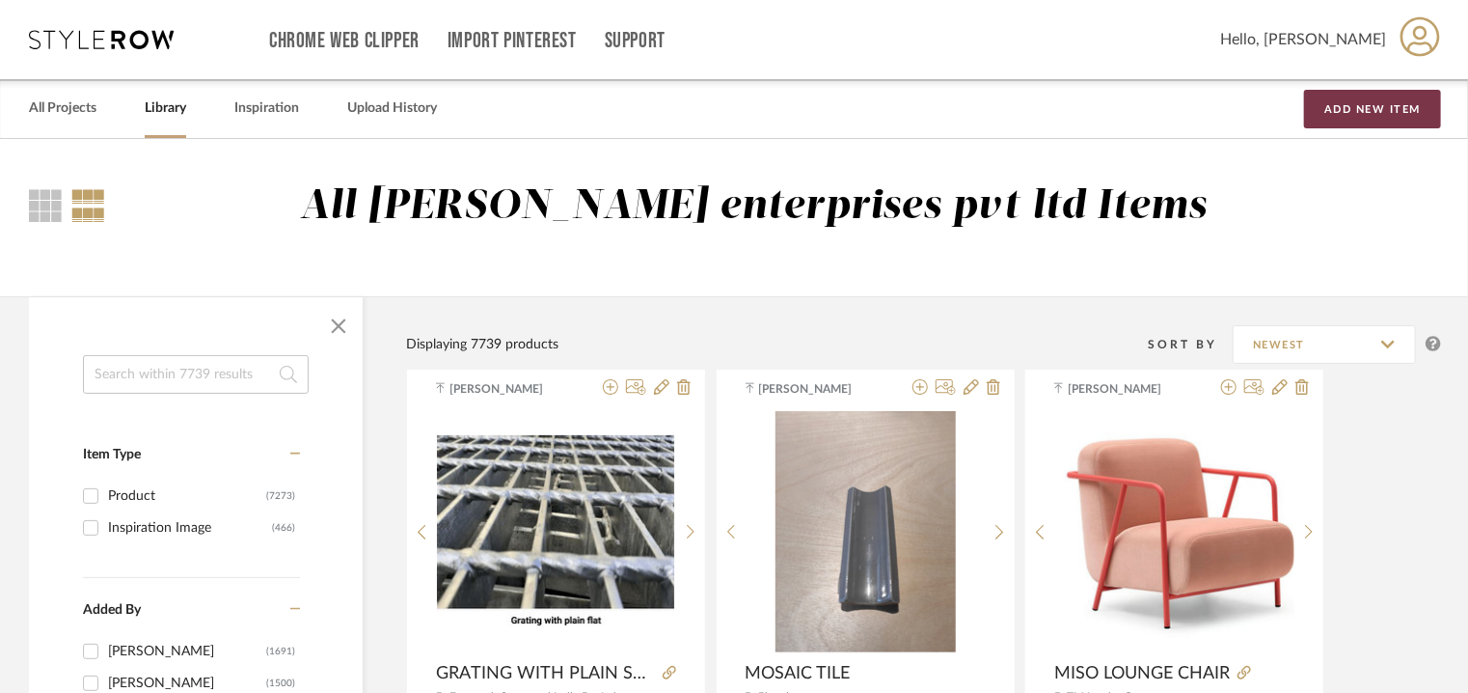
click at [1394, 109] on button "Add New Item" at bounding box center [1372, 109] width 137 height 39
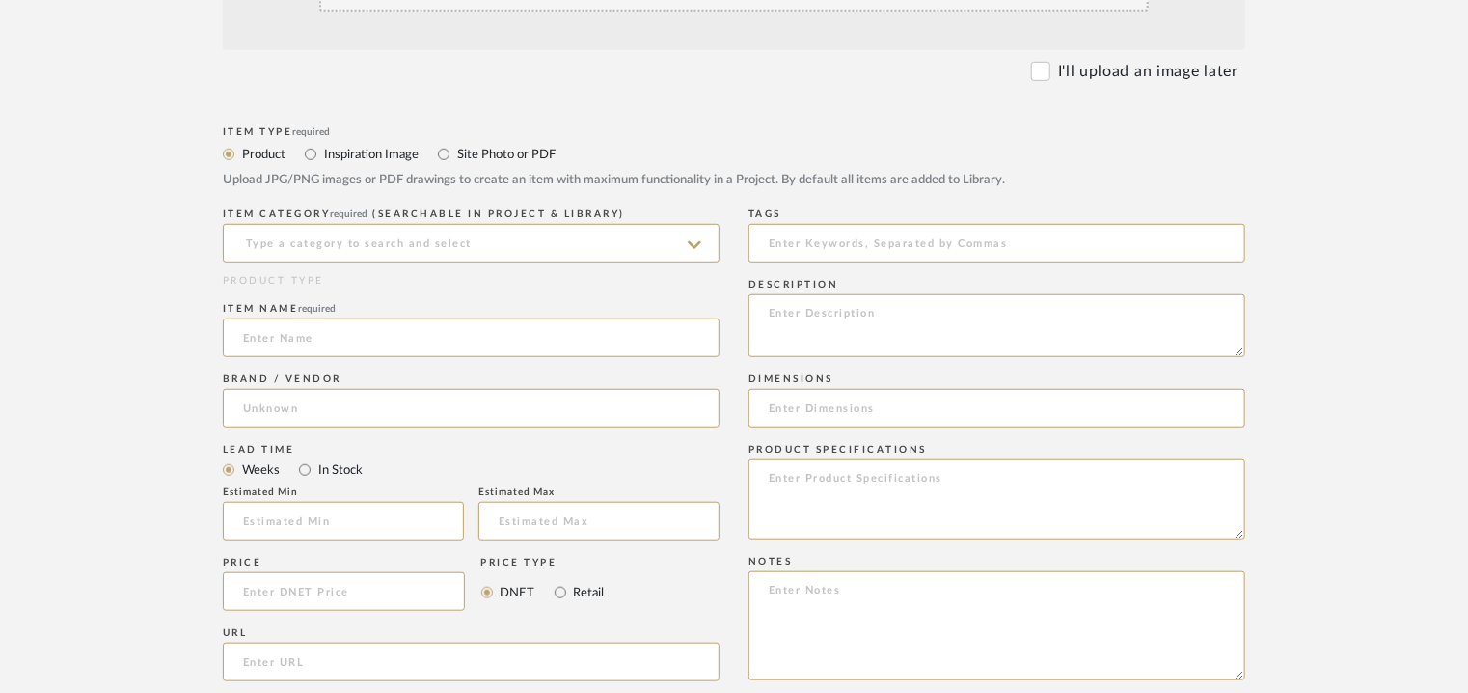
scroll to position [675, 0]
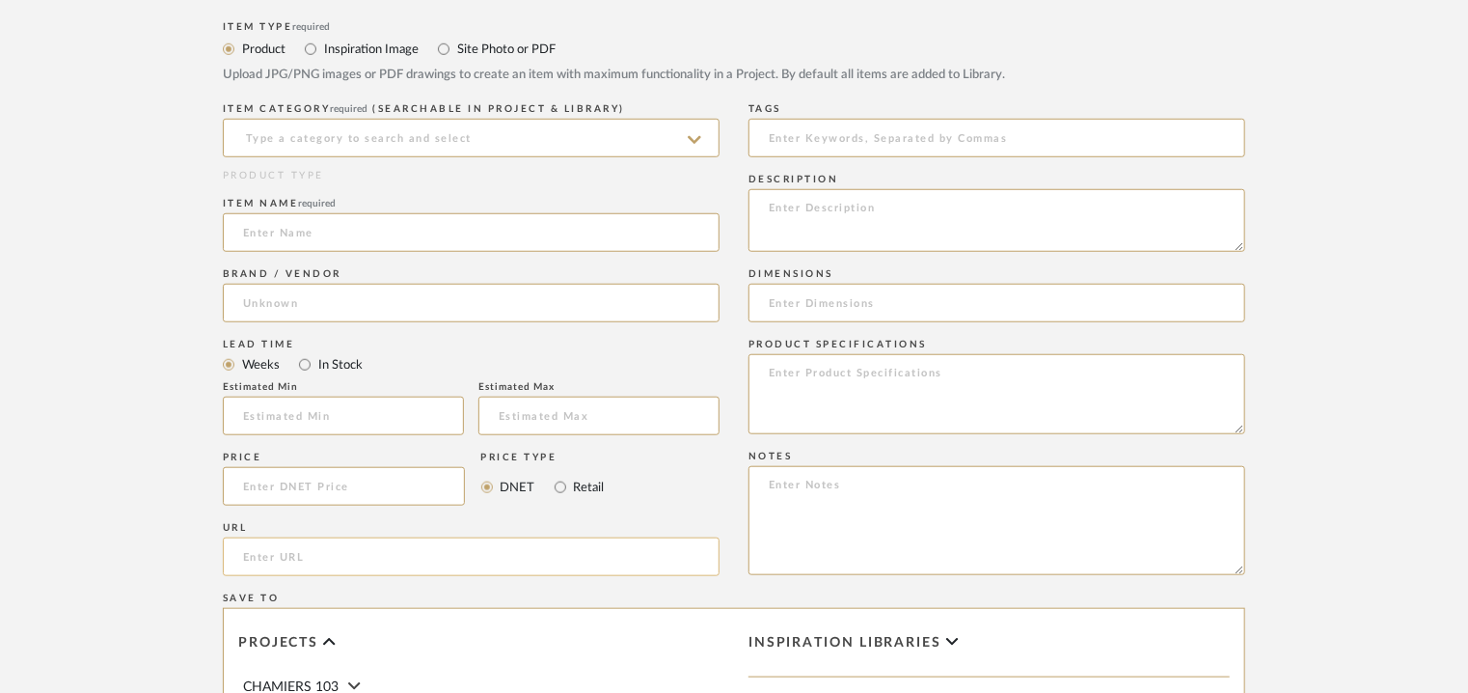
paste input "[URL][DOMAIN_NAME]"
type input "[URL][DOMAIN_NAME]"
paste textarea "Type: Architectural elements Dimension(s): Pitch / Mesh - 30x100mm, 30x50mm, 41…"
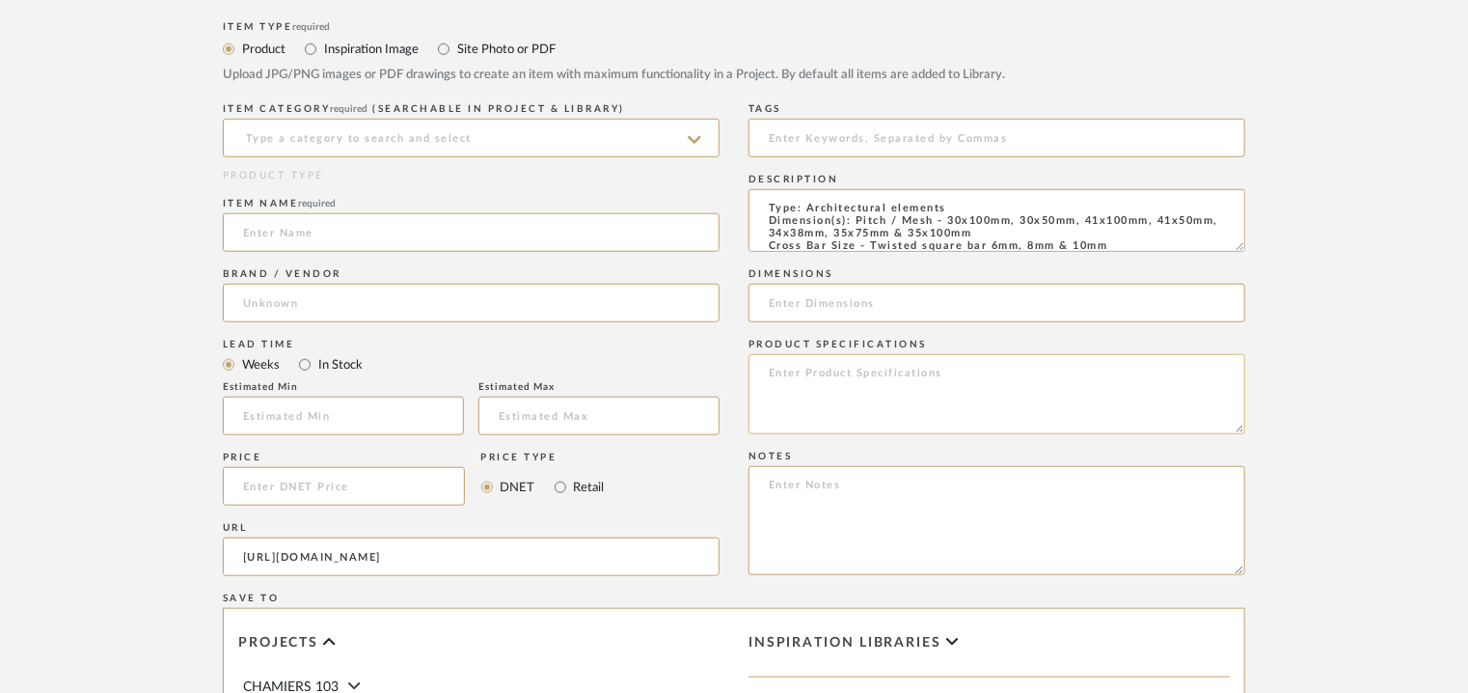
scroll to position [146, 0]
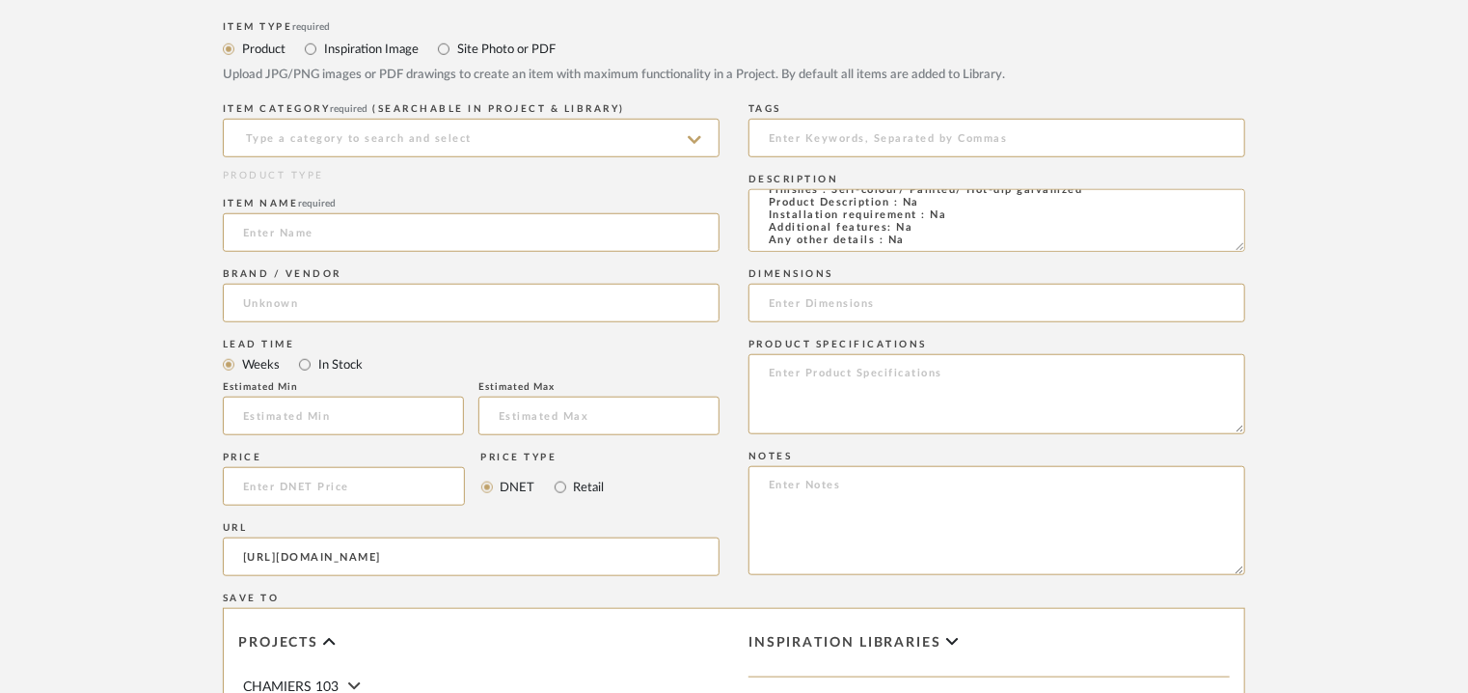
type textarea "Type: Architectural elements Dimension(s): Pitch / Mesh - 30x100mm, 30x50mm, 41…"
click at [776, 487] on textarea at bounding box center [997, 520] width 497 height 109
paste textarea "Price: on request Lead time: Na Customizable: No 3D available : No BIM availabl…"
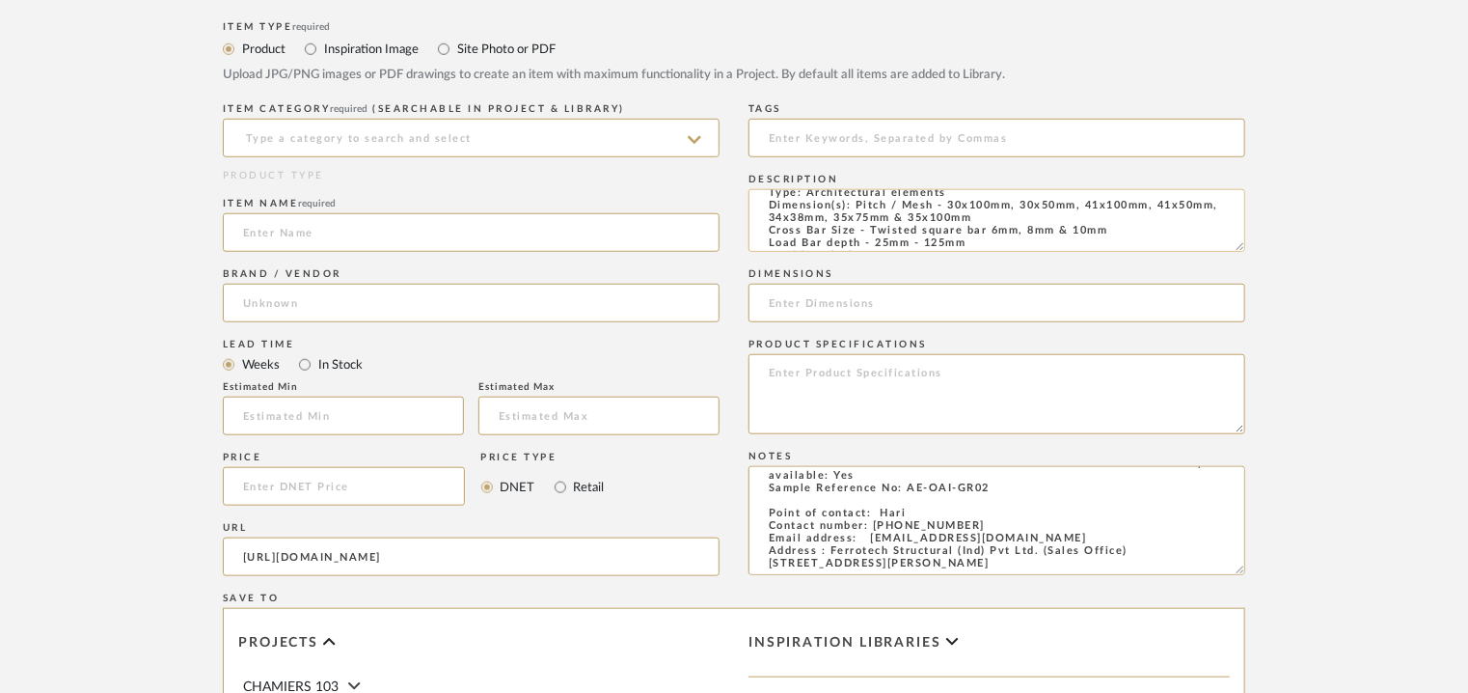
scroll to position [0, 0]
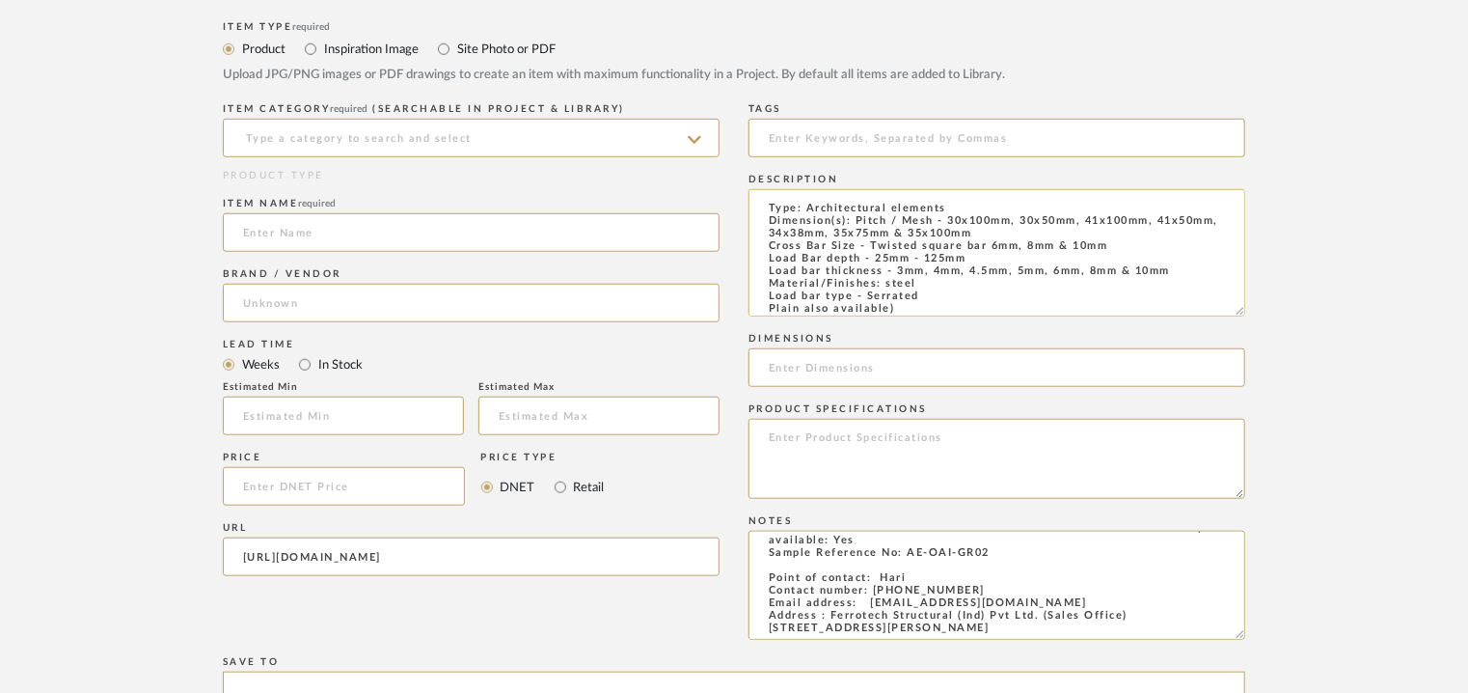
drag, startPoint x: 1241, startPoint y: 244, endPoint x: 1244, endPoint y: 309, distance: 64.7
click at [1244, 309] on textarea "Type: Architectural elements Dimension(s): Pitch / Mesh - 30x100mm, 30x50mm, 41…" at bounding box center [997, 252] width 497 height 127
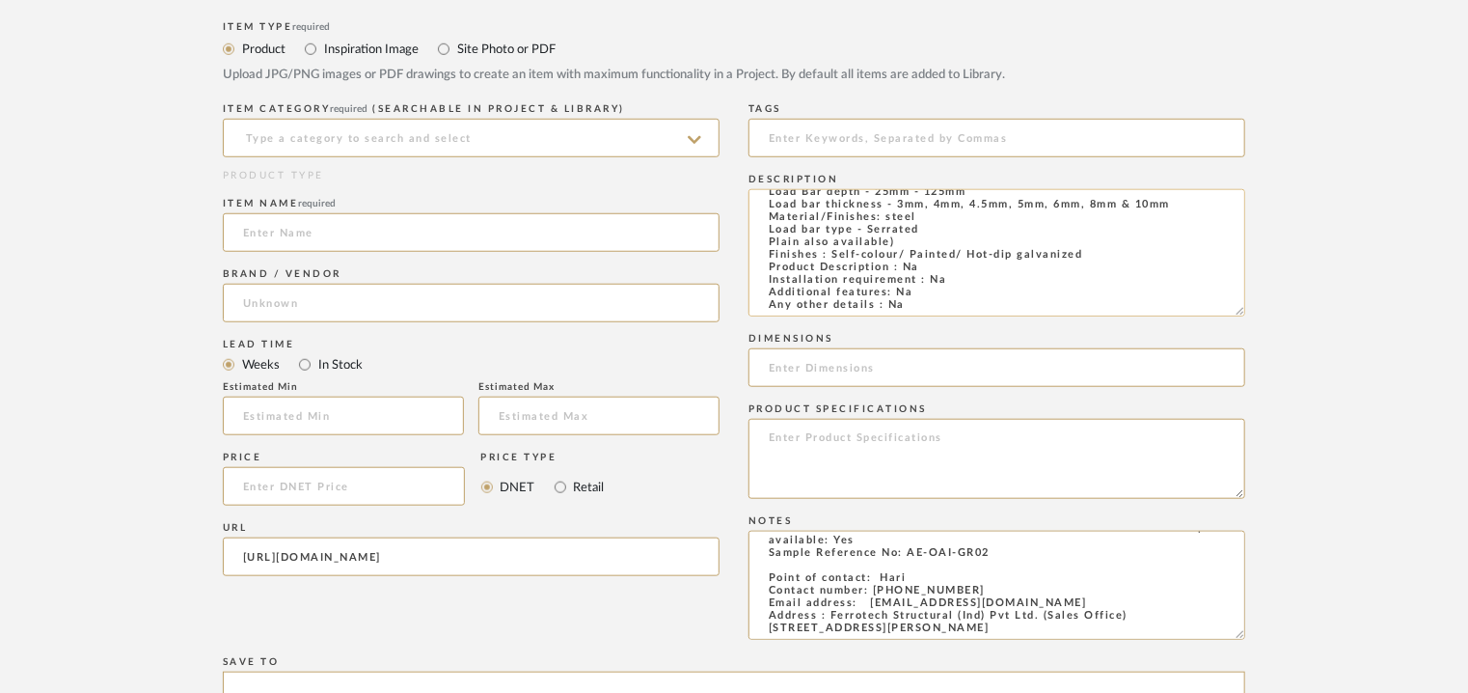
type textarea "Price: on request Lead time: Na Customizable: No 3D available : No BIM availabl…"
click at [768, 238] on textarea "Type: Architectural elements Dimension(s): Pitch / Mesh - 30x100mm, 30x50mm, 41…" at bounding box center [997, 252] width 497 height 127
type textarea "Type: Architectural elements Dimension(s): Pitch / Mesh - 30x100mm, 30x50mm, 41…"
click at [795, 140] on input at bounding box center [997, 138] width 497 height 39
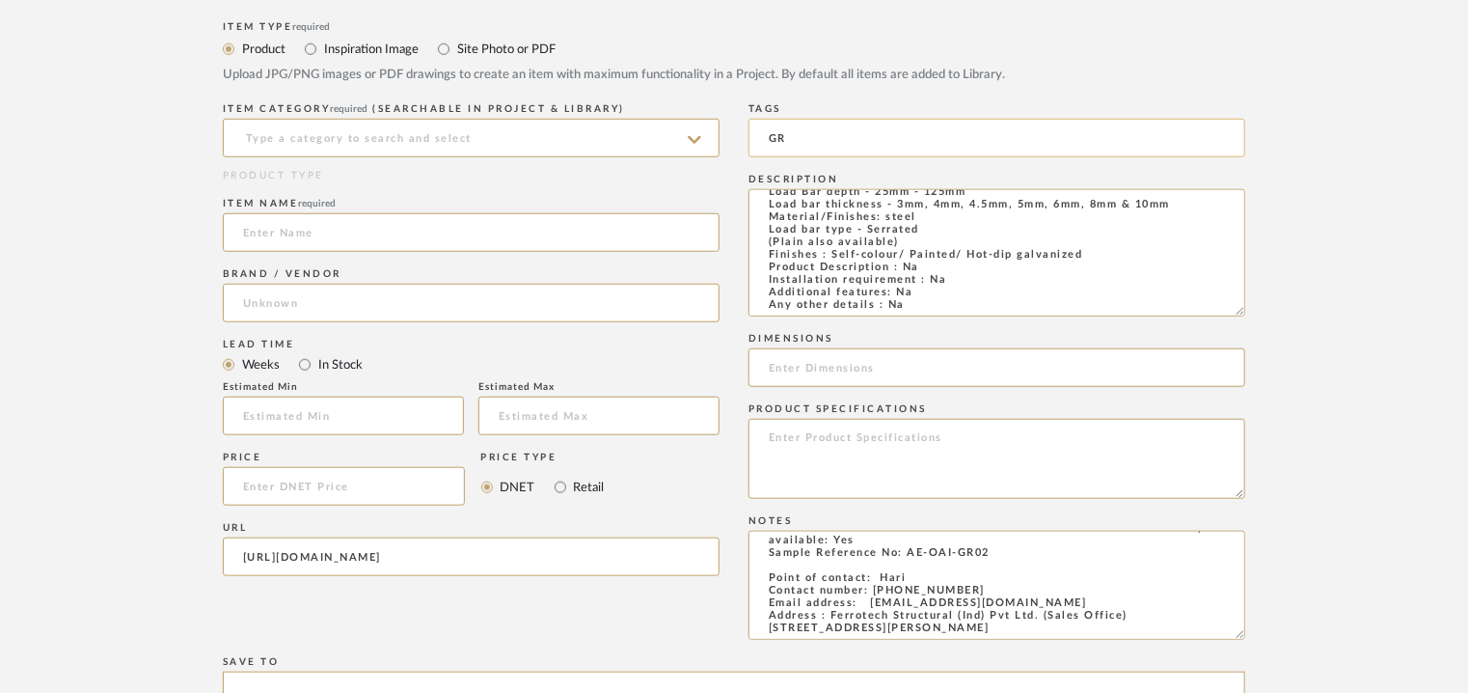
type input "G"
type input "grating,"
drag, startPoint x: 517, startPoint y: 240, endPoint x: 603, endPoint y: 205, distance: 93.0
click at [517, 240] on input at bounding box center [471, 232] width 497 height 39
type input "g"
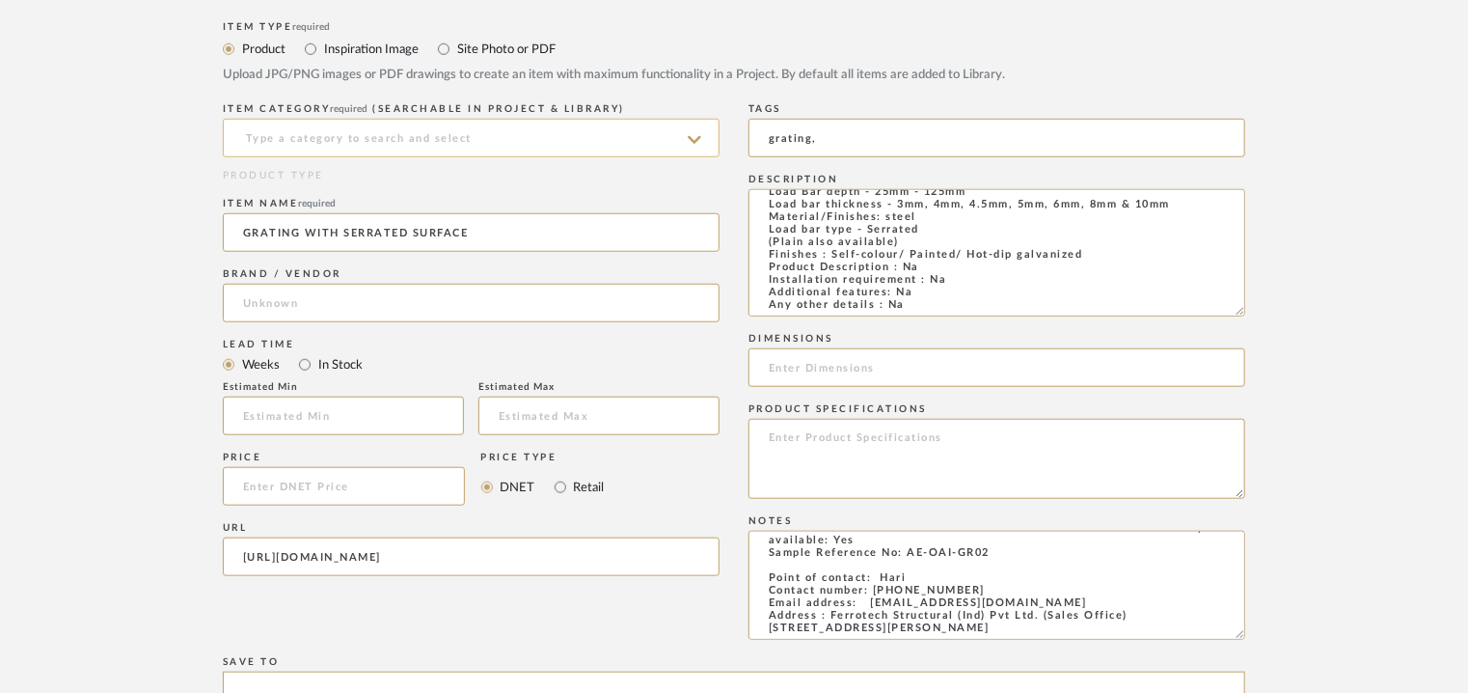
type input "GRATING WITH SERRATED SURFACE"
click at [590, 136] on input at bounding box center [471, 138] width 497 height 39
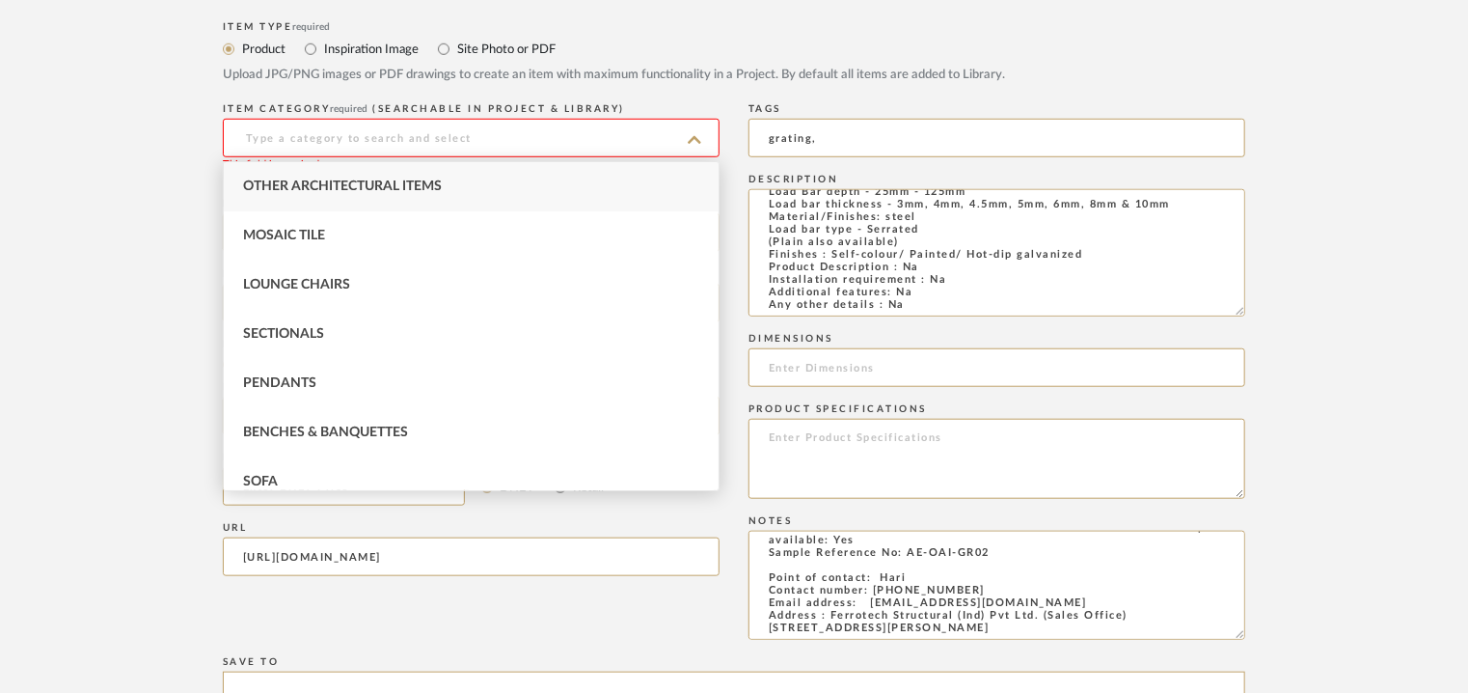
click at [533, 182] on div "Other Architectural Items" at bounding box center [471, 186] width 495 height 49
type input "Other Architectural Items"
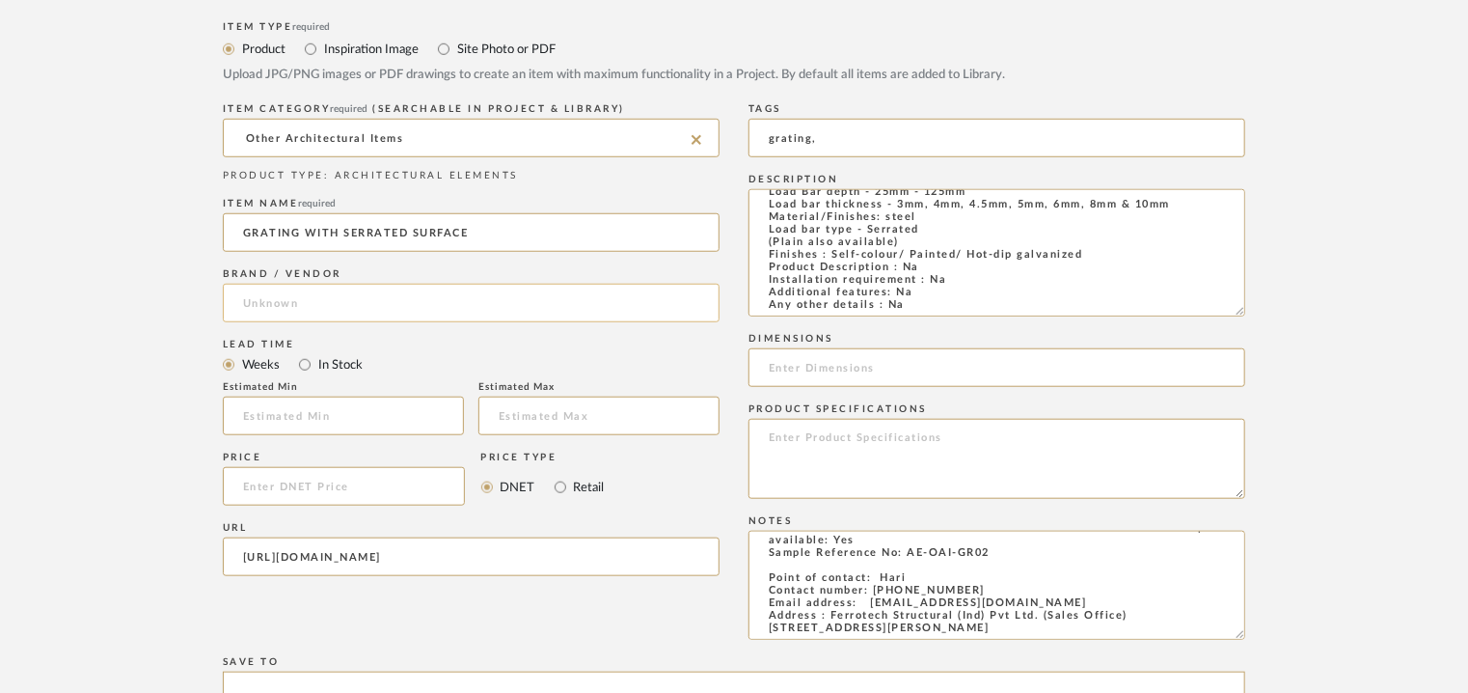
click at [390, 298] on input at bounding box center [471, 303] width 497 height 39
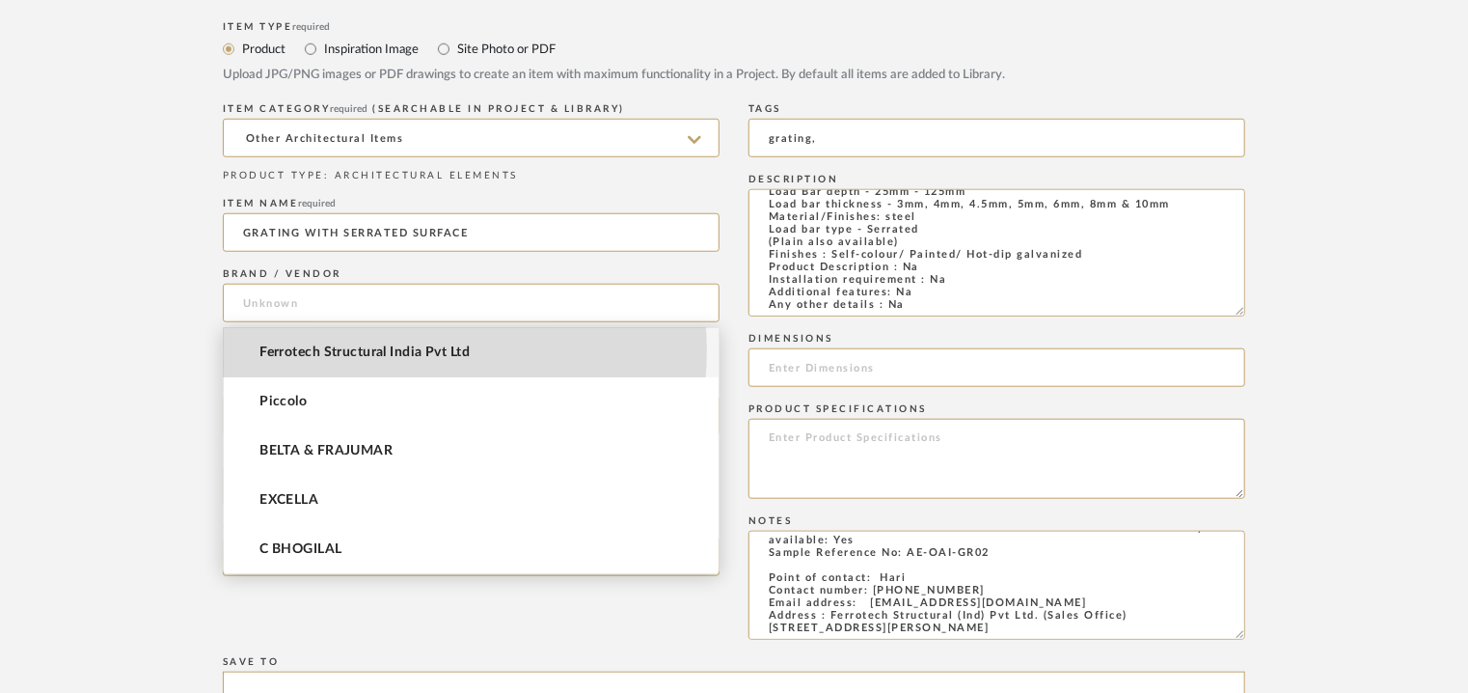
click at [385, 350] on span "Ferrotech Structural India Pvt Ltd" at bounding box center [365, 352] width 210 height 16
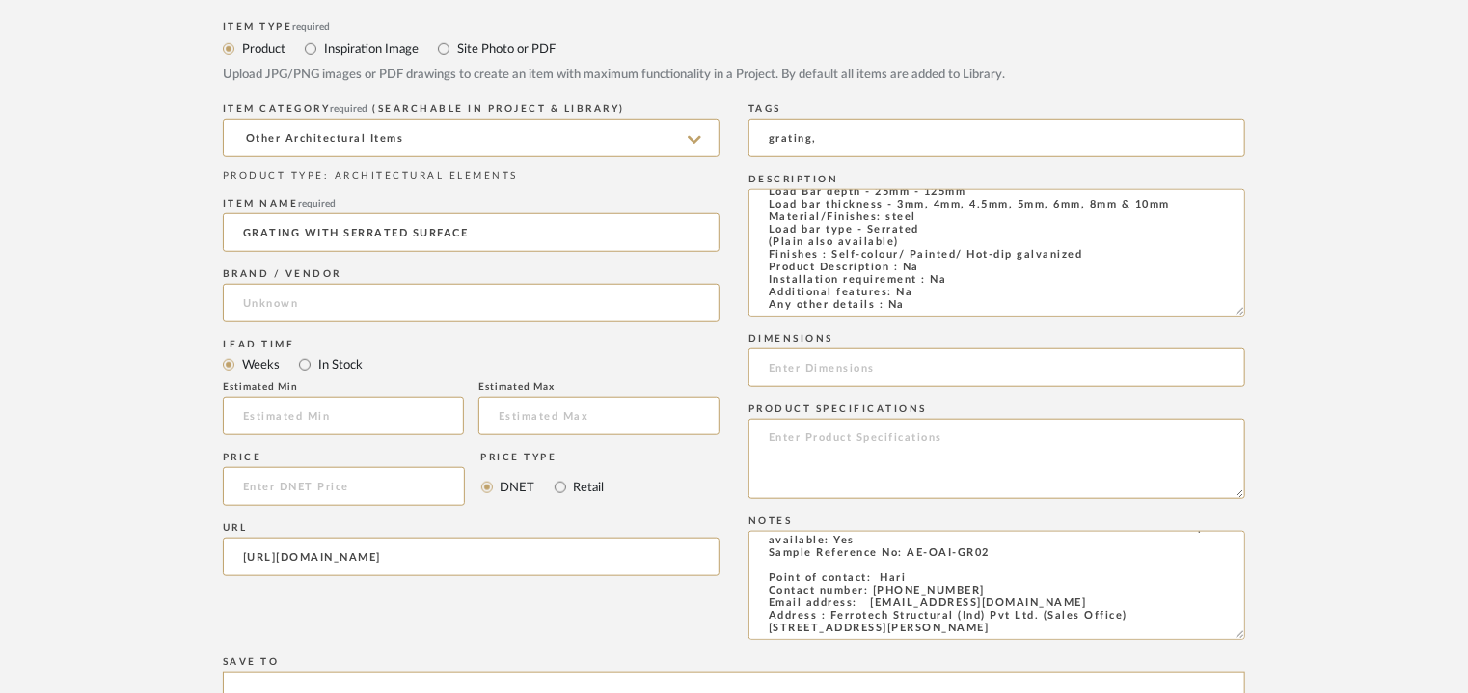
type input "Ferrotech Structural India Pvt Ltd"
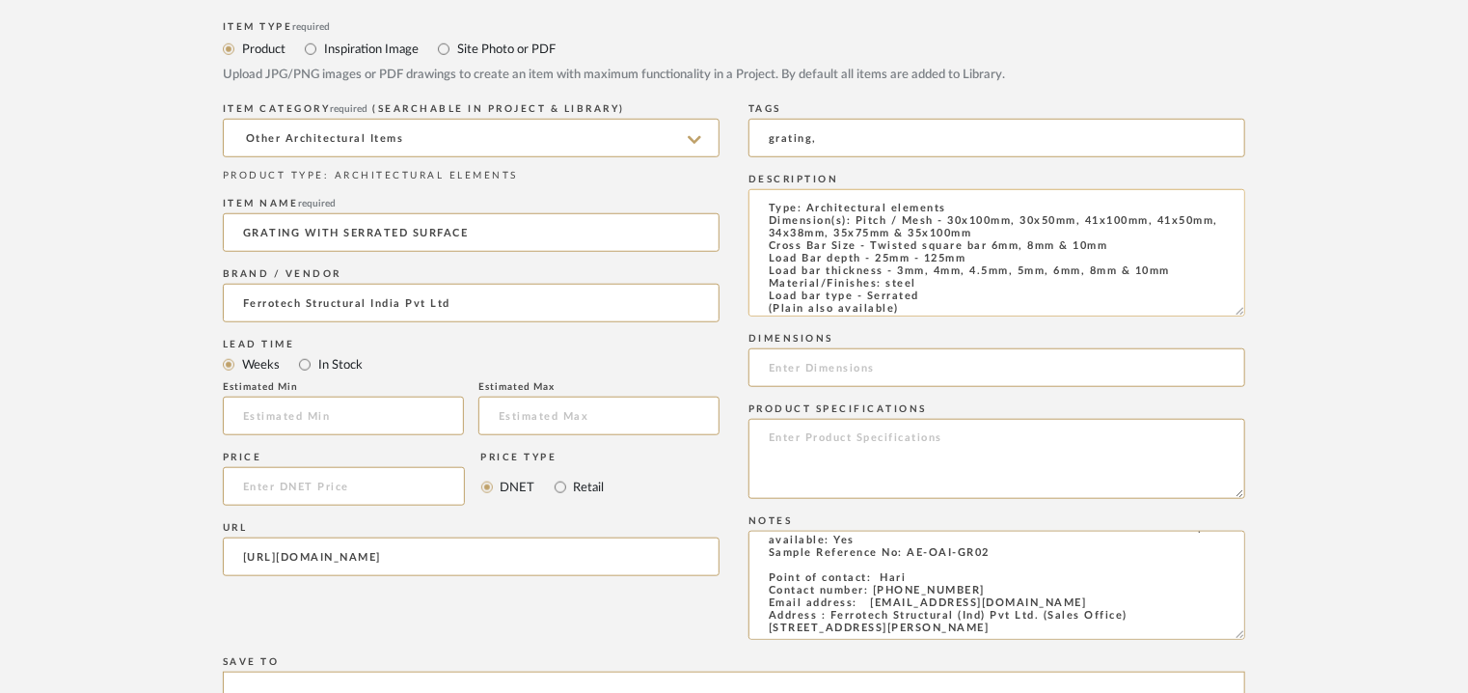
drag, startPoint x: 943, startPoint y: 220, endPoint x: 1068, endPoint y: 233, distance: 126.1
click at [1068, 233] on textarea "Type: Architectural elements Dimension(s): Pitch / Mesh - 30x100mm, 30x50mm, 41…" at bounding box center [997, 252] width 497 height 127
click at [881, 370] on input at bounding box center [997, 367] width 497 height 39
paste input "30x100mm, 30x50mm, 41x100mm, 41x50mm, 34x38mm, 35x75mm & 35x100mm"
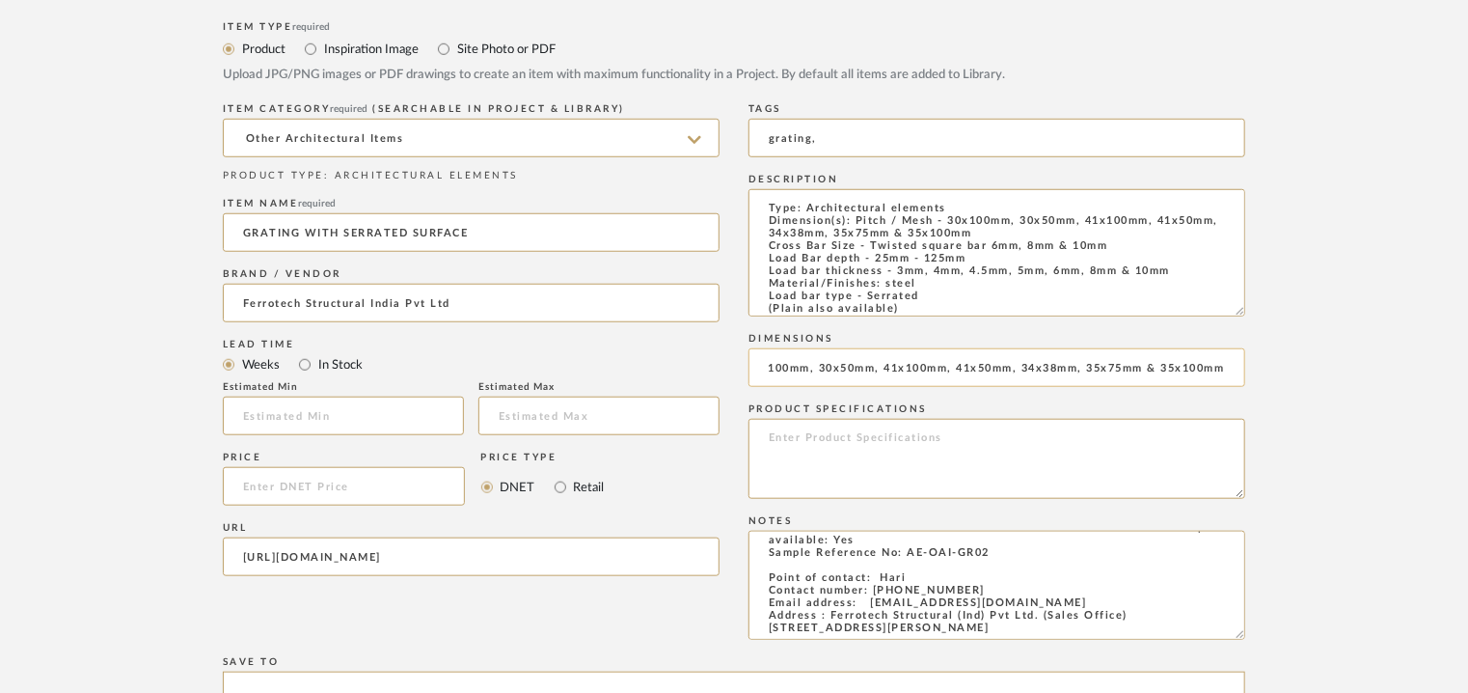
click at [810, 367] on input "30x100mm, 30x50mm, 41x100mm, 41x50mm, 34x38mm, 35x75mm & 35x100mm" at bounding box center [997, 367] width 497 height 39
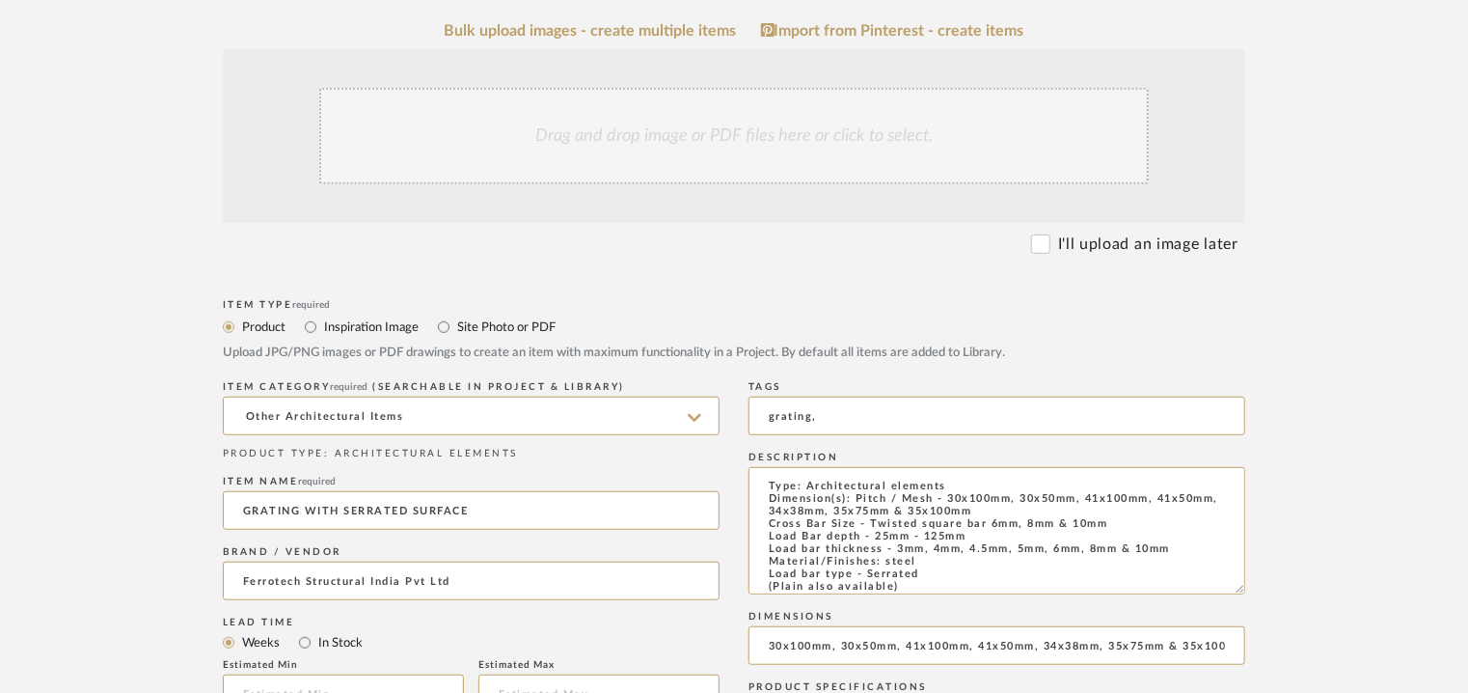
scroll to position [386, 0]
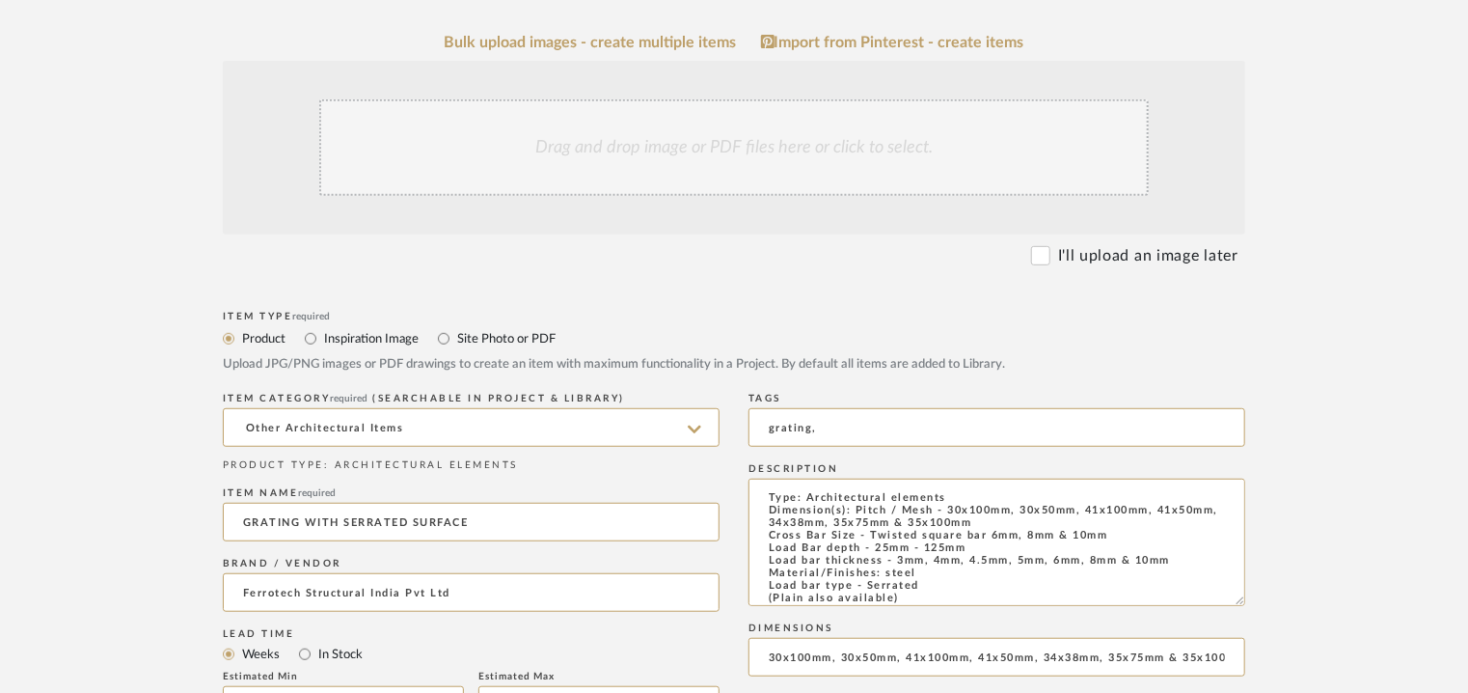
type input "30x100mm, 30x50mm, 41x100mm, 41x50mm, 34x38mm, 35x75mm & 35x100mm"
click at [660, 148] on div "Drag and drop image or PDF files here or click to select." at bounding box center [734, 147] width 830 height 96
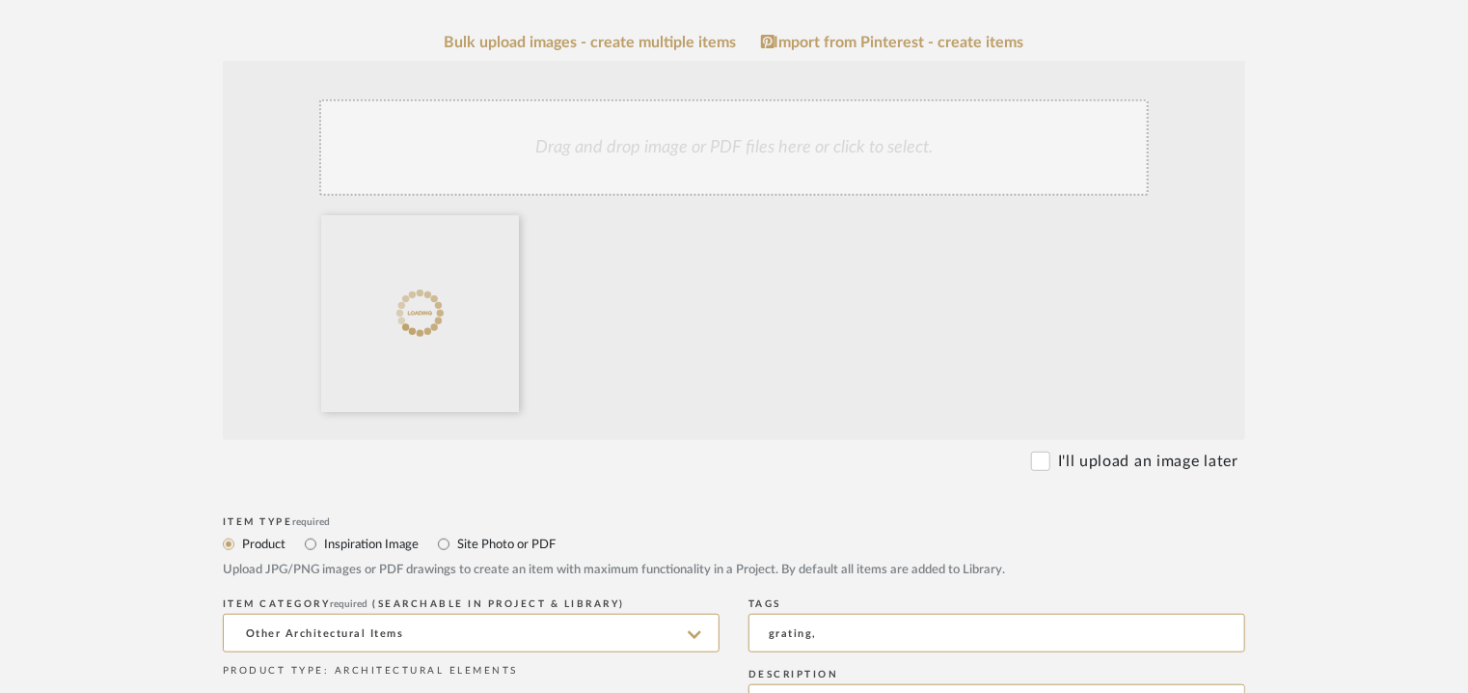
click at [471, 170] on div "Drag and drop image or PDF files here or click to select." at bounding box center [734, 147] width 830 height 96
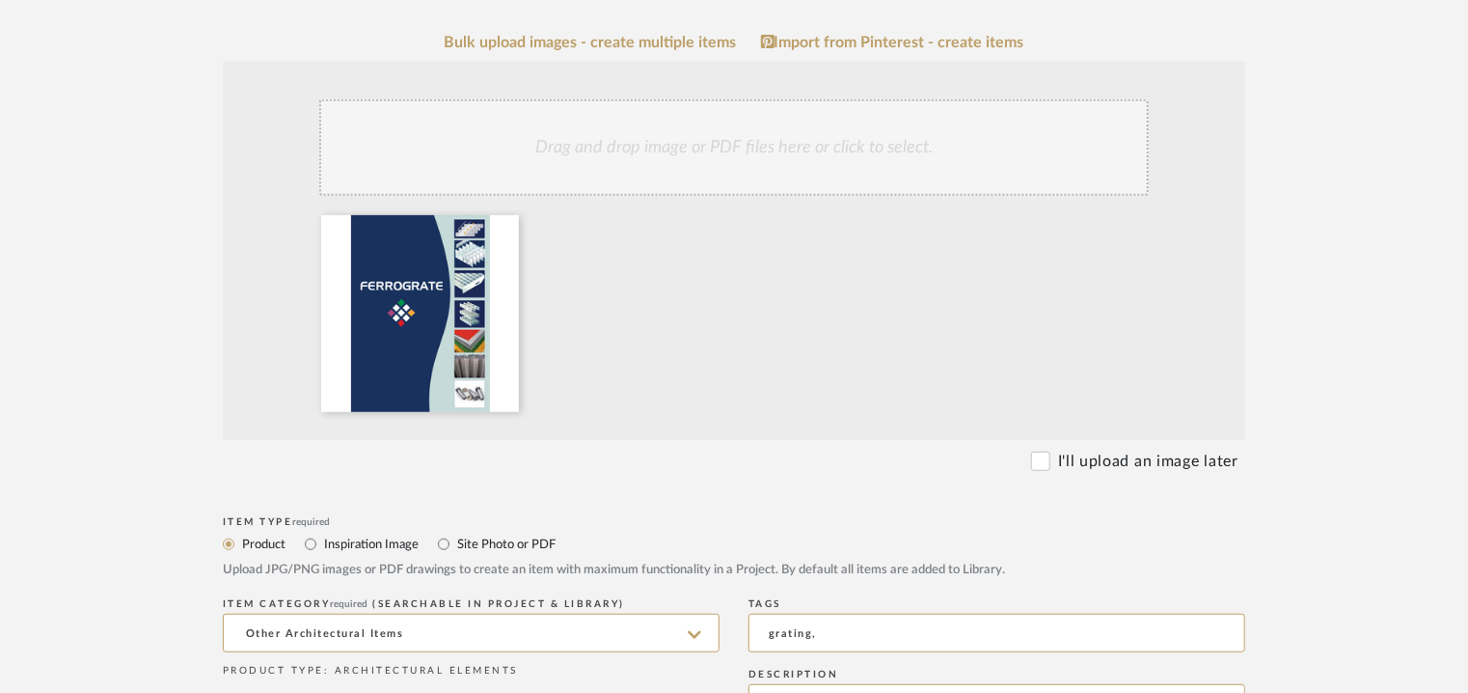
click at [654, 160] on div "Drag and drop image or PDF files here or click to select." at bounding box center [734, 147] width 830 height 96
click at [781, 151] on div "Drag and drop image or PDF files here or click to select." at bounding box center [734, 147] width 830 height 96
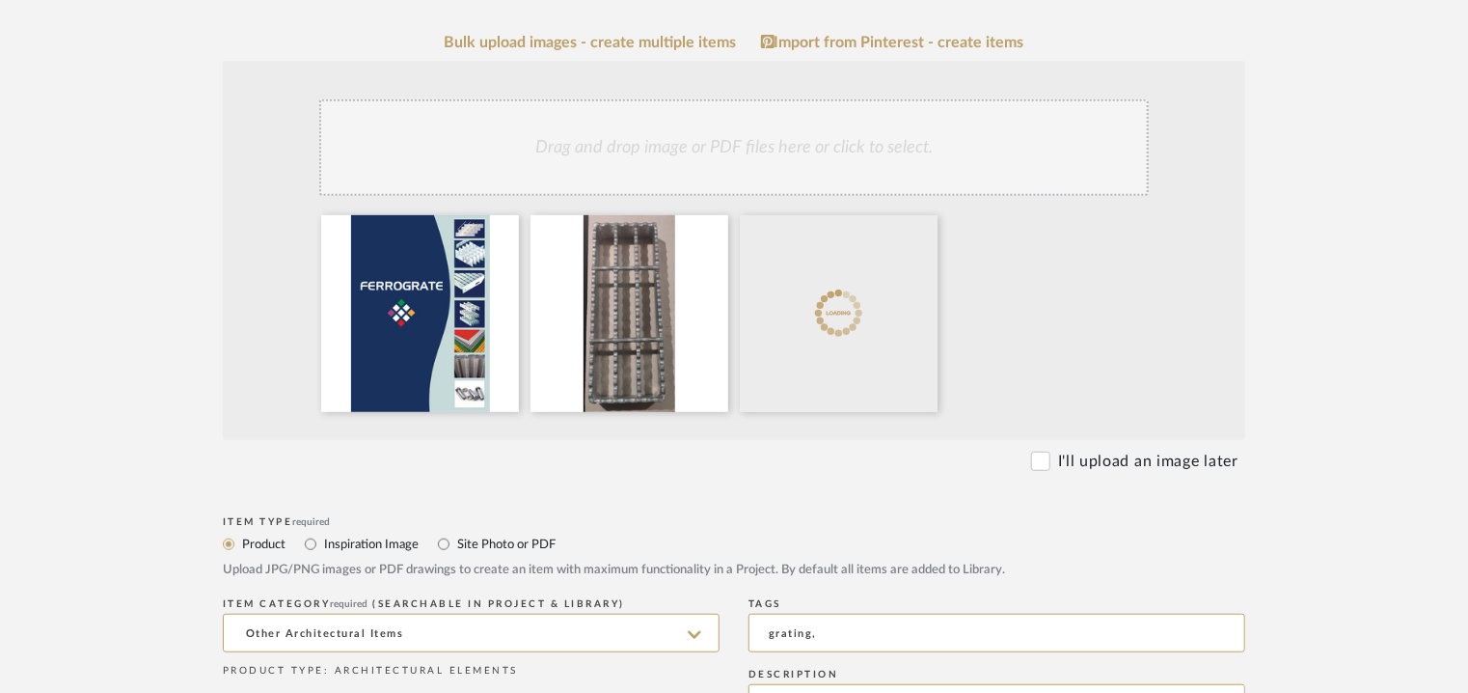
click at [771, 133] on div "Drag and drop image or PDF files here or click to select." at bounding box center [734, 147] width 830 height 96
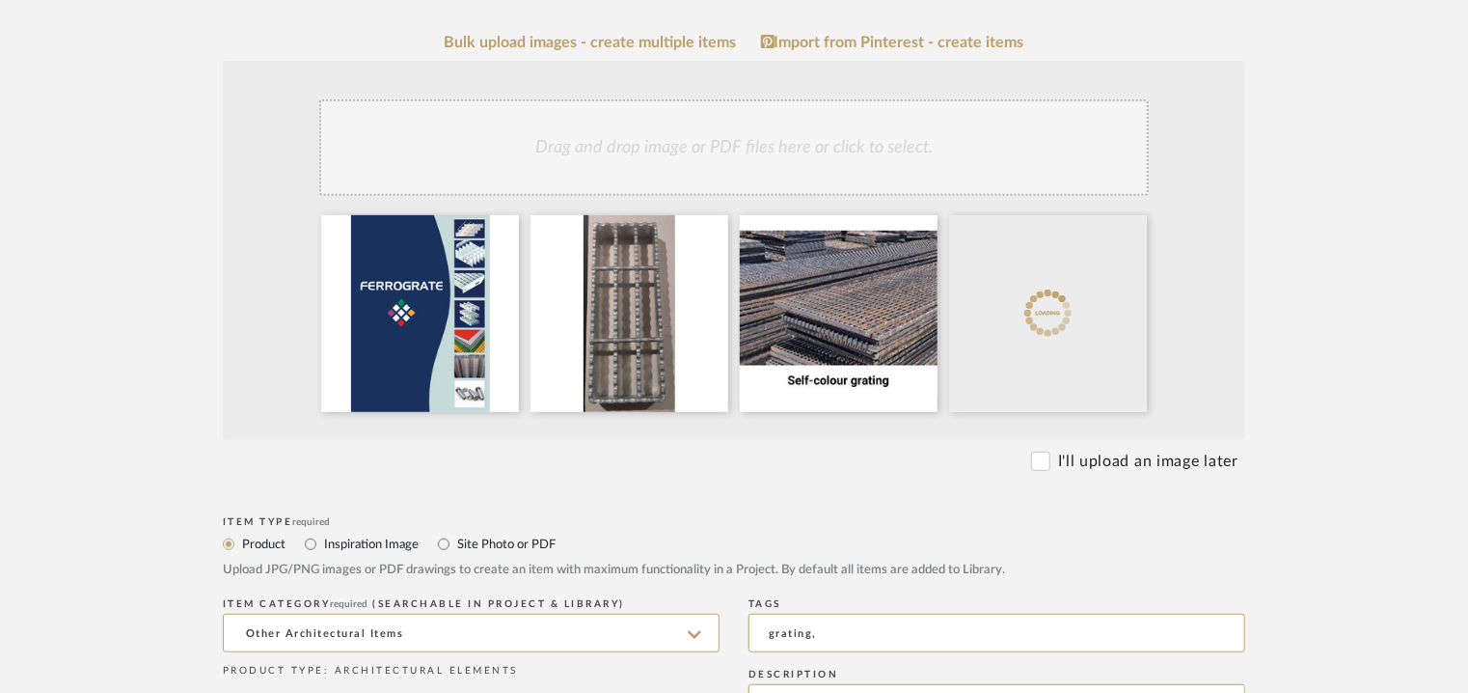
click at [840, 142] on div "Drag and drop image or PDF files here or click to select." at bounding box center [734, 147] width 830 height 96
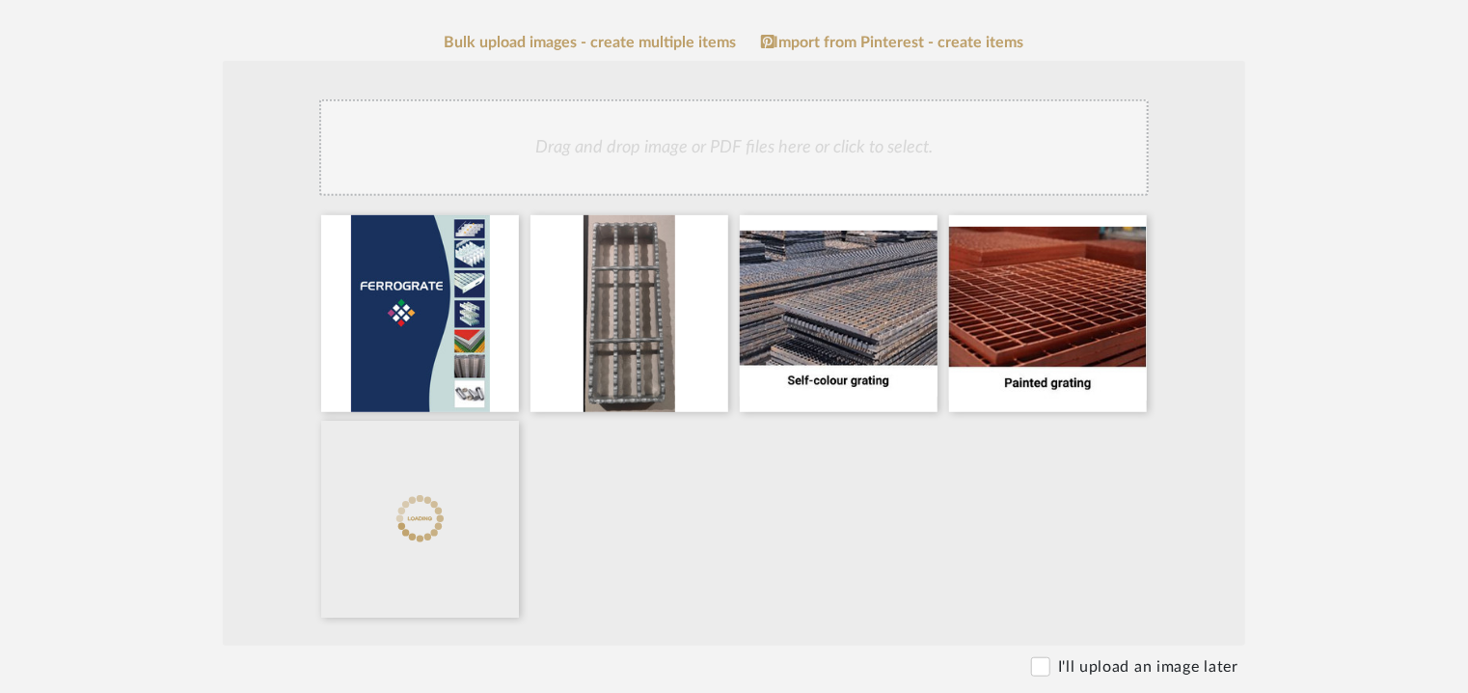
click at [838, 156] on div "Drag and drop image or PDF files here or click to select." at bounding box center [734, 147] width 830 height 96
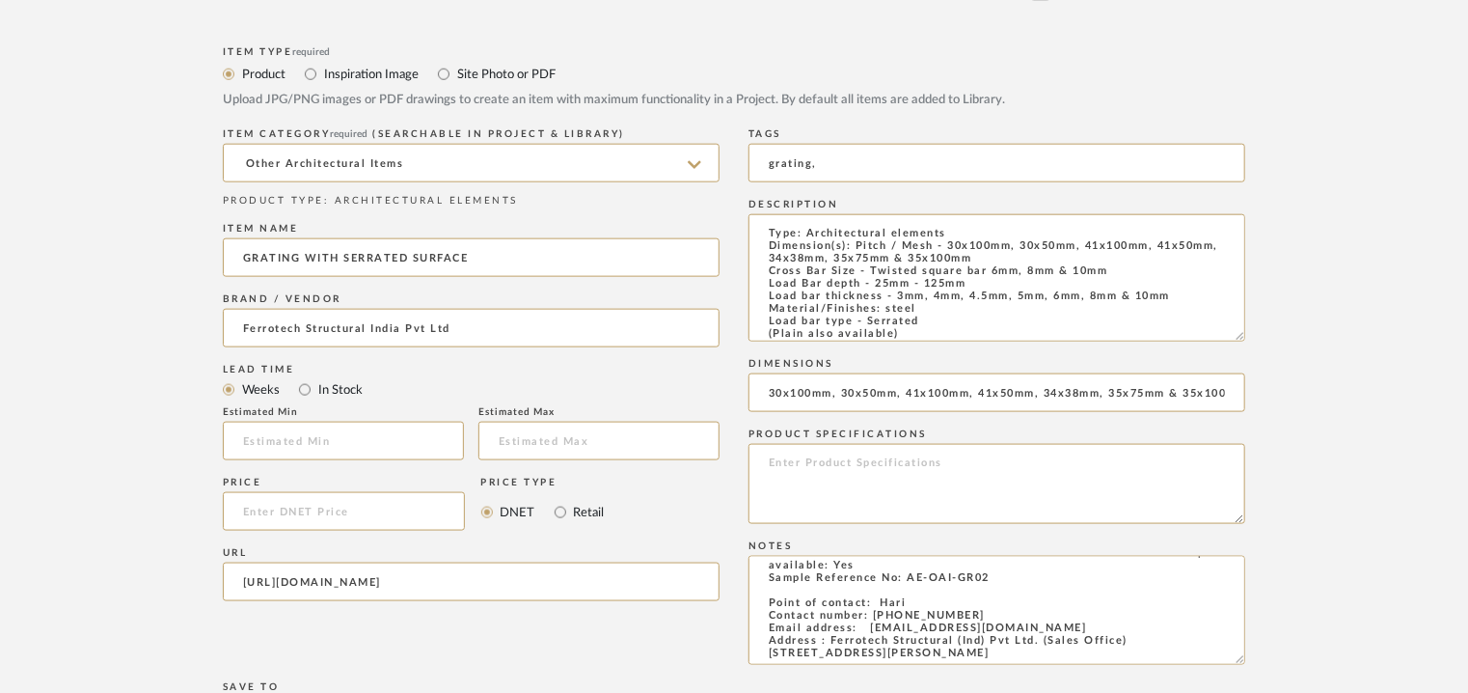
scroll to position [1594, 0]
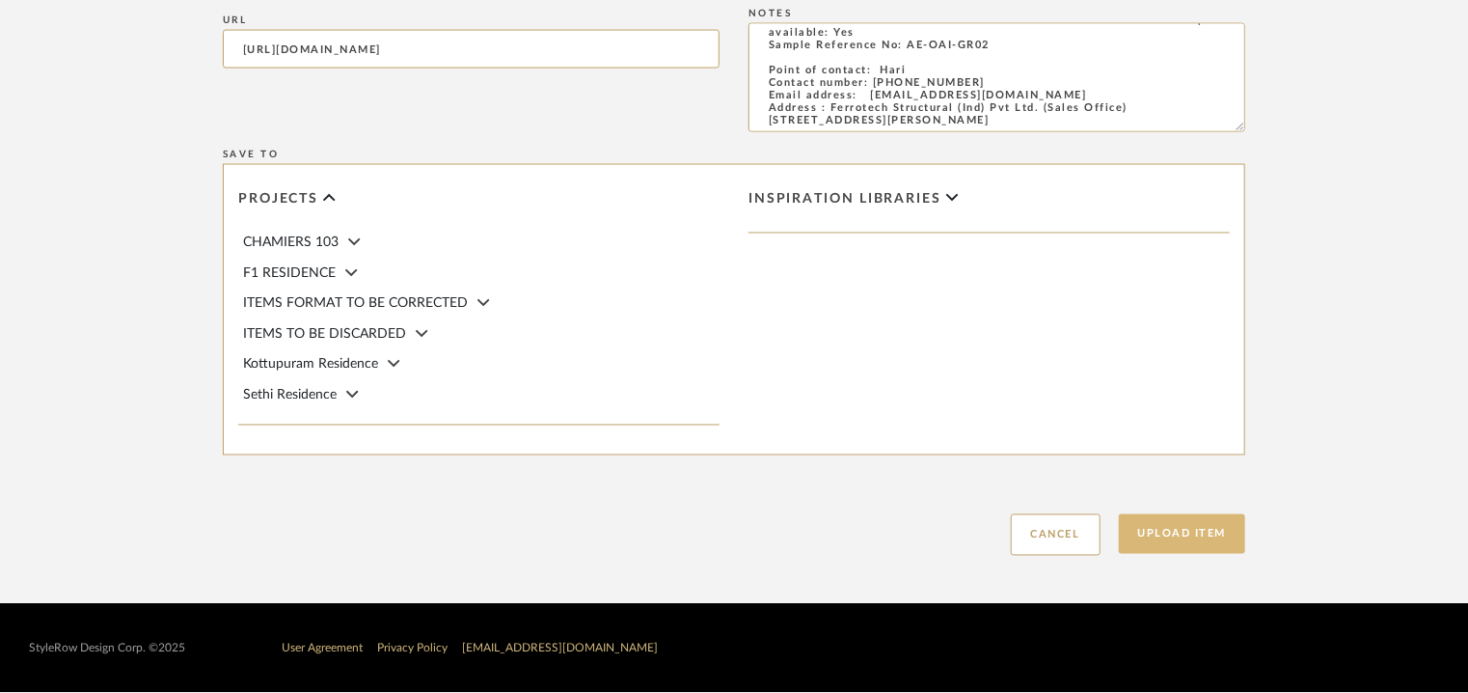
click at [1210, 537] on button "Upload Item" at bounding box center [1182, 534] width 127 height 40
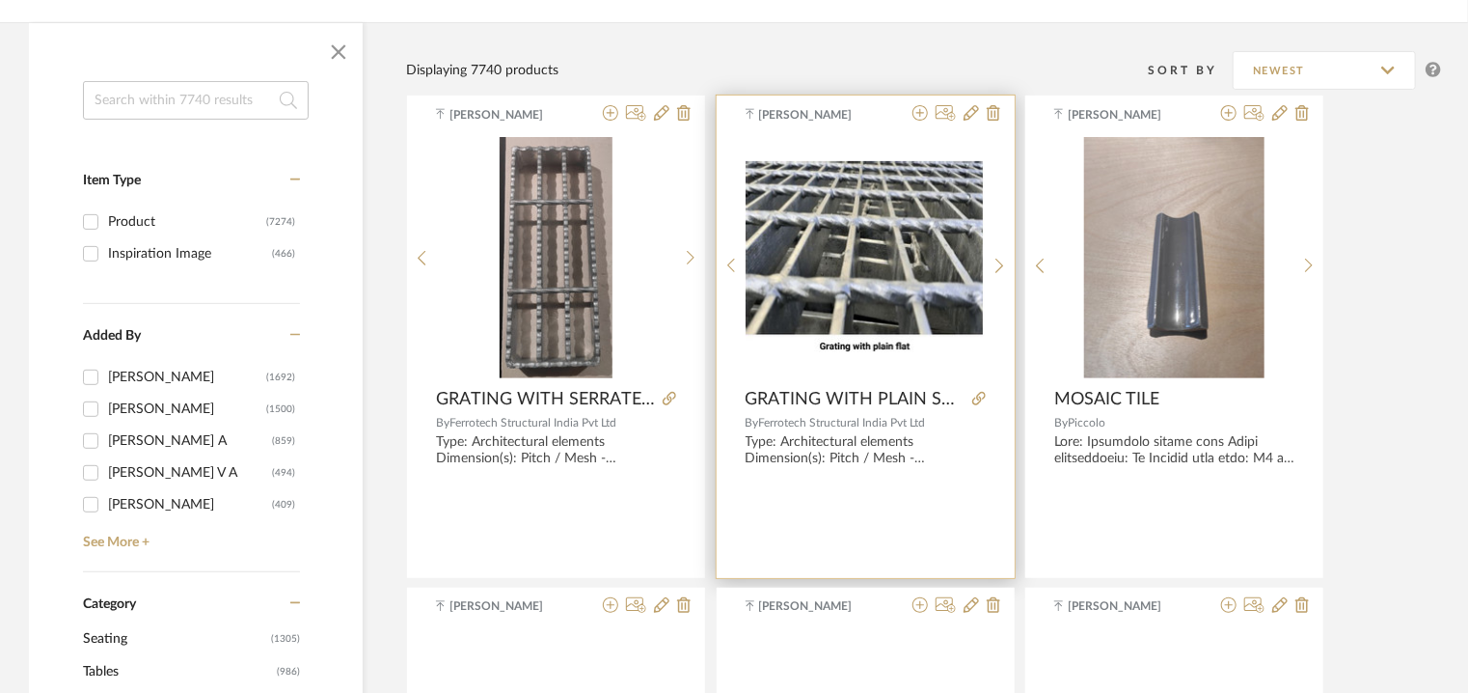
scroll to position [289, 0]
